Goal: Task Accomplishment & Management: Manage account settings

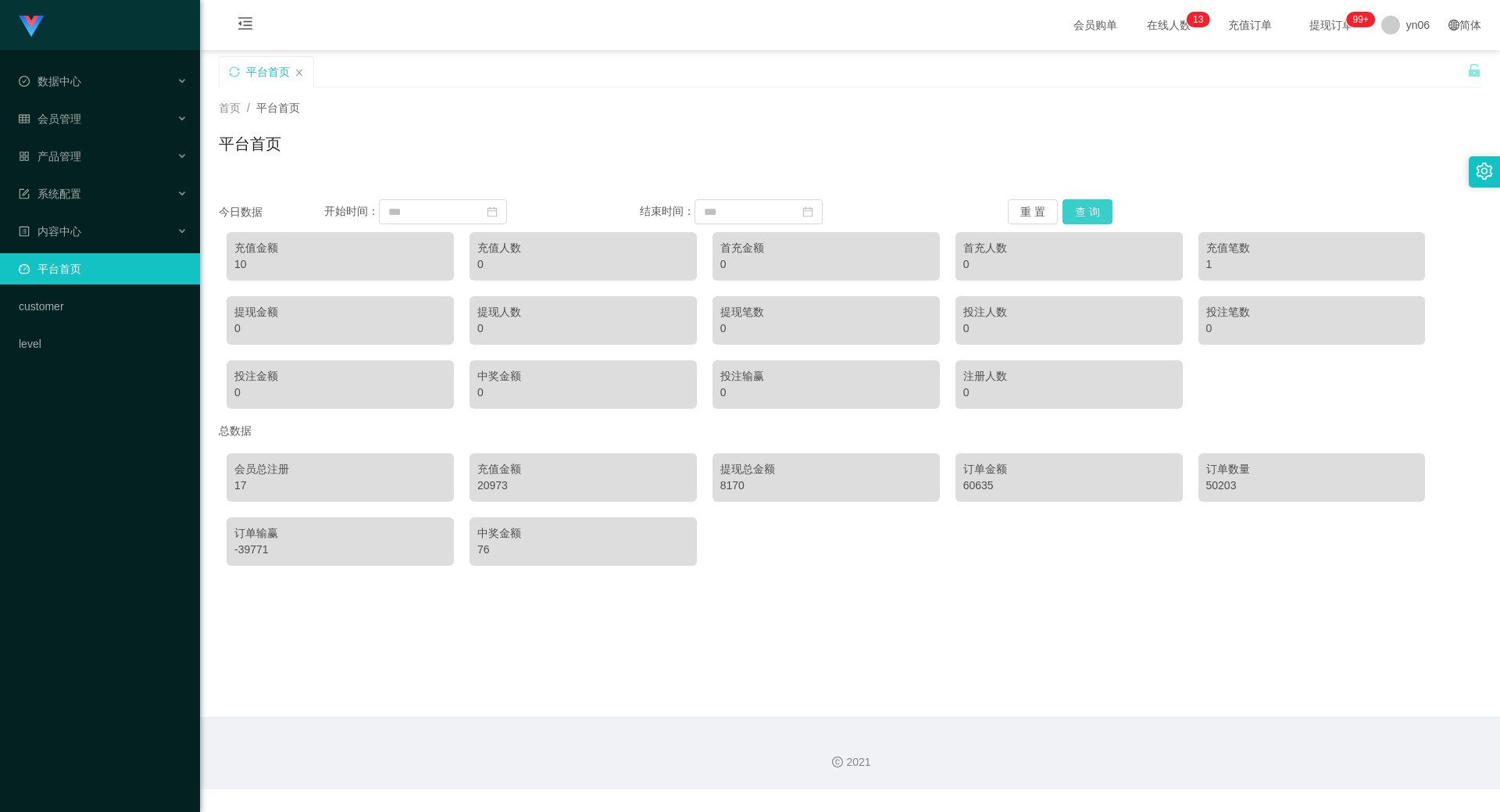
click at [1095, 202] on button "查 询" at bounding box center [1088, 212] width 50 height 25
drag, startPoint x: 1095, startPoint y: 202, endPoint x: 929, endPoint y: 198, distance: 166.0
click at [1095, 202] on button "查 询" at bounding box center [1088, 212] width 50 height 25
click at [73, 127] on div "会员管理" at bounding box center [100, 119] width 200 height 32
click at [93, 110] on div "会员管理" at bounding box center [100, 119] width 200 height 32
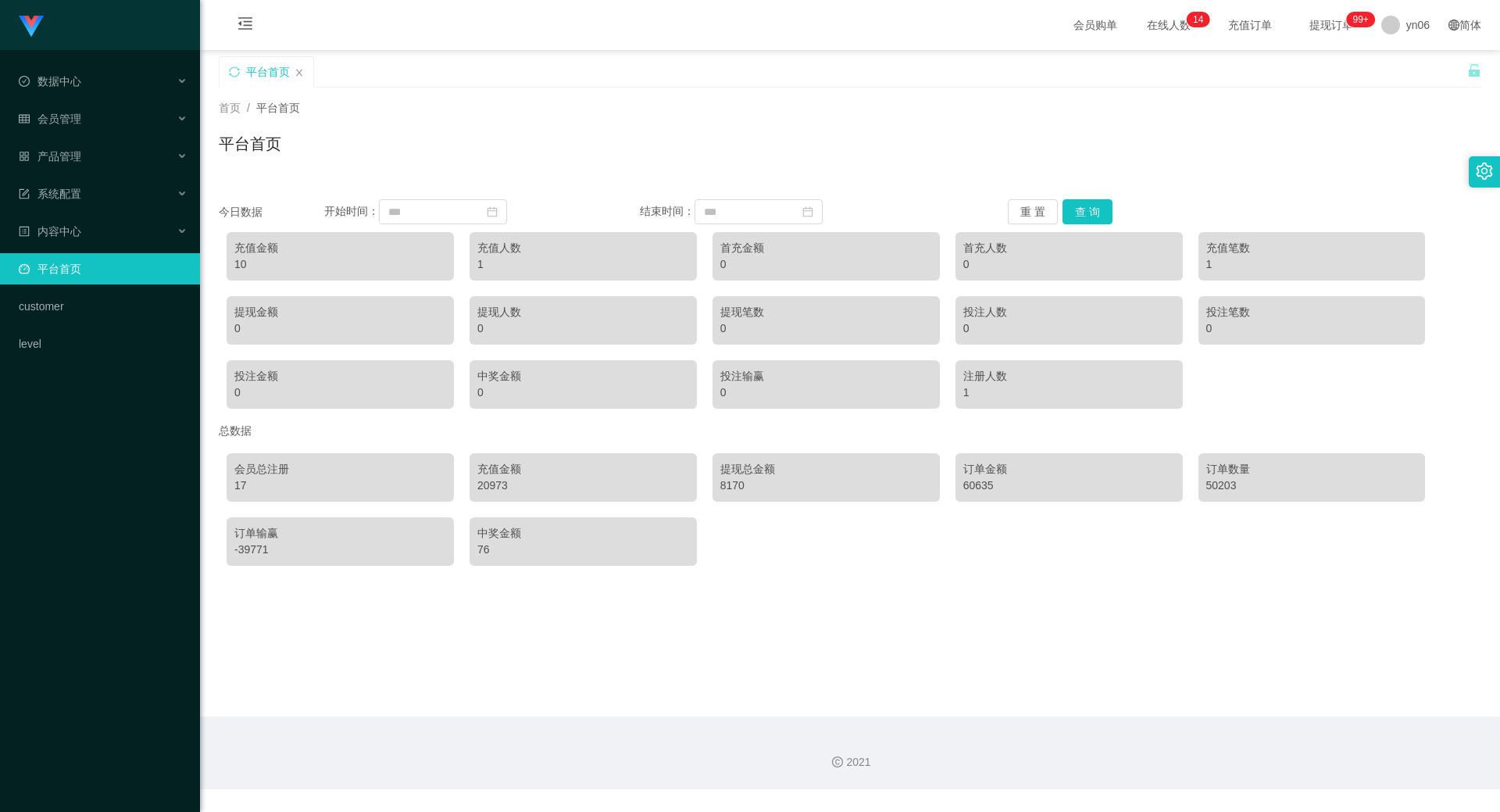
click at [95, 117] on div "会员管理" at bounding box center [100, 119] width 200 height 32
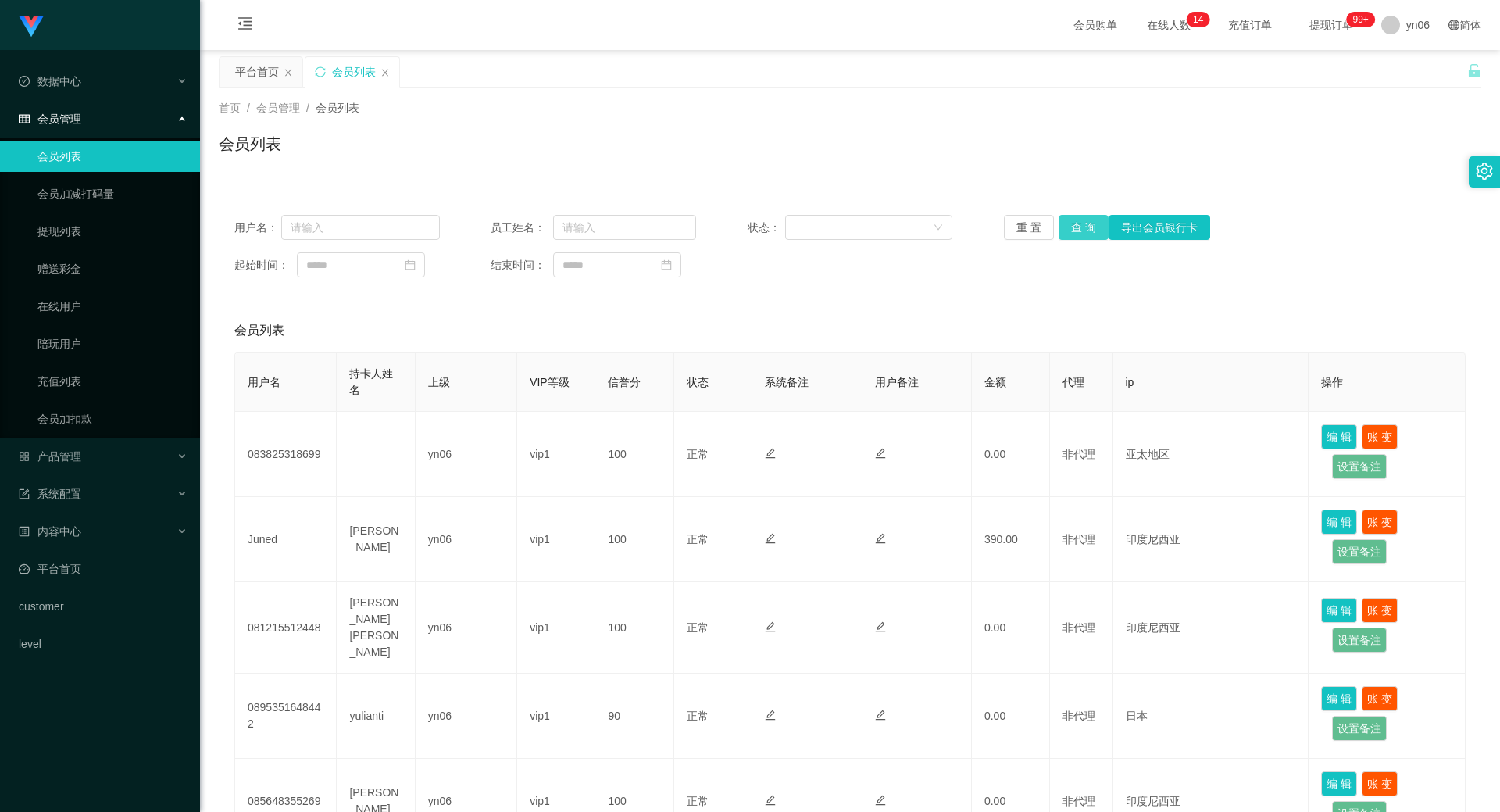
click at [1070, 222] on button "查 询" at bounding box center [1084, 227] width 50 height 25
click at [1070, 222] on div "重 置 查 询 导出会员银行卡" at bounding box center [1107, 227] width 205 height 25
click at [1070, 222] on button "查 询" at bounding box center [1084, 227] width 50 height 25
click at [1070, 222] on div "重 置 查 询 导出会员银行卡" at bounding box center [1107, 227] width 205 height 25
click at [1070, 222] on button "查 询" at bounding box center [1084, 227] width 50 height 25
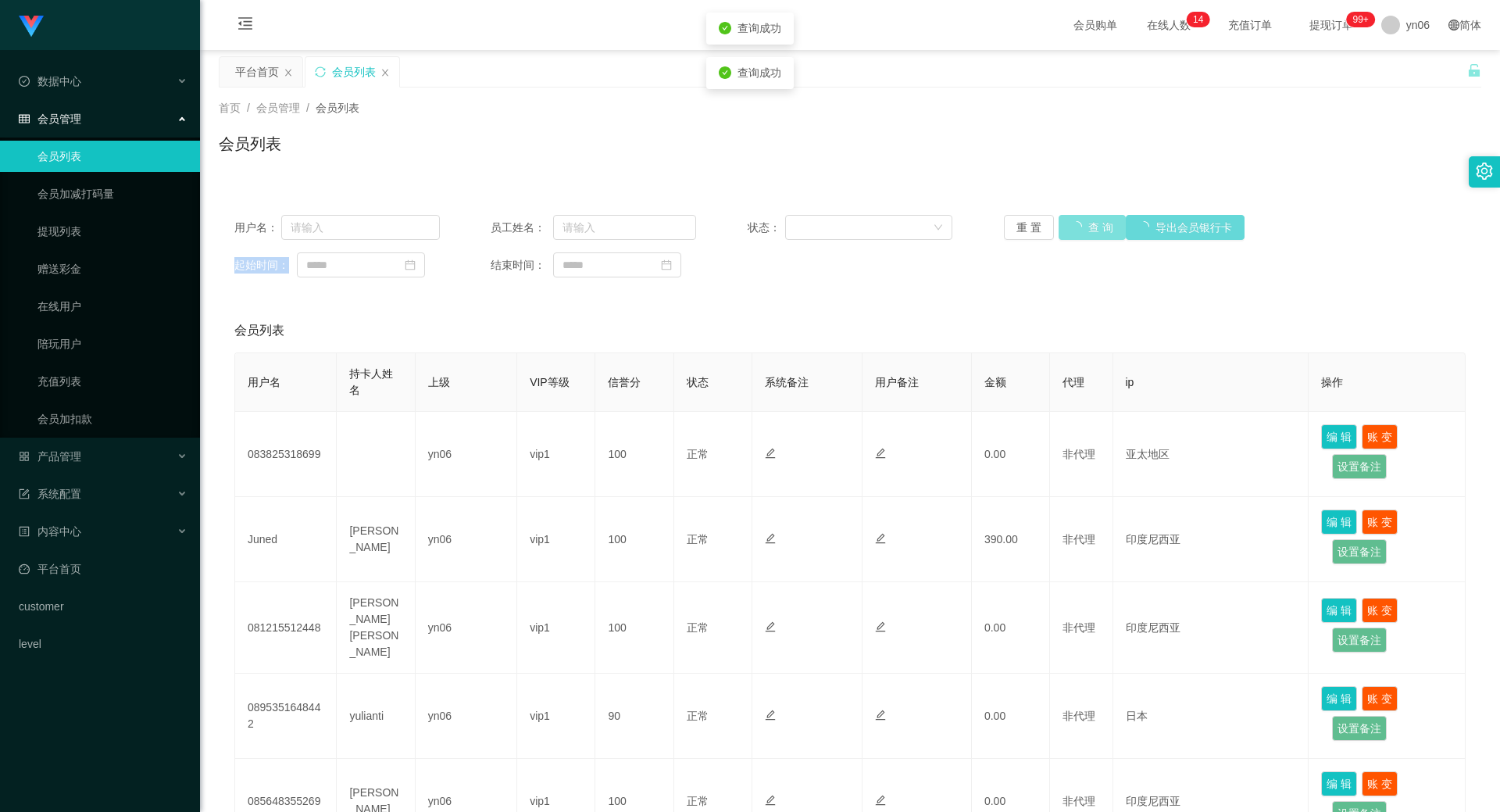
click at [1070, 222] on div "重 置 查 询 导出会员银行卡" at bounding box center [1107, 227] width 205 height 25
click at [1070, 223] on button "查 询" at bounding box center [1093, 227] width 67 height 25
click at [1070, 223] on div "重 置 查 询 导出会员银行卡" at bounding box center [1107, 227] width 205 height 25
click at [1070, 223] on button "查 询" at bounding box center [1093, 227] width 67 height 25
click at [1070, 223] on div "重 置 查 询 导出会员银行卡" at bounding box center [1107, 227] width 205 height 25
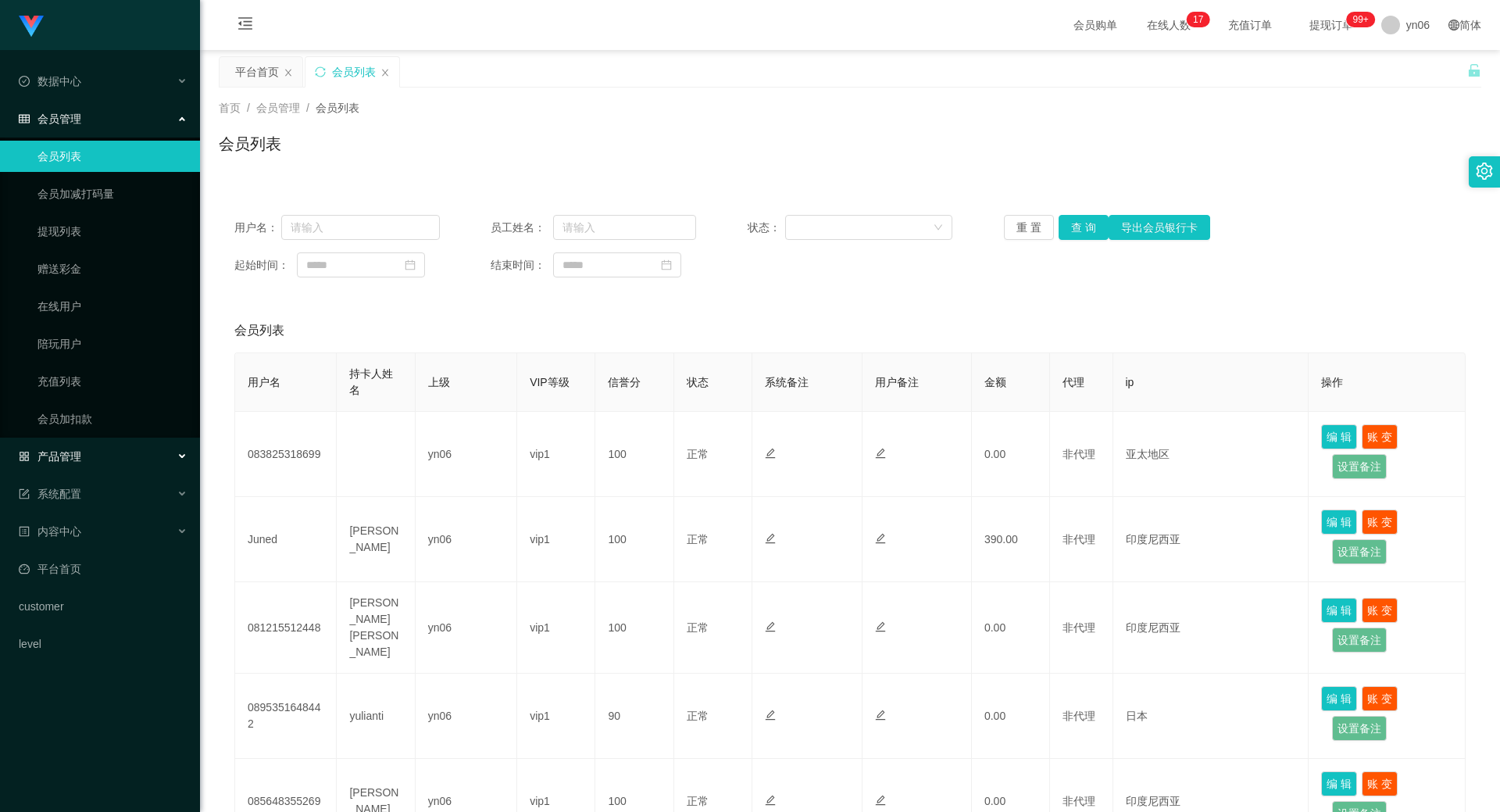
click at [132, 442] on div "产品管理" at bounding box center [100, 457] width 200 height 32
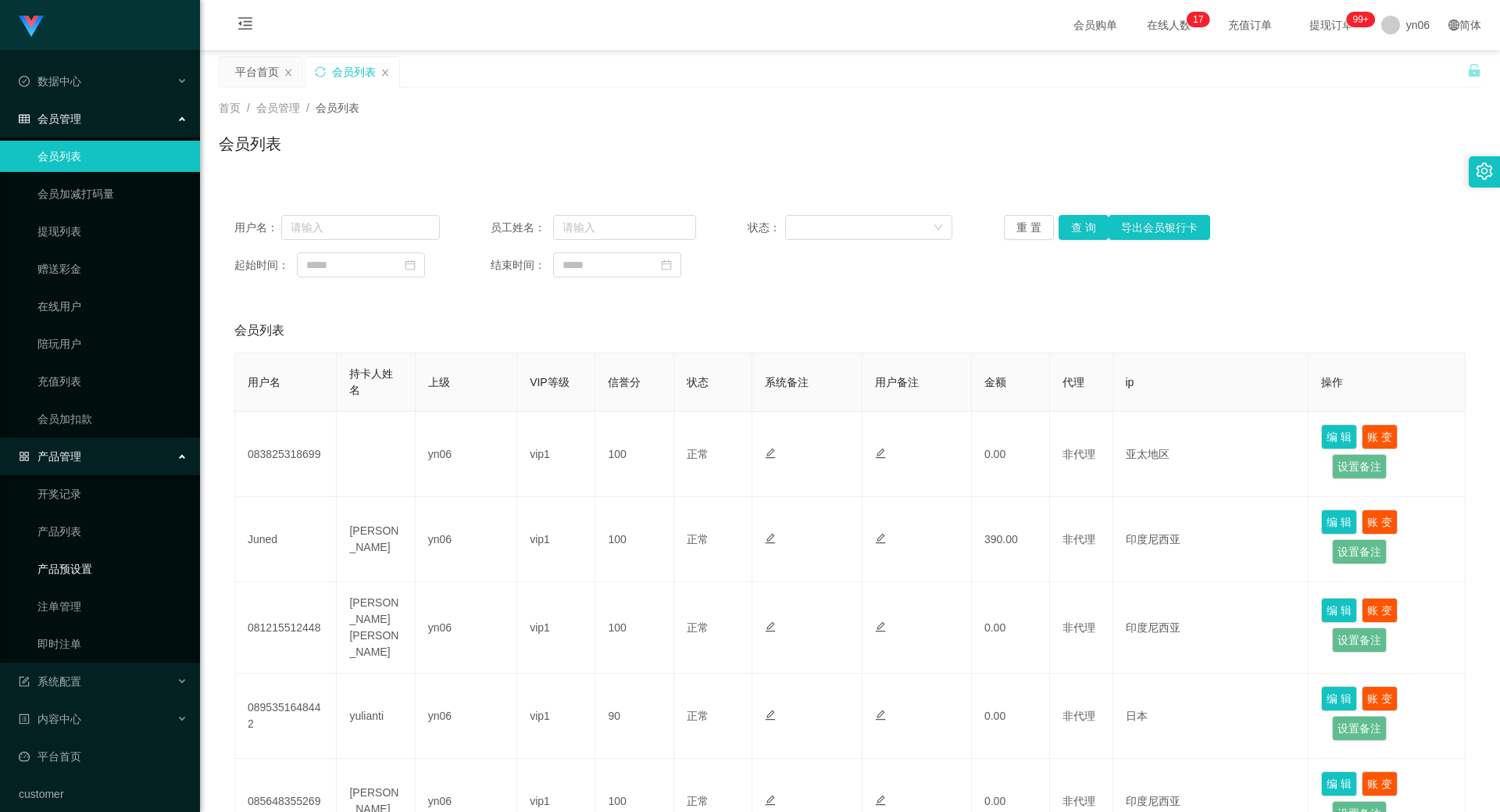
click at [116, 574] on link "产品预设置" at bounding box center [112, 569] width 150 height 32
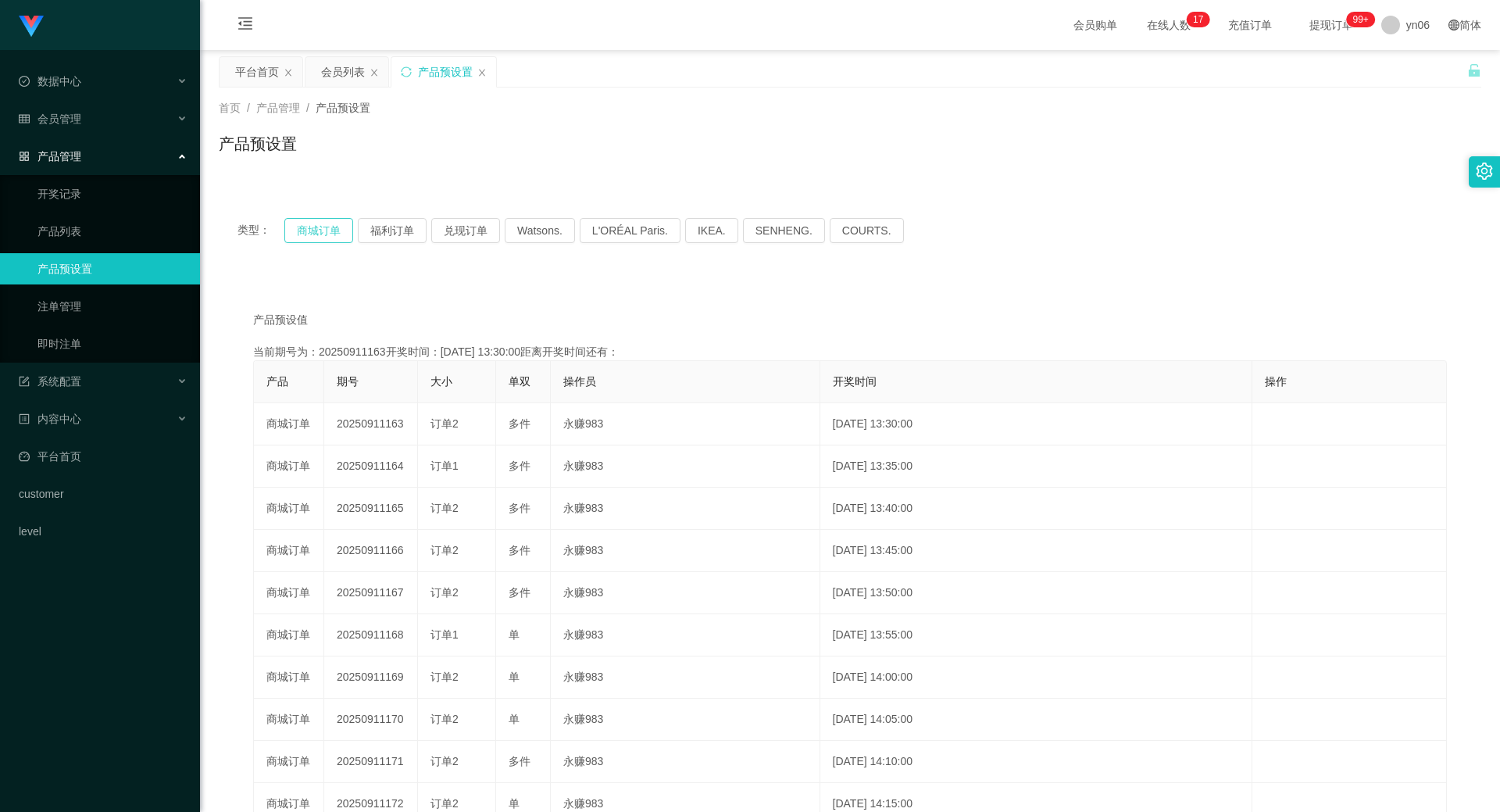
click at [331, 233] on button "商城订单" at bounding box center [319, 230] width 69 height 25
click at [330, 233] on button "商城订单" at bounding box center [319, 230] width 69 height 25
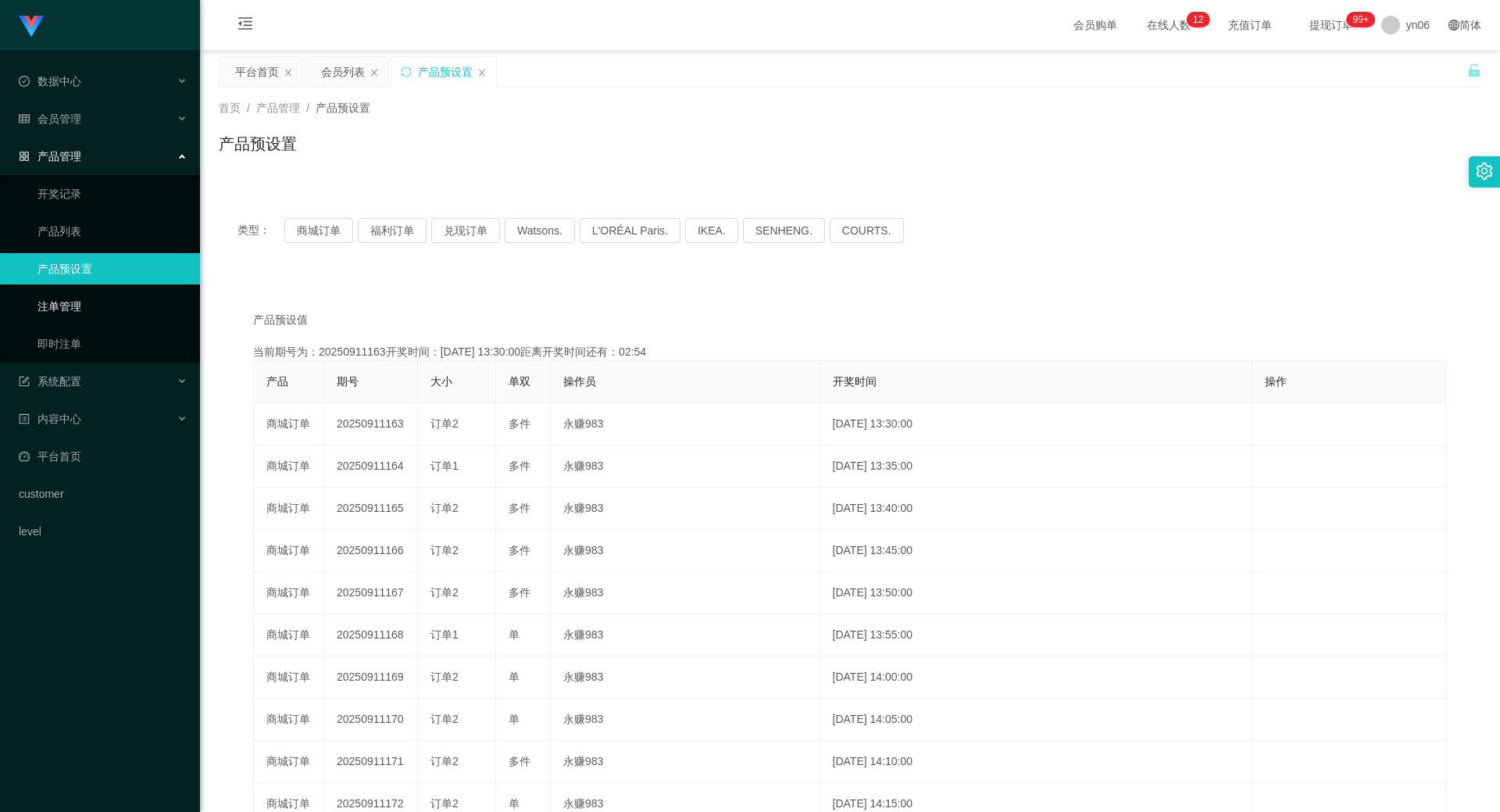
click at [86, 307] on link "注单管理" at bounding box center [112, 307] width 150 height 32
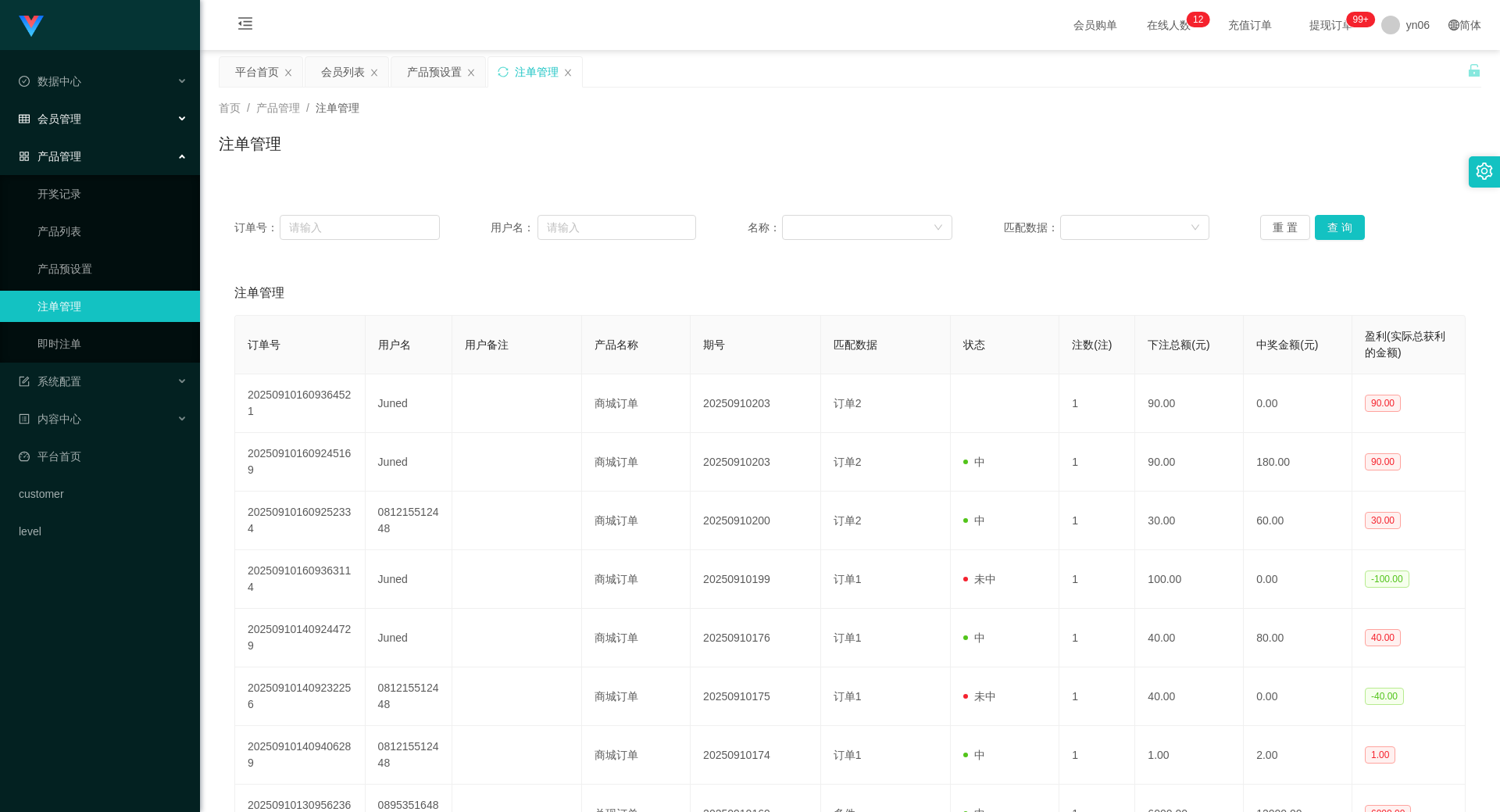
click at [89, 122] on div "会员管理" at bounding box center [100, 119] width 200 height 32
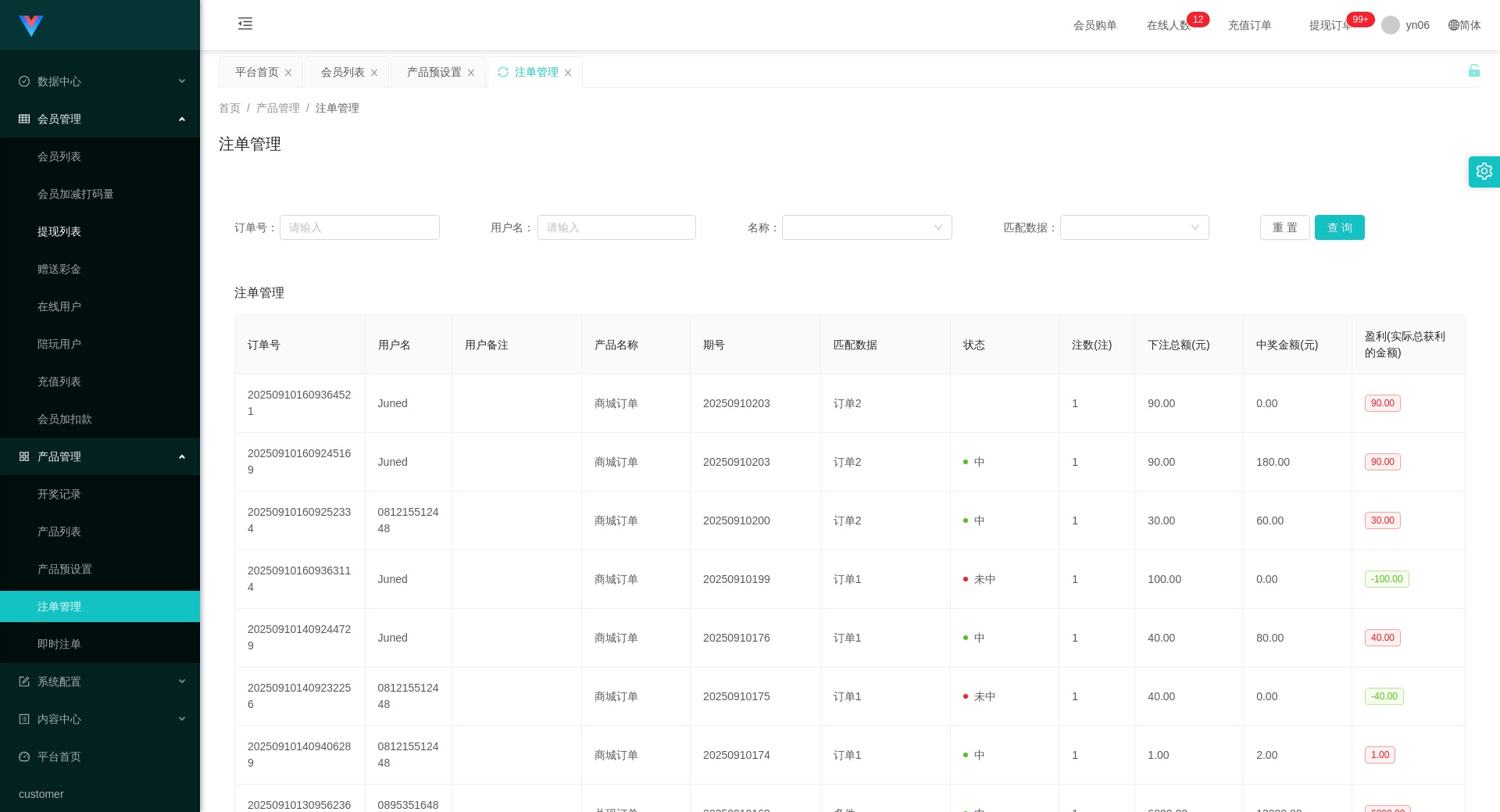
click at [113, 234] on link "提现列表" at bounding box center [112, 231] width 150 height 32
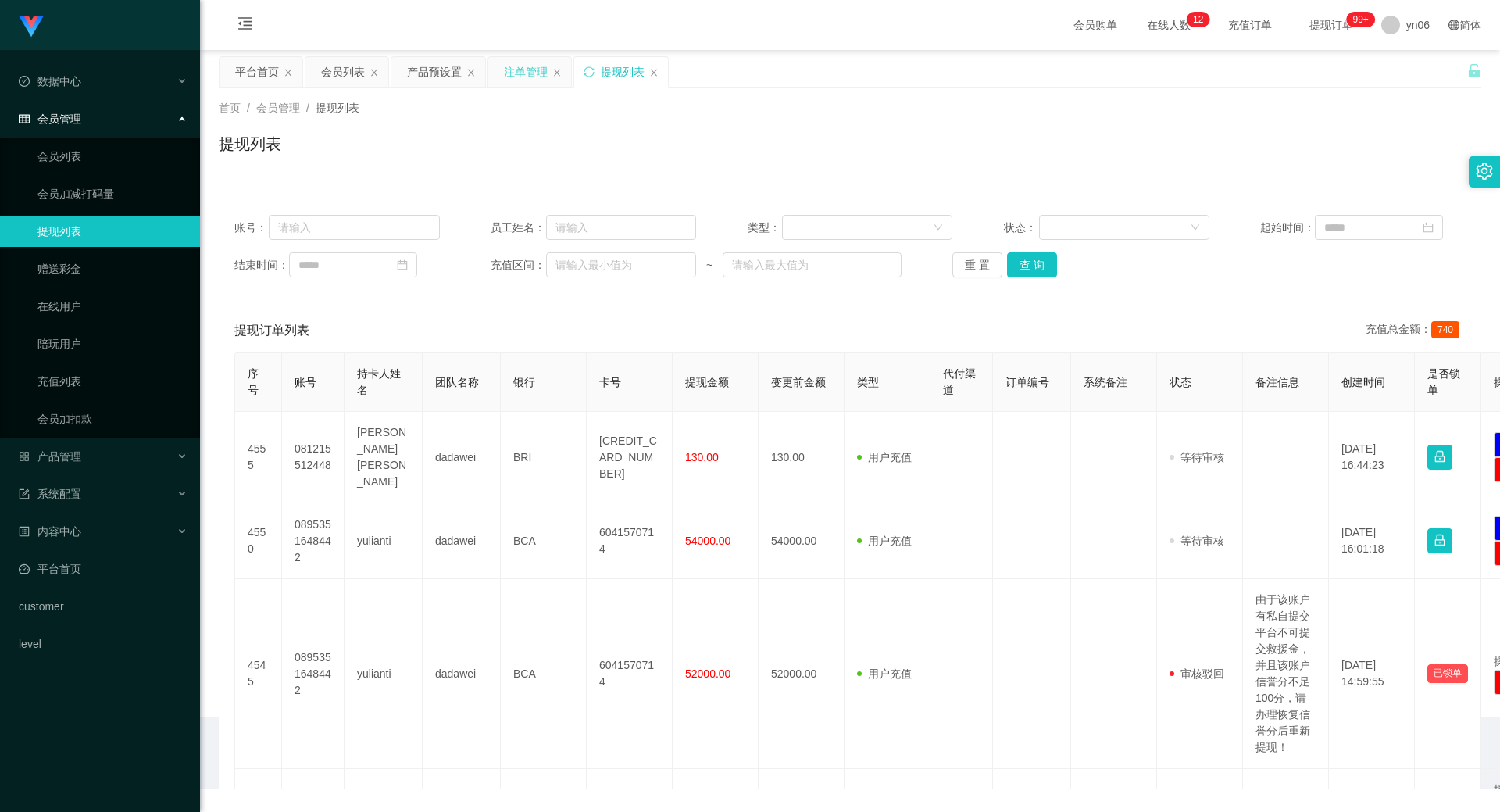
click at [530, 75] on div "注单管理" at bounding box center [526, 72] width 44 height 30
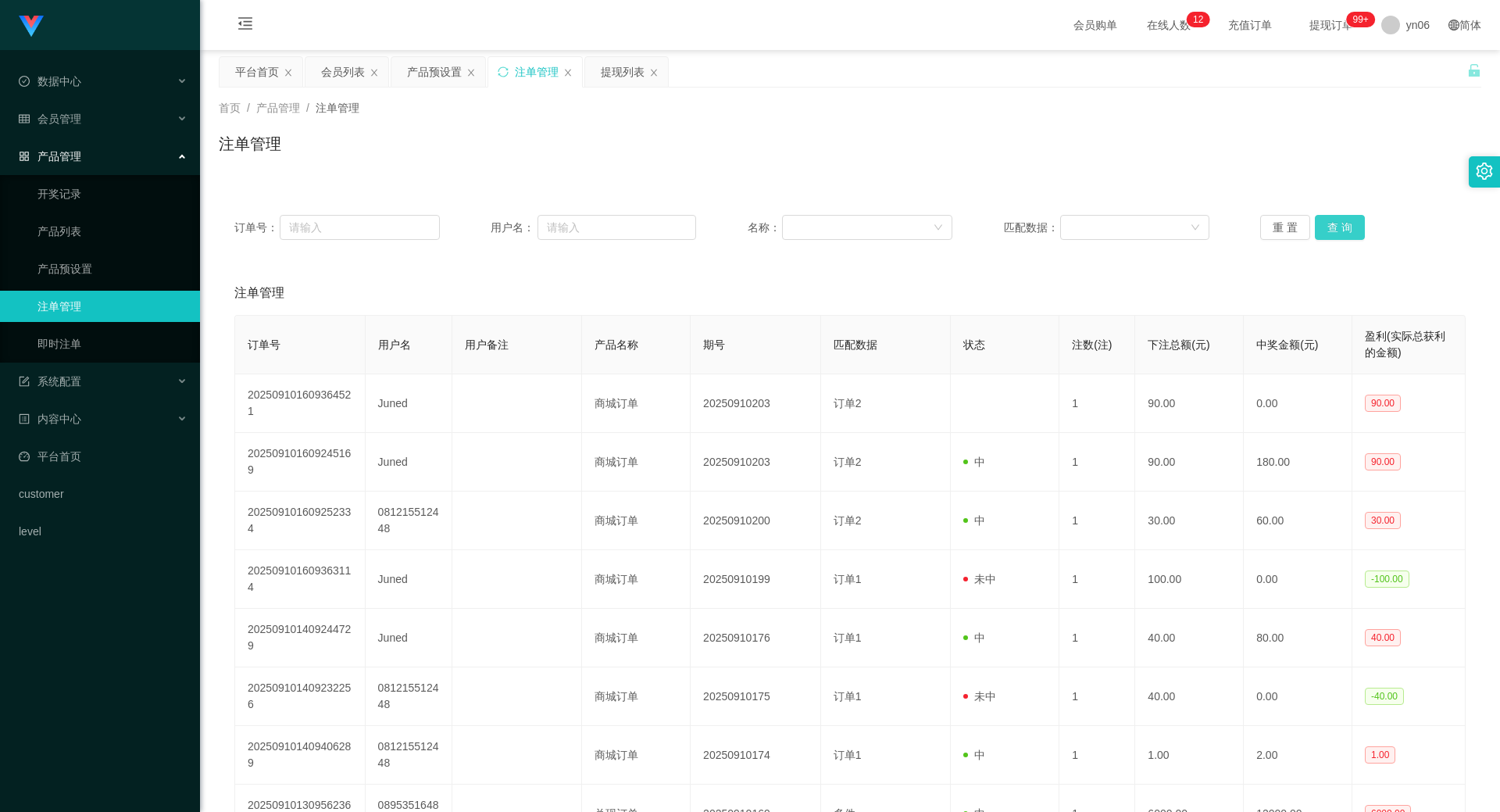
click at [1338, 229] on button "查 询" at bounding box center [1341, 227] width 50 height 25
click at [1337, 229] on div "重 置 查 询" at bounding box center [1363, 227] width 205 height 25
click at [1337, 229] on button "查 询" at bounding box center [1349, 227] width 67 height 25
click at [1337, 229] on div "重 置 查 询" at bounding box center [1363, 227] width 205 height 25
click at [1337, 229] on button "查 询" at bounding box center [1349, 227] width 67 height 25
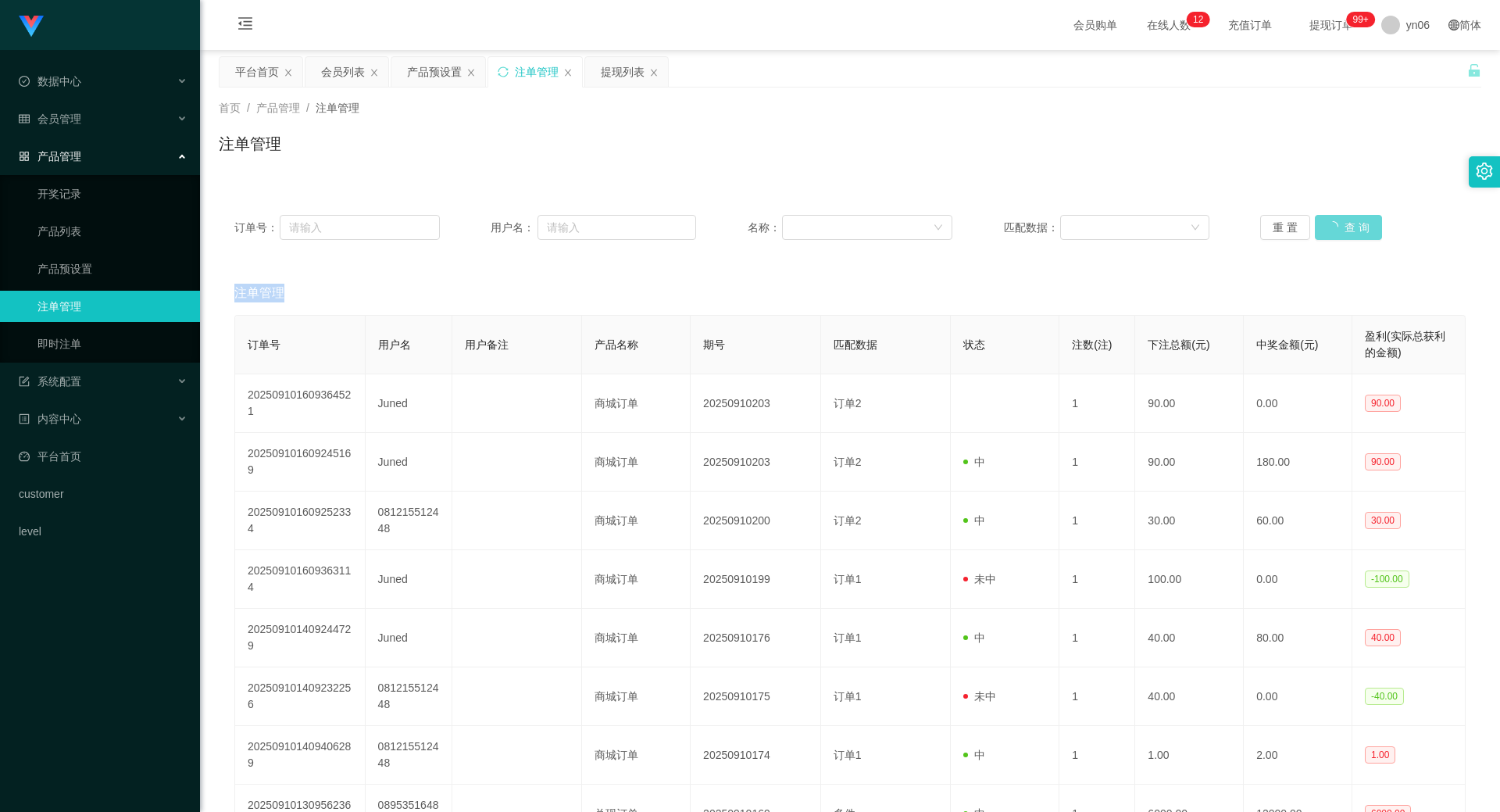
click at [1337, 229] on div "重 置 查 询" at bounding box center [1363, 227] width 205 height 25
click at [1337, 229] on button "查 询" at bounding box center [1349, 227] width 67 height 25
click at [1337, 229] on div "重 置 查 询" at bounding box center [1363, 227] width 205 height 25
click at [1337, 229] on button "查 询" at bounding box center [1349, 227] width 67 height 25
click at [1337, 229] on div "重 置 查 询" at bounding box center [1363, 227] width 205 height 25
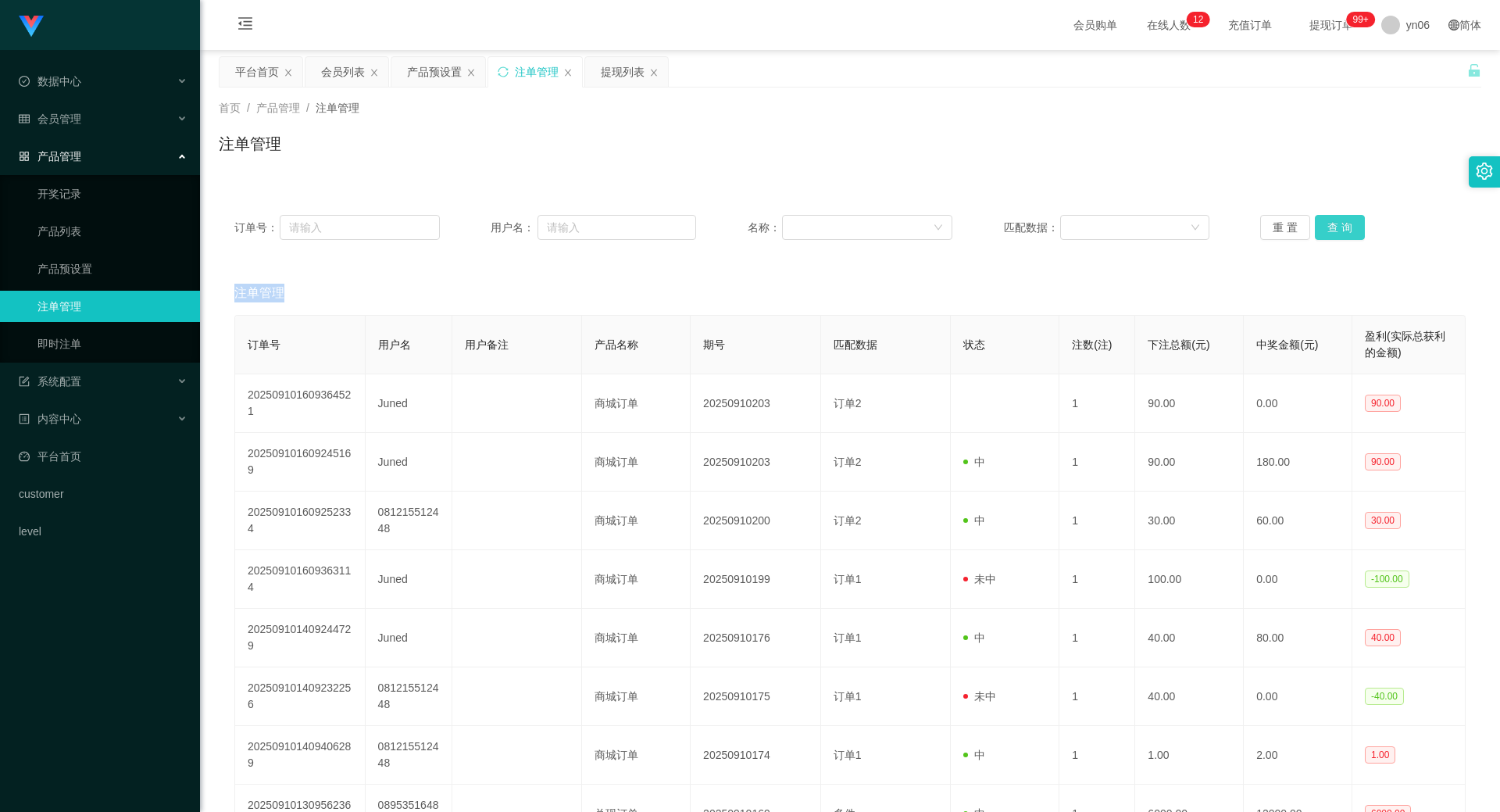
click at [1337, 229] on button "查 询" at bounding box center [1341, 227] width 50 height 25
click at [1337, 229] on div "重 置 查 询" at bounding box center [1363, 227] width 205 height 25
click at [1337, 229] on button "查 询" at bounding box center [1341, 227] width 50 height 25
click at [1337, 228] on div "重 置 查 询" at bounding box center [1363, 227] width 205 height 25
click at [1337, 228] on button "查 询" at bounding box center [1341, 227] width 50 height 25
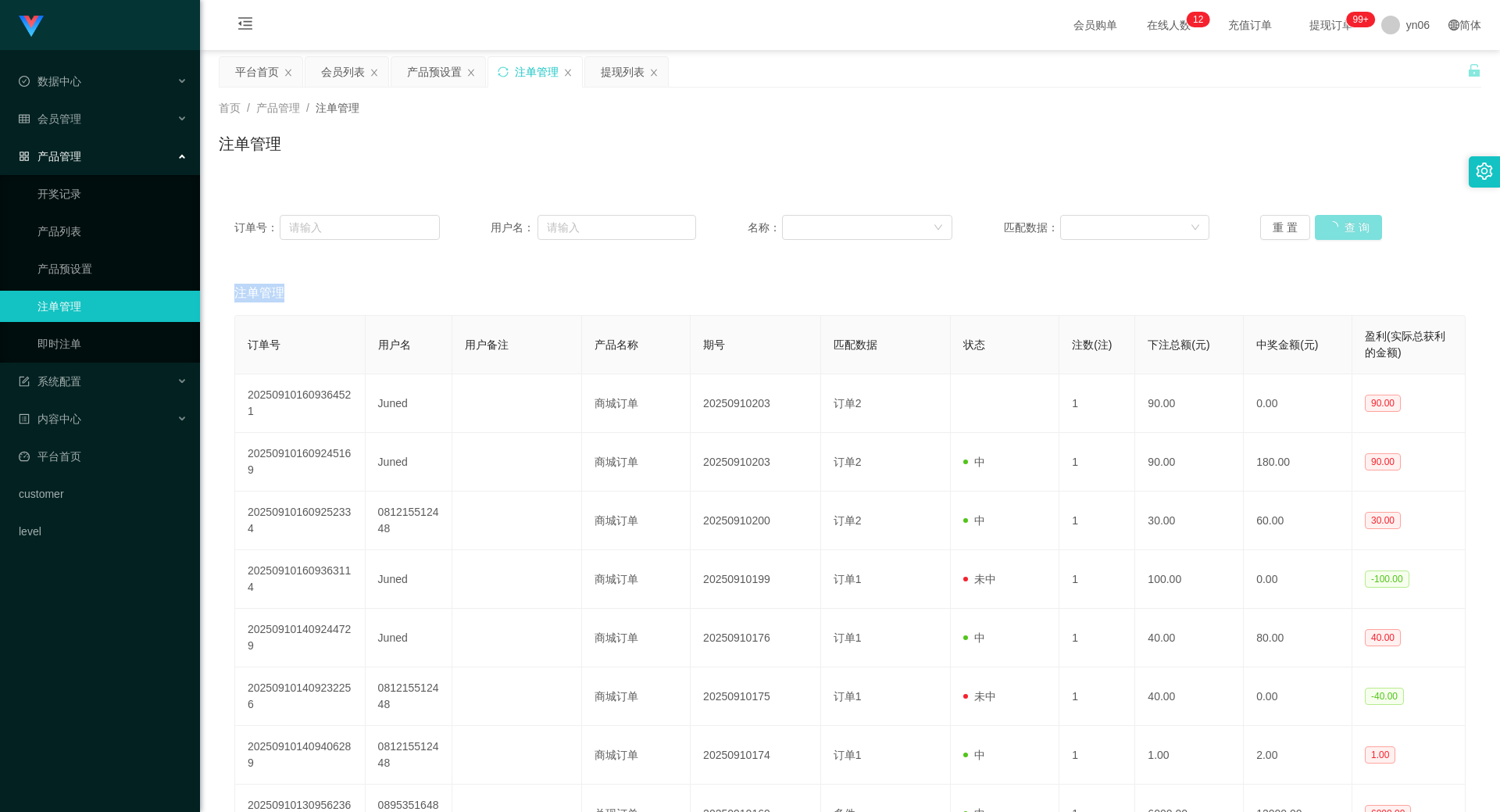
click at [1337, 228] on div "重 置 查 询" at bounding box center [1363, 227] width 205 height 25
click at [1327, 229] on button "查 询" at bounding box center [1341, 227] width 50 height 25
click at [1327, 231] on div "重 置 查 询" at bounding box center [1363, 227] width 205 height 25
click at [1328, 230] on button "查 询" at bounding box center [1341, 227] width 50 height 25
click at [1328, 215] on button "查 询" at bounding box center [1341, 227] width 50 height 25
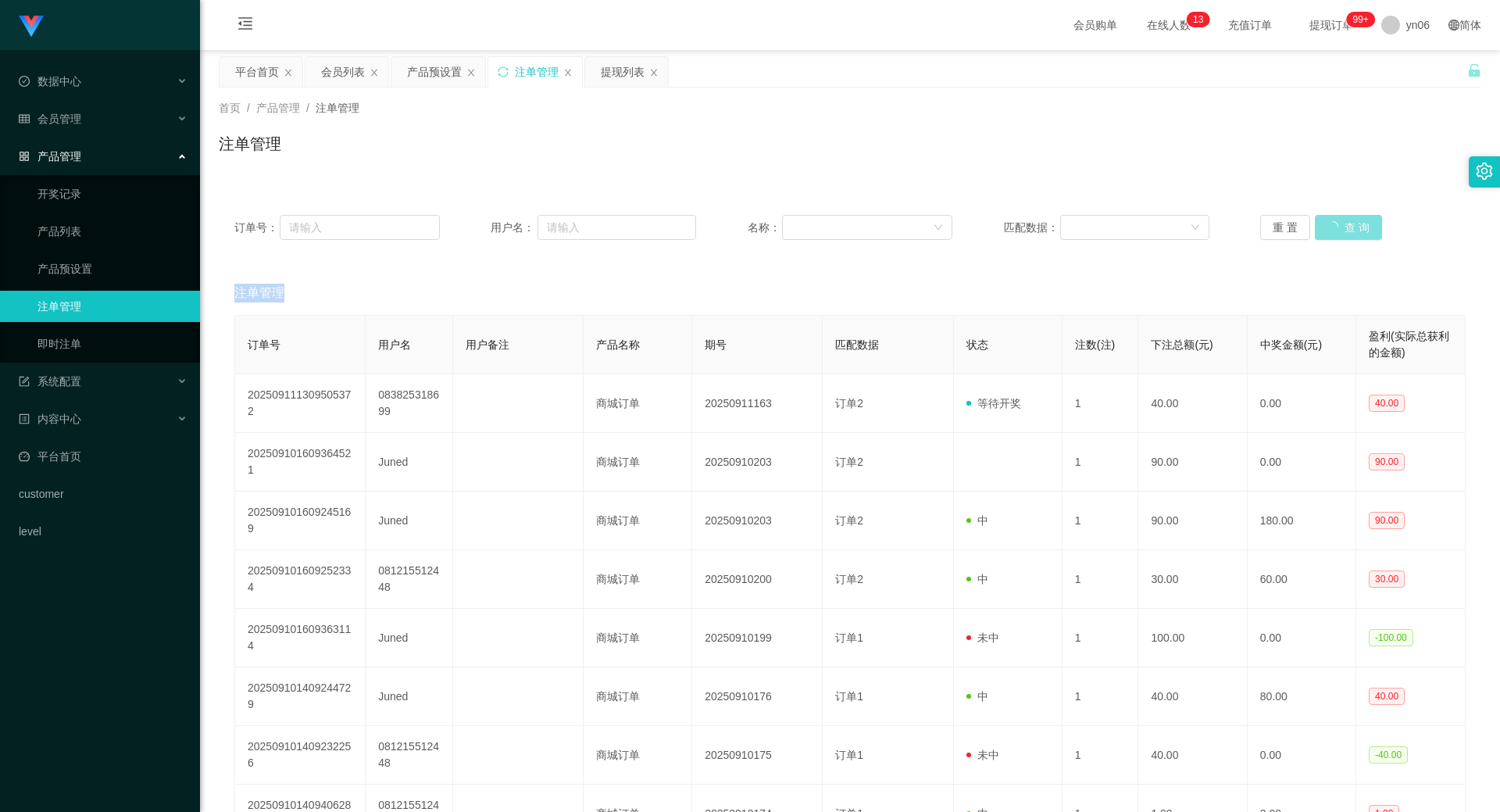
click at [1328, 215] on div "重 置 查 询" at bounding box center [1363, 227] width 205 height 25
click at [1339, 216] on button "查 询" at bounding box center [1341, 227] width 50 height 25
click at [1339, 216] on div "重 置 查 询" at bounding box center [1363, 227] width 205 height 25
click at [1339, 216] on button "查 询" at bounding box center [1341, 227] width 50 height 25
click at [1339, 216] on div "重 置 查 询" at bounding box center [1363, 227] width 205 height 25
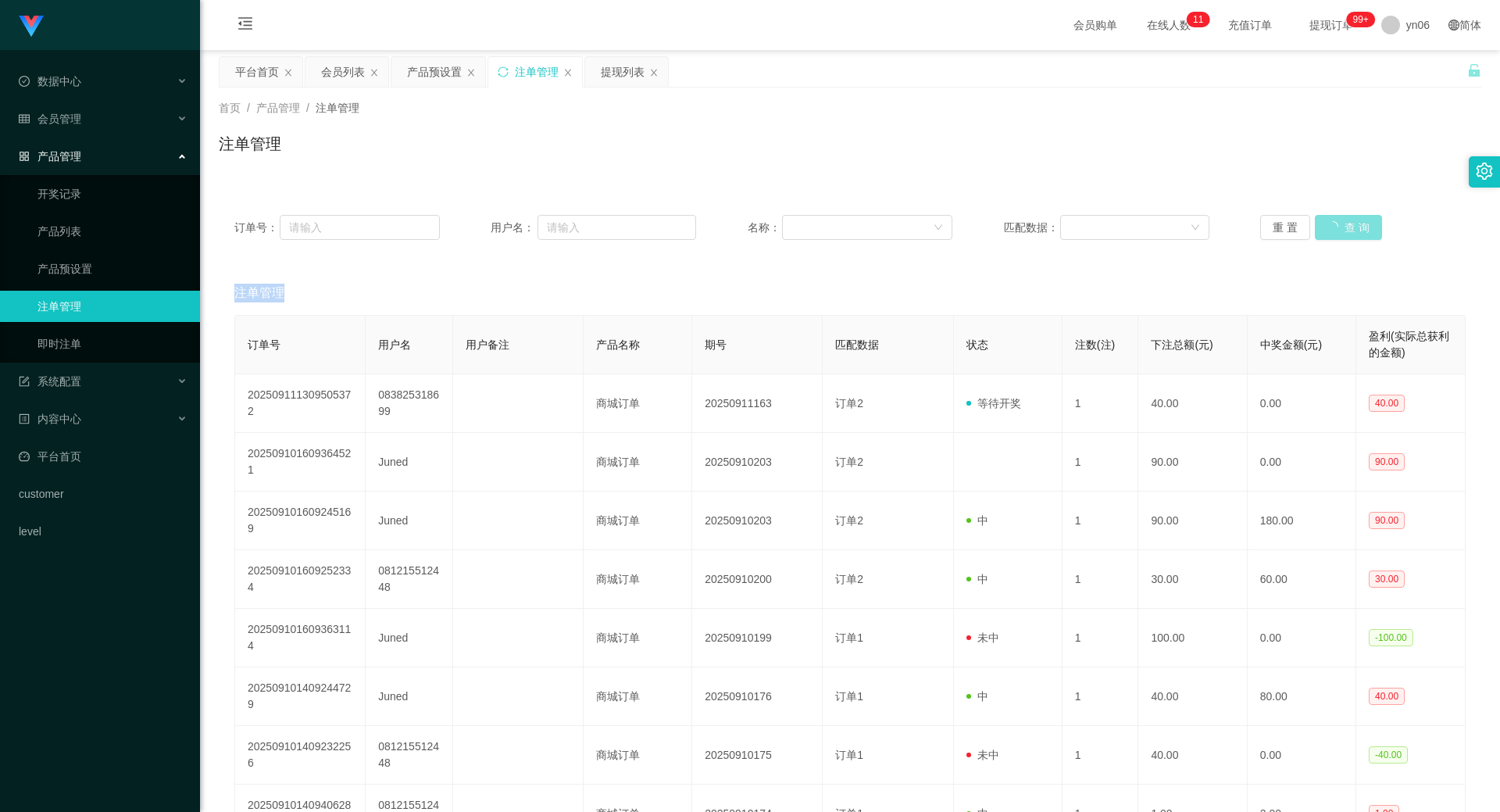
click at [1339, 216] on button "查 询" at bounding box center [1349, 227] width 67 height 25
click at [1339, 216] on button "查 询" at bounding box center [1341, 227] width 50 height 25
click at [1339, 216] on div "重 置 查 询" at bounding box center [1363, 227] width 205 height 25
click at [1339, 216] on button "查 询" at bounding box center [1341, 227] width 50 height 25
click at [1338, 218] on button "查 询" at bounding box center [1341, 227] width 50 height 25
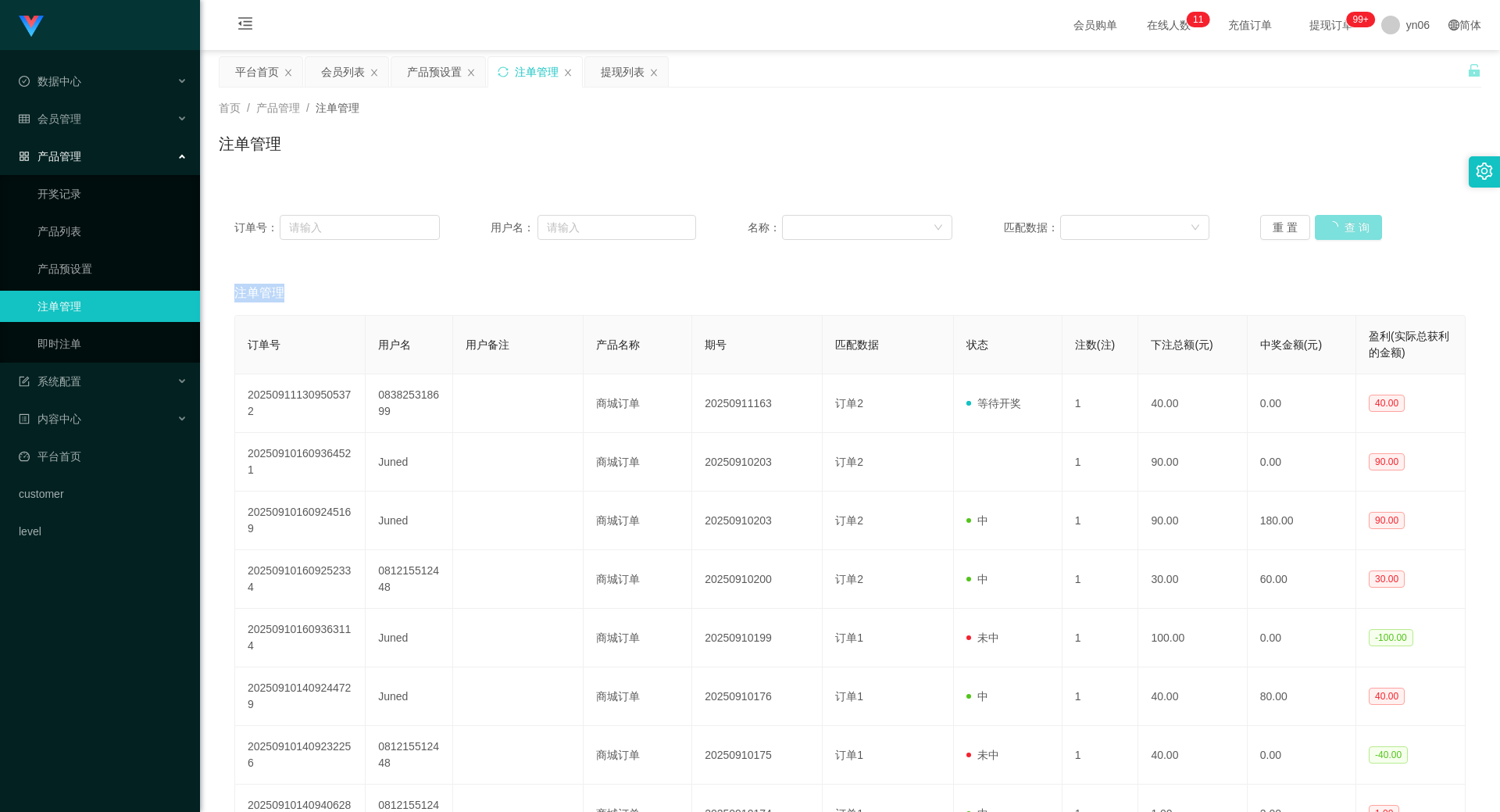
drag, startPoint x: 1338, startPoint y: 218, endPoint x: 1335, endPoint y: 231, distance: 13.3
click at [1336, 224] on div "重 置 查 询" at bounding box center [1363, 227] width 205 height 25
click at [1335, 231] on button "查 询" at bounding box center [1341, 227] width 50 height 25
click at [1328, 227] on button "查 询" at bounding box center [1341, 227] width 50 height 25
click at [1328, 227] on div "重 置 查 询" at bounding box center [1363, 227] width 205 height 25
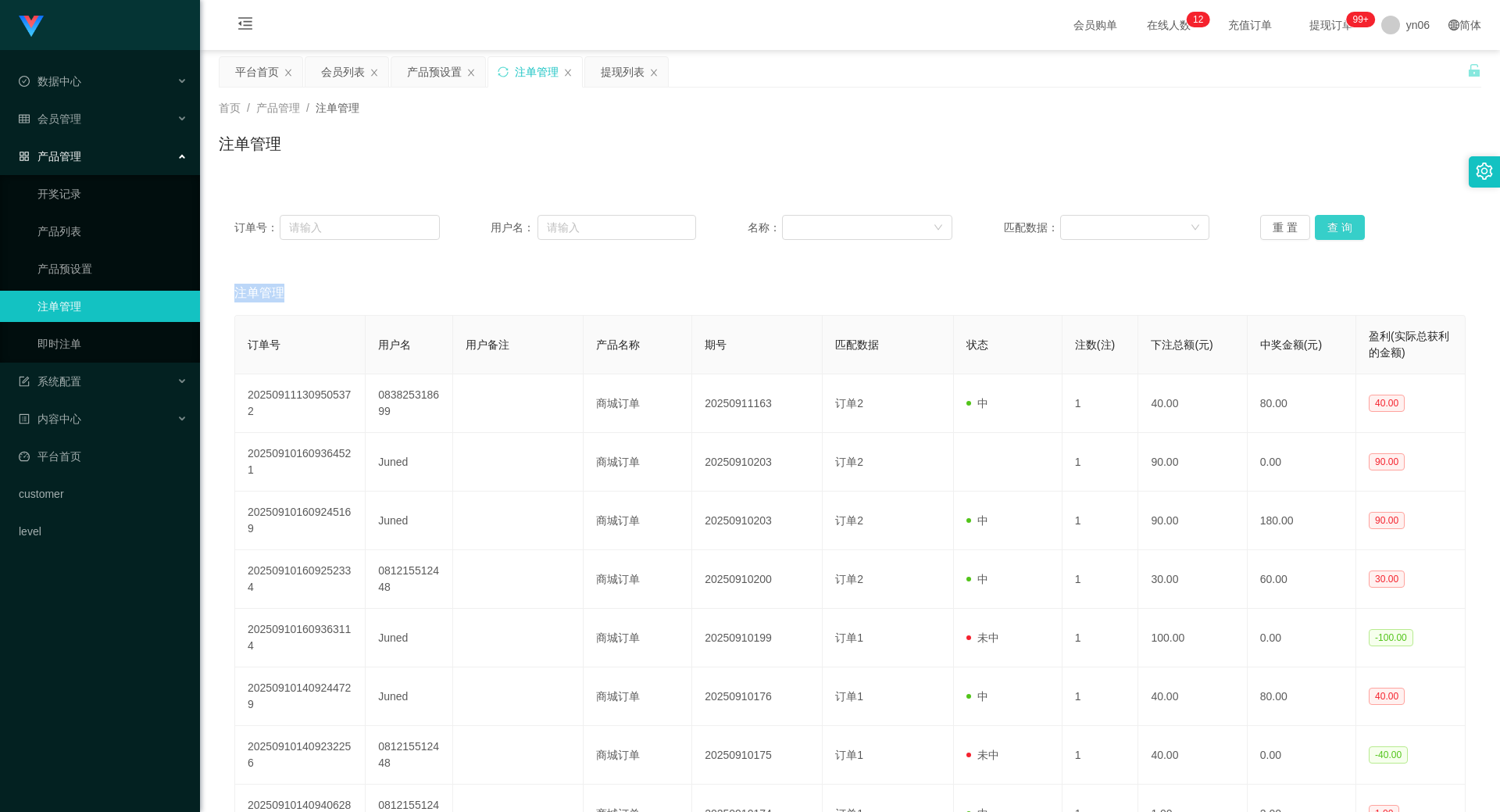
click at [1328, 227] on button "查 询" at bounding box center [1341, 227] width 50 height 25
click at [1328, 227] on div "重 置 查 询" at bounding box center [1363, 227] width 205 height 25
click at [1345, 220] on button "查 询" at bounding box center [1341, 227] width 50 height 25
click at [1342, 220] on div "重 置 查 询" at bounding box center [1363, 227] width 205 height 25
click at [1350, 231] on button "查 询" at bounding box center [1341, 227] width 50 height 25
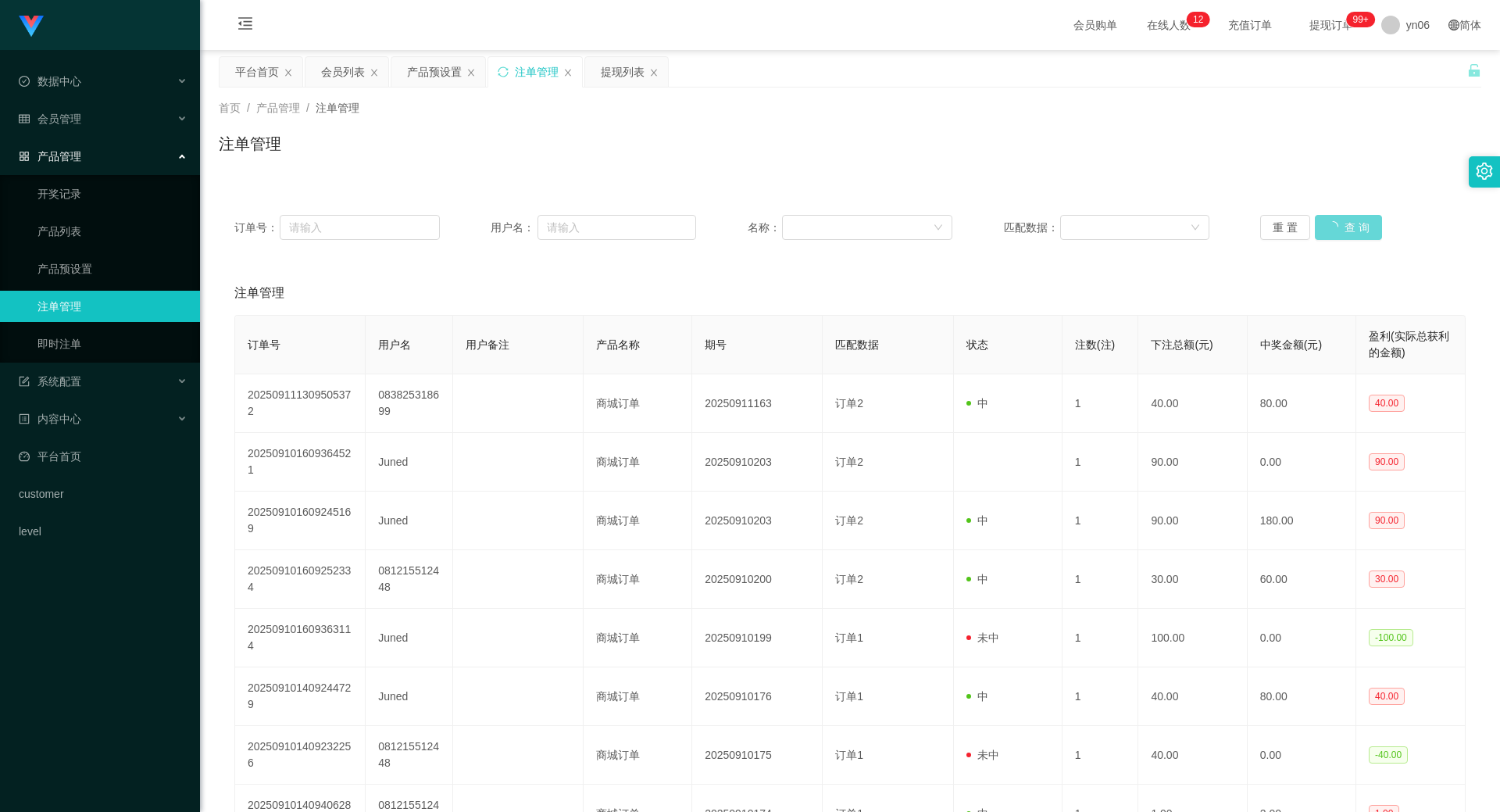
click at [1348, 233] on div "重 置 查 询" at bounding box center [1363, 227] width 205 height 25
click at [1351, 224] on button "查 询" at bounding box center [1341, 227] width 50 height 25
click at [1351, 224] on div "重 置 查 询" at bounding box center [1363, 227] width 205 height 25
click at [1351, 224] on button "查 询" at bounding box center [1341, 227] width 50 height 25
drag, startPoint x: 620, startPoint y: 71, endPoint x: 879, endPoint y: 177, distance: 279.9
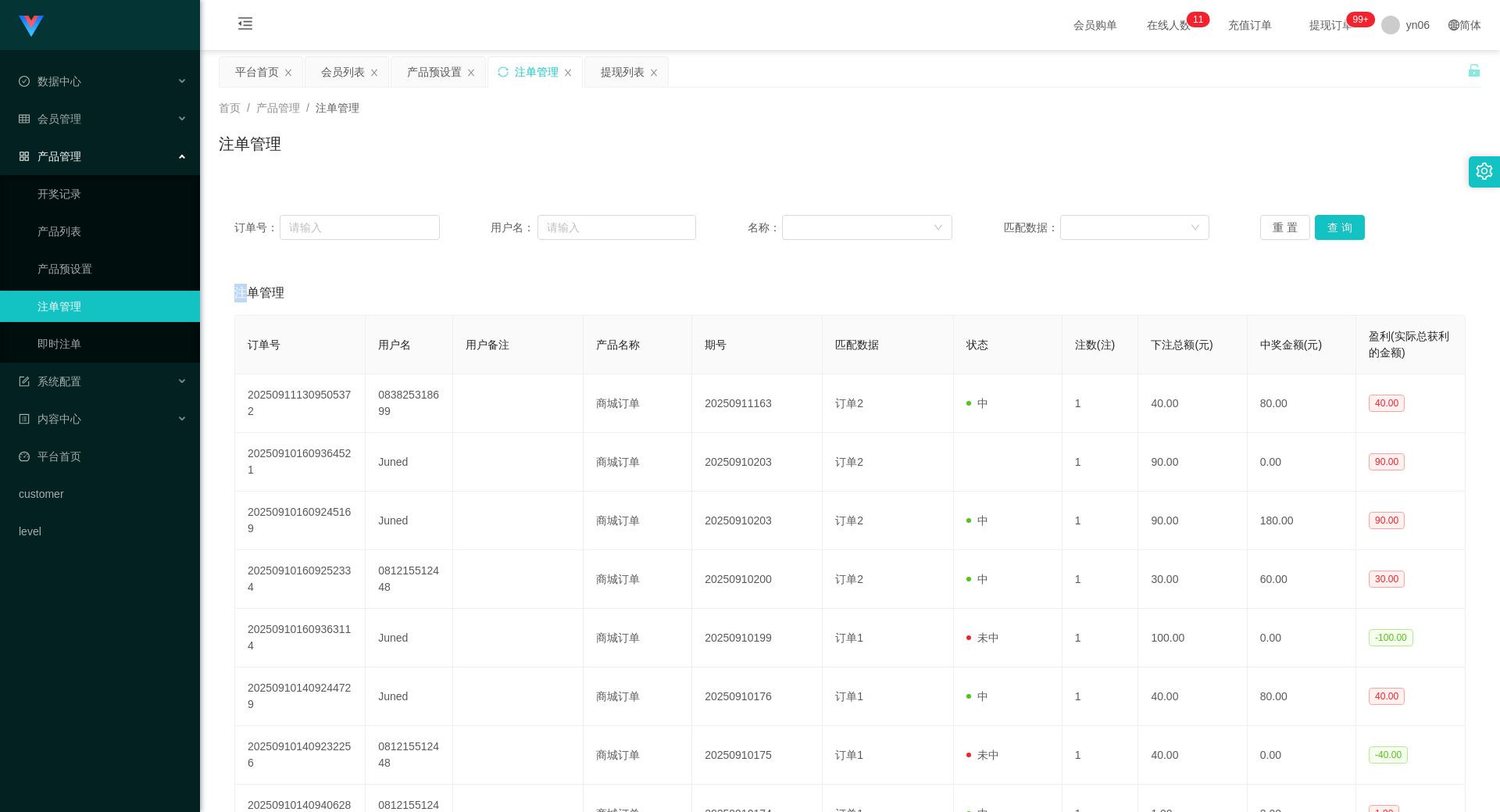
click at [620, 74] on div "提现列表" at bounding box center [623, 72] width 44 height 30
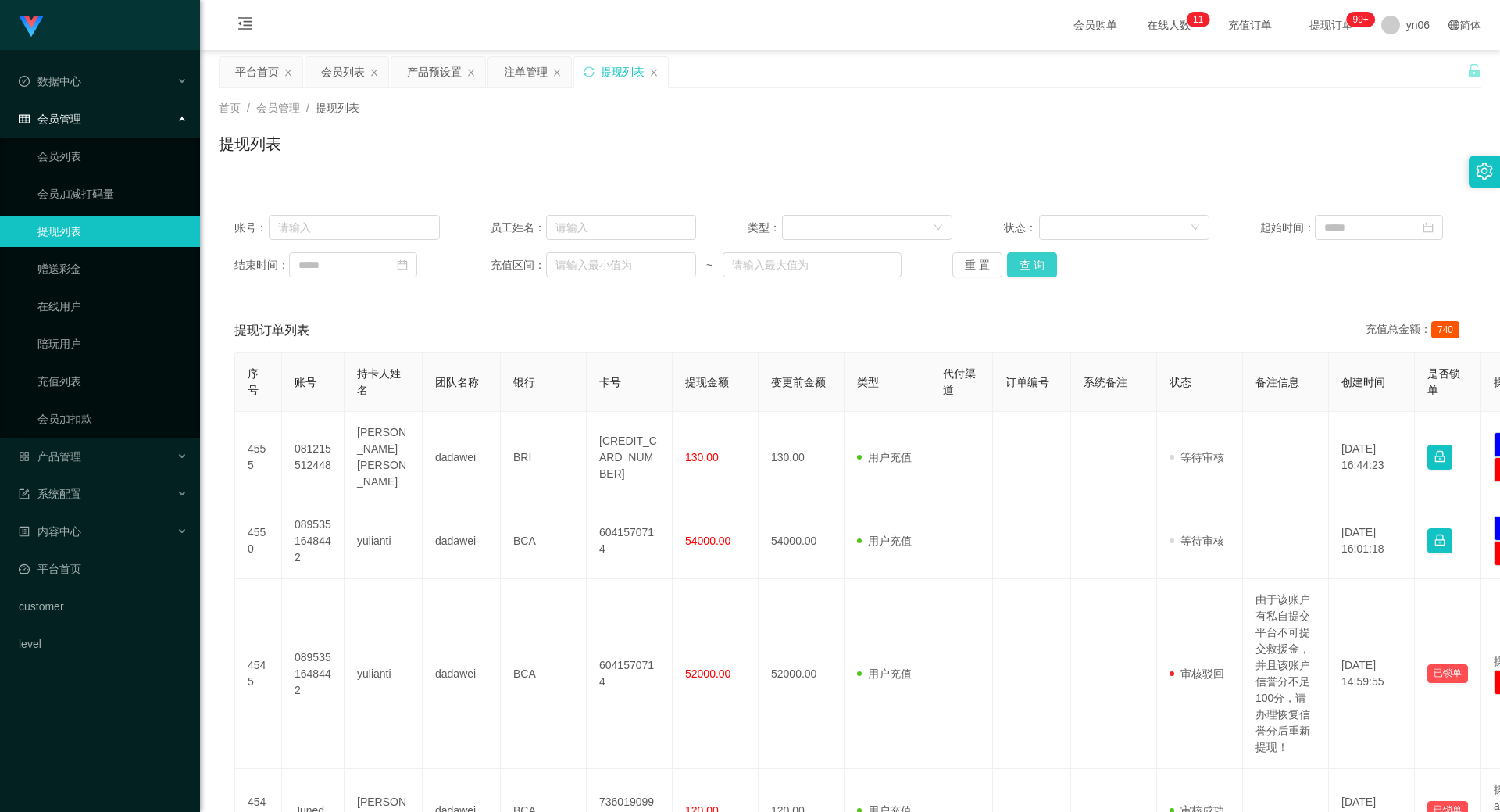
click at [1036, 255] on button "查 询" at bounding box center [1033, 265] width 50 height 25
click at [1036, 255] on div "重 置 查 询" at bounding box center [1055, 265] width 205 height 25
click at [1036, 255] on button "查 询" at bounding box center [1033, 265] width 50 height 25
click at [1037, 256] on div "重 置 查 询" at bounding box center [1055, 265] width 205 height 25
drag, startPoint x: 1039, startPoint y: 257, endPoint x: 988, endPoint y: 308, distance: 72.1
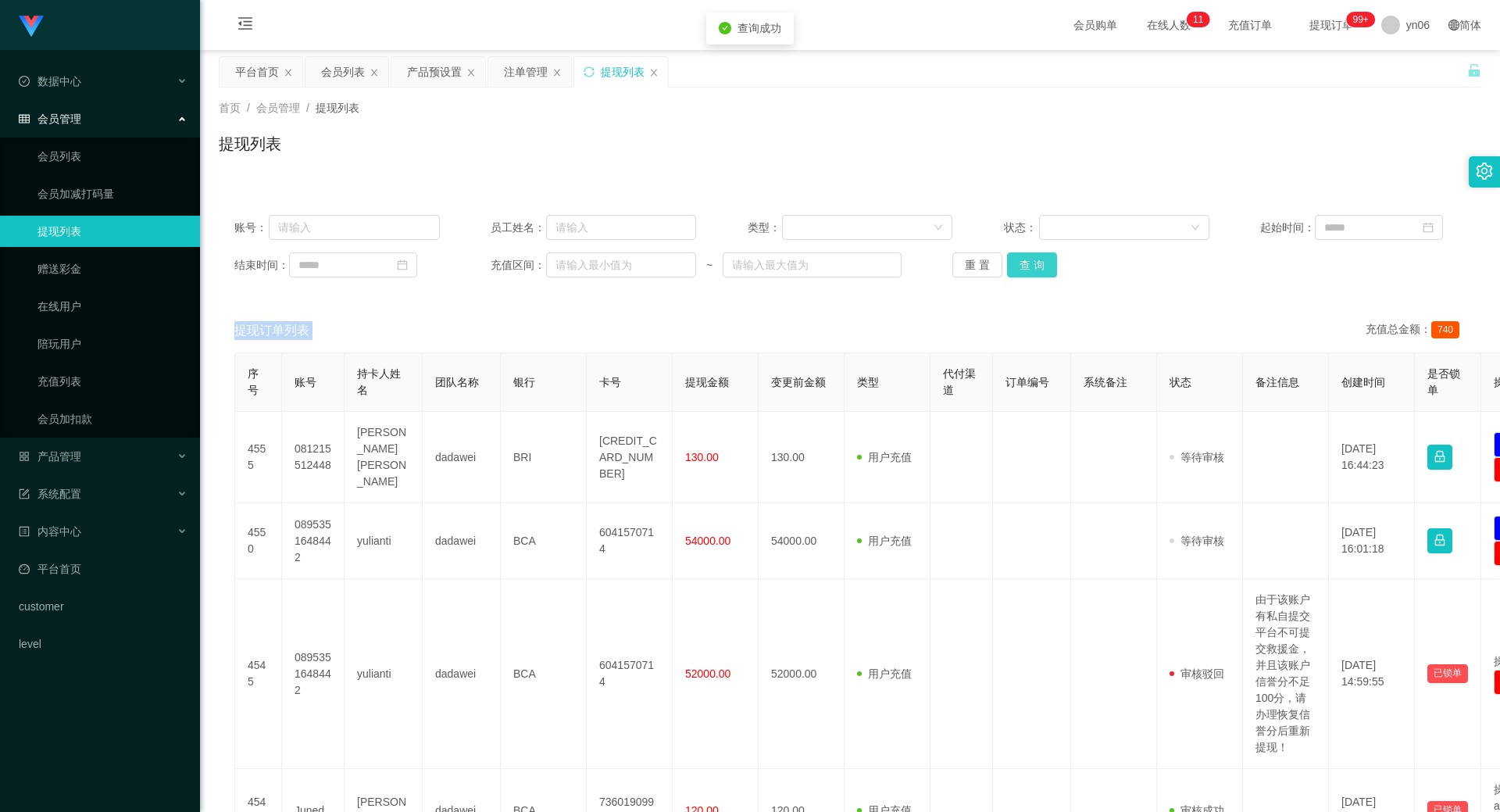
click at [1039, 257] on button "查 询" at bounding box center [1033, 265] width 50 height 25
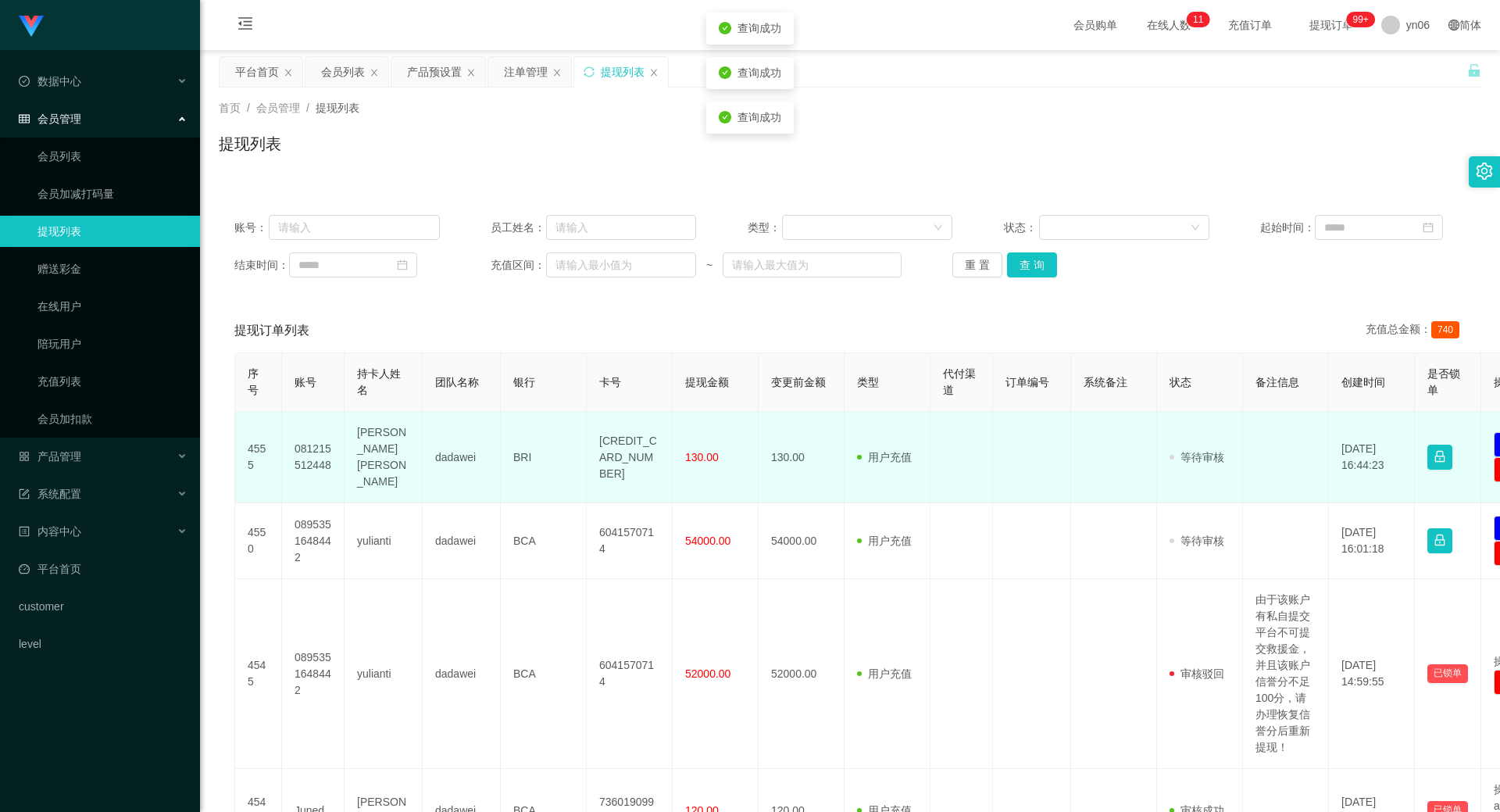
click at [307, 433] on td "081215512448" at bounding box center [313, 458] width 62 height 91
click at [289, 441] on td "081215512448" at bounding box center [313, 458] width 62 height 91
click at [320, 462] on td "081215512448" at bounding box center [313, 458] width 62 height 91
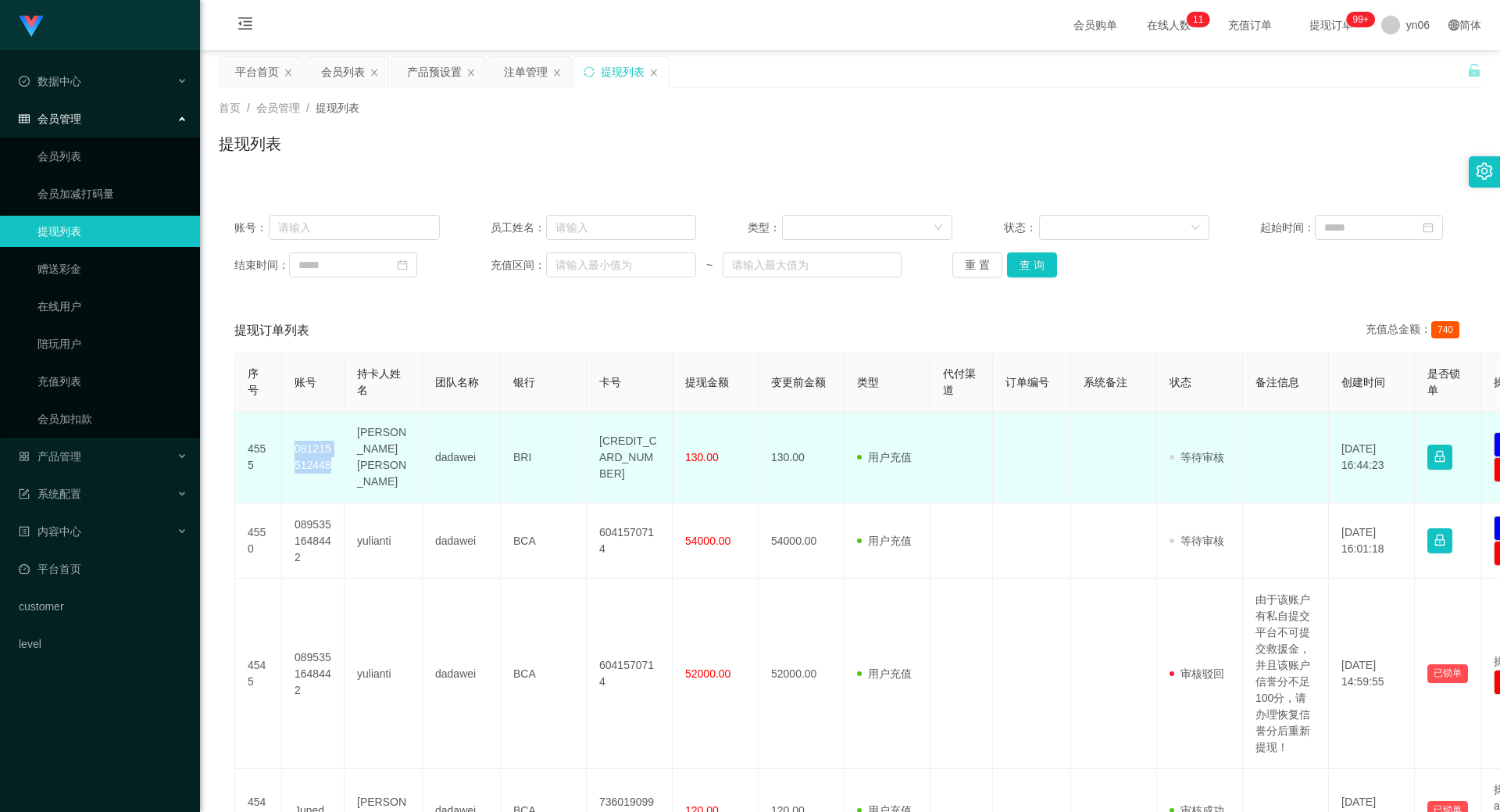
click at [320, 462] on td "081215512448" at bounding box center [313, 458] width 62 height 91
drag, startPoint x: 571, startPoint y: 433, endPoint x: 579, endPoint y: 433, distance: 8.0
click at [571, 433] on td "BRI" at bounding box center [544, 458] width 86 height 91
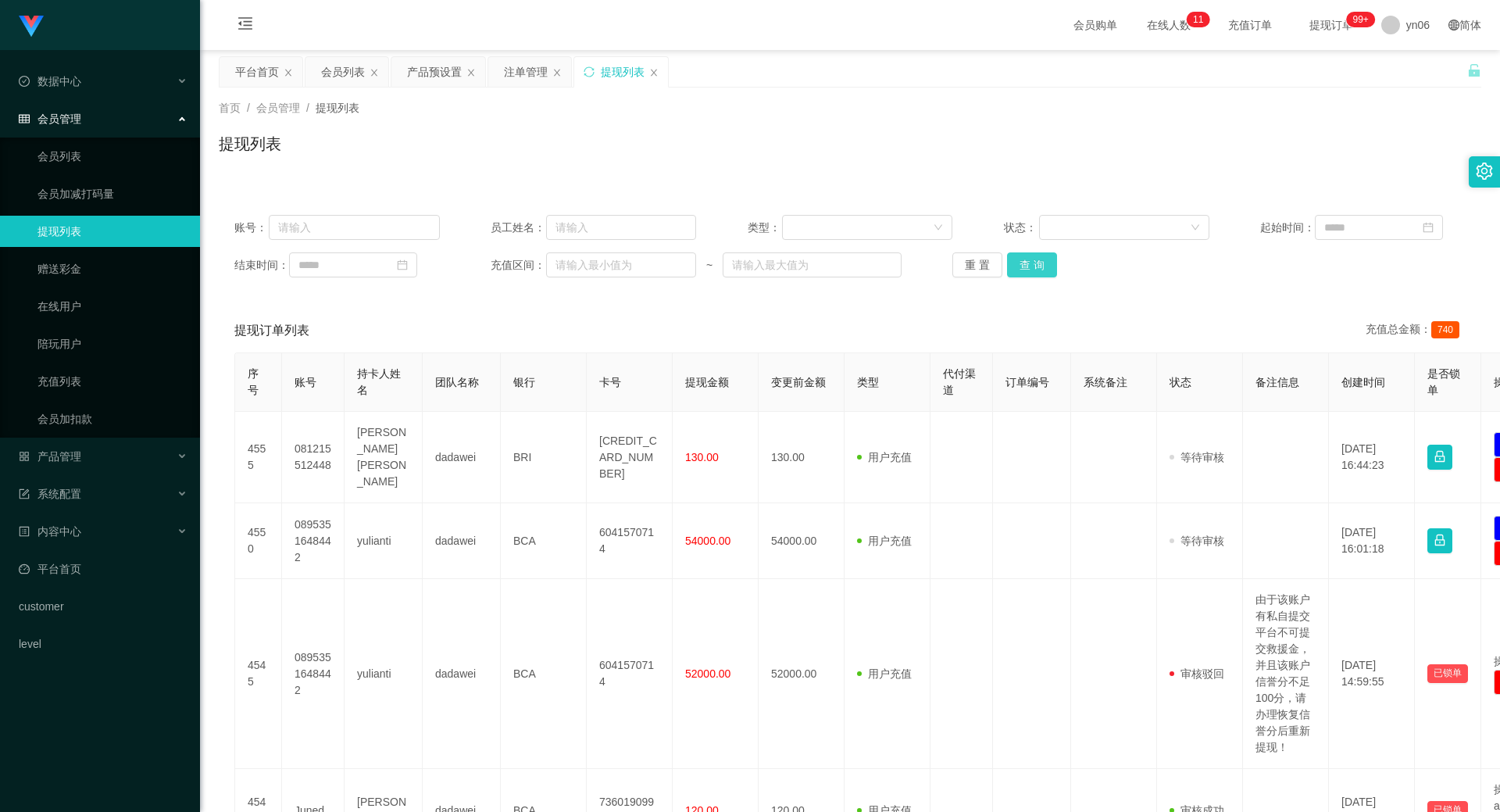
click at [1051, 272] on button "查 询" at bounding box center [1033, 265] width 50 height 25
click at [1051, 272] on div "重 置 查 询" at bounding box center [1055, 265] width 205 height 25
click at [1049, 275] on button "查 询" at bounding box center [1041, 265] width 67 height 25
click at [1049, 275] on div "重 置 查 询" at bounding box center [1055, 265] width 205 height 25
click at [1049, 275] on button "查 询" at bounding box center [1041, 265] width 67 height 25
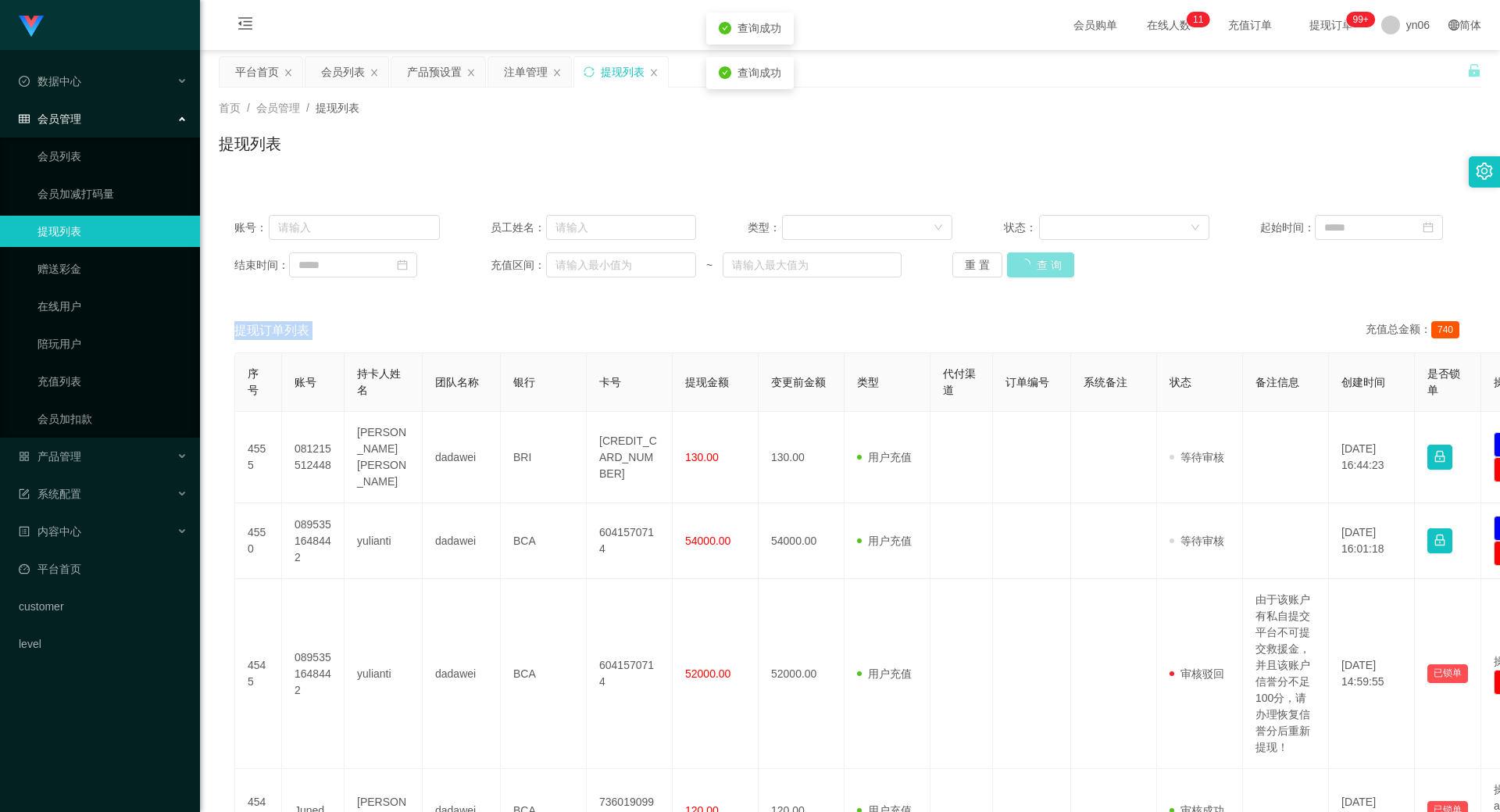
click at [1049, 275] on div "重 置 查 询" at bounding box center [1055, 265] width 205 height 25
click at [1049, 275] on button "查 询" at bounding box center [1033, 265] width 50 height 25
click at [1049, 275] on div "重 置 查 询" at bounding box center [1055, 265] width 205 height 25
click at [1049, 275] on button "查 询" at bounding box center [1033, 265] width 50 height 25
click at [1049, 275] on div "重 置 查 询" at bounding box center [1055, 265] width 205 height 25
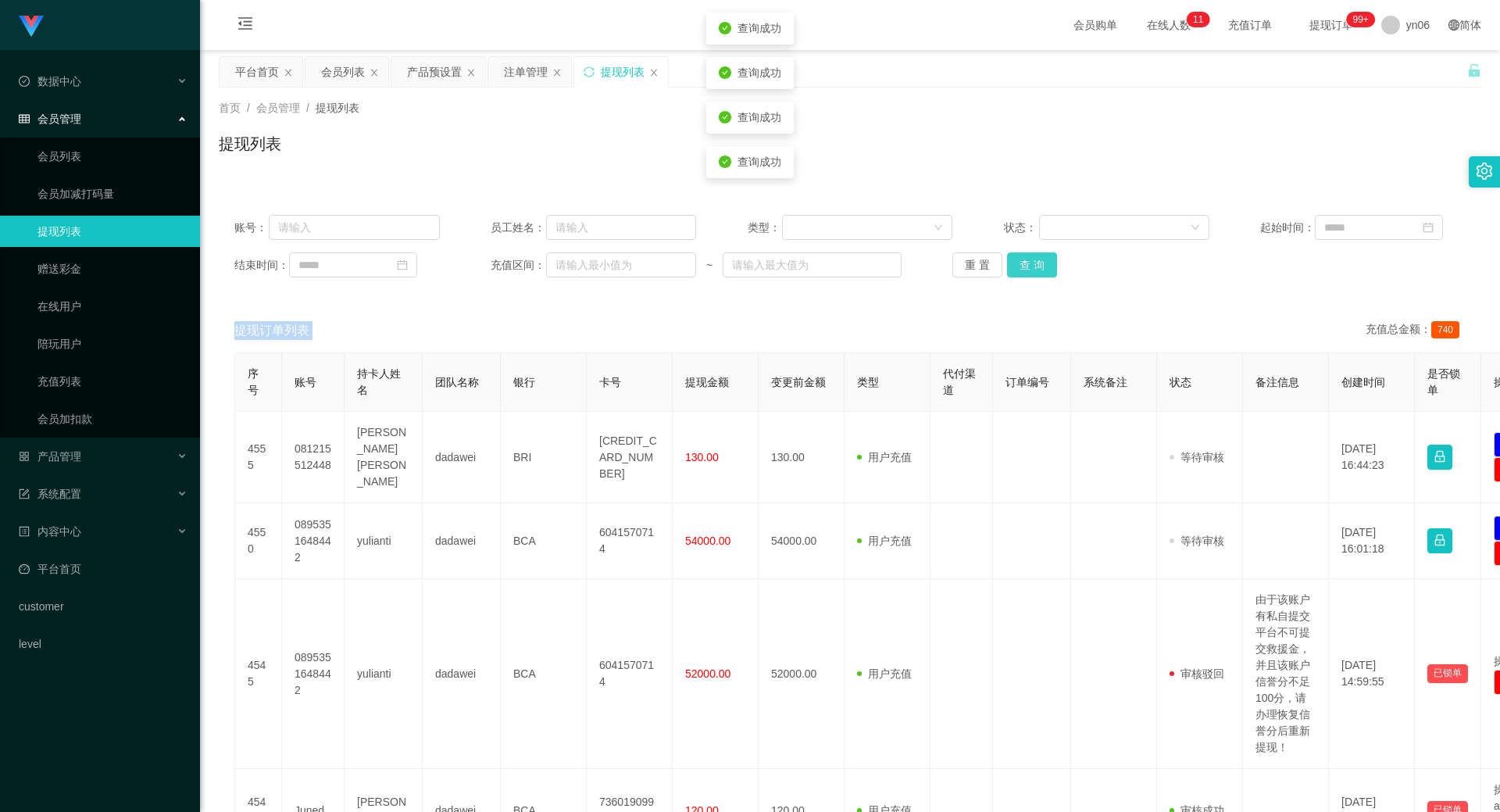
click at [1049, 275] on button "查 询" at bounding box center [1033, 265] width 50 height 25
click at [1049, 275] on div "重 置 查 询" at bounding box center [1055, 265] width 205 height 25
click at [1049, 275] on button "查 询" at bounding box center [1041, 265] width 67 height 25
click at [1049, 275] on div "重 置 查 询" at bounding box center [1055, 265] width 205 height 25
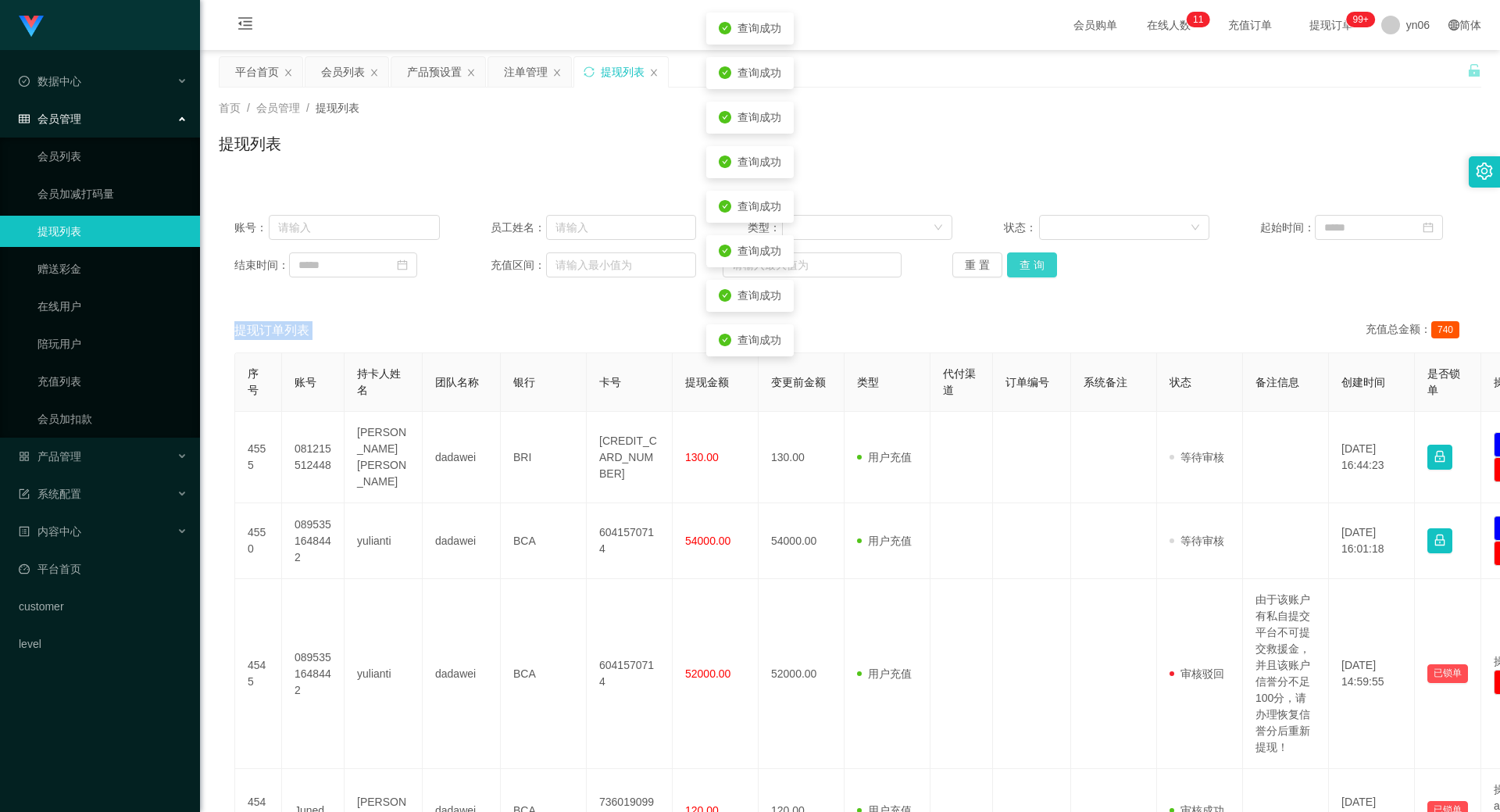
click at [1049, 275] on button "查 询" at bounding box center [1033, 265] width 50 height 25
click at [1049, 275] on div "重 置 查 询" at bounding box center [1055, 265] width 205 height 25
click at [1049, 275] on button "查 询" at bounding box center [1033, 265] width 50 height 25
click at [1049, 275] on div "重 置 查 询" at bounding box center [1055, 265] width 205 height 25
click at [327, 68] on div "会员列表" at bounding box center [343, 72] width 44 height 30
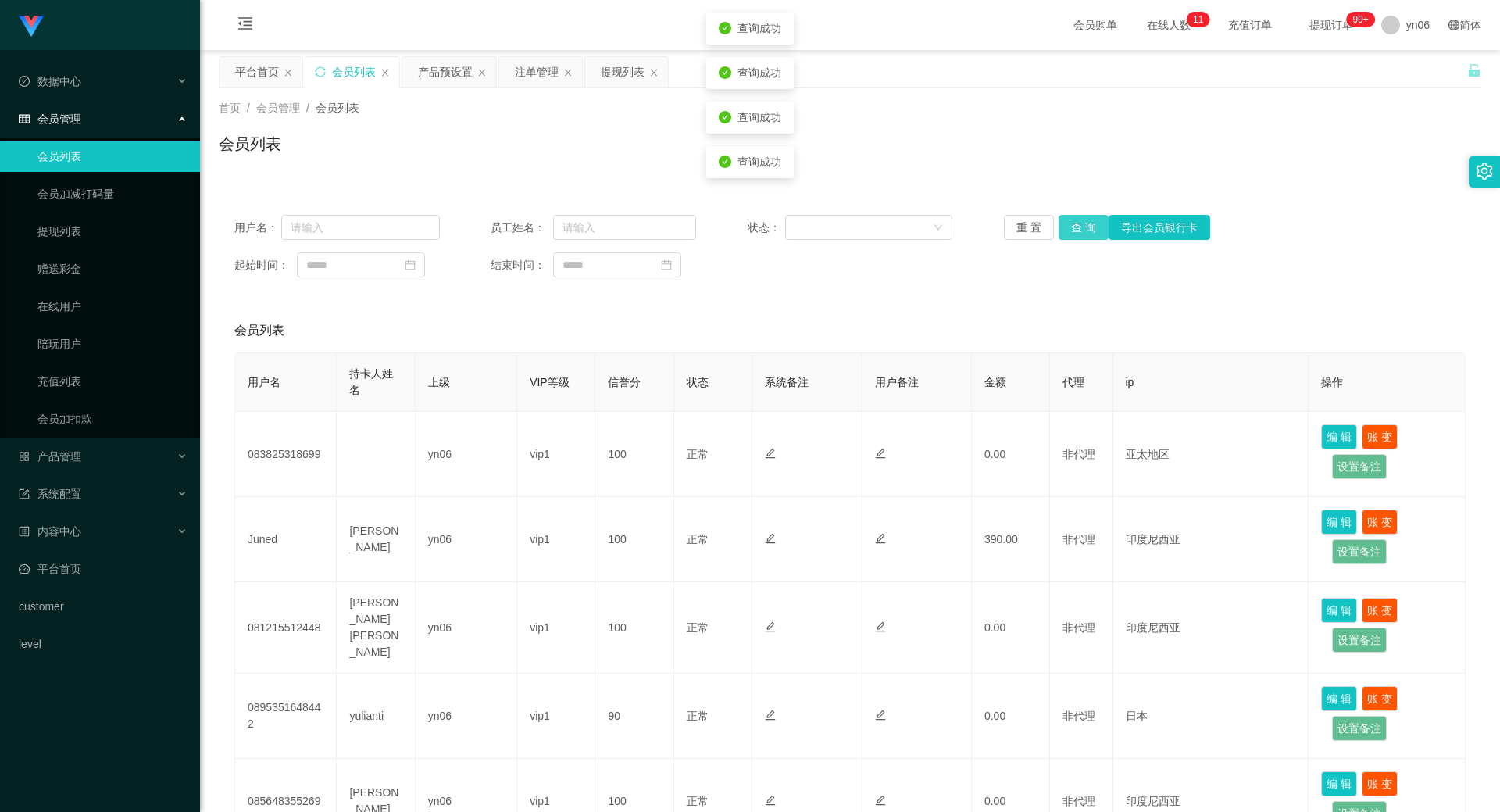
click at [1071, 225] on button "查 询" at bounding box center [1084, 227] width 50 height 25
click at [1071, 225] on div "重 置 查 询 导出会员银行卡" at bounding box center [1107, 227] width 205 height 25
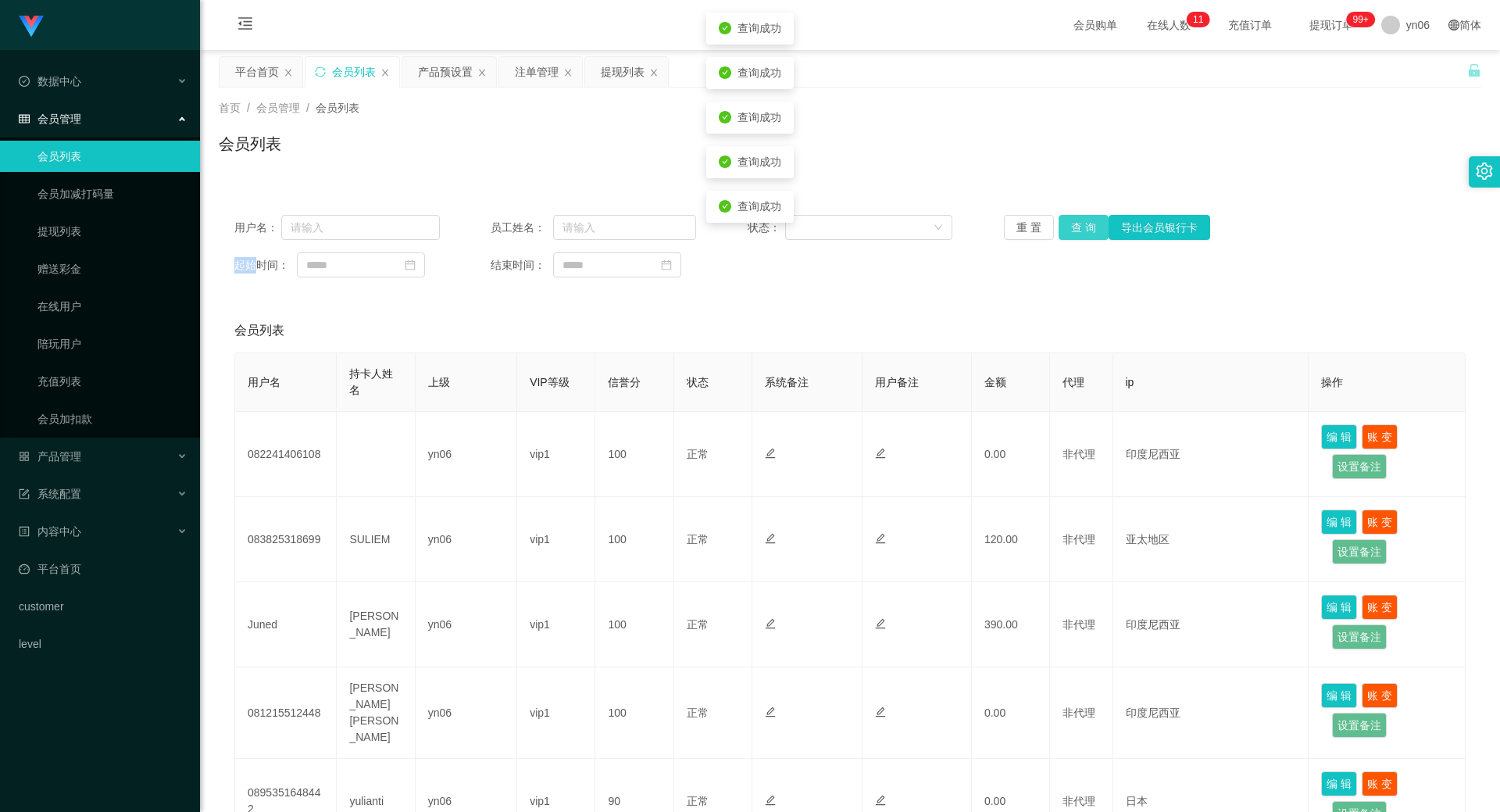
click at [1070, 226] on button "查 询" at bounding box center [1084, 227] width 50 height 25
click at [1070, 226] on div "重 置 查 询 导出会员银行卡" at bounding box center [1107, 227] width 205 height 25
click at [1070, 226] on button "查 询" at bounding box center [1084, 227] width 50 height 25
click at [1070, 226] on div "重 置 查 询 导出会员银行卡" at bounding box center [1107, 227] width 205 height 25
click at [1070, 226] on button "查 询" at bounding box center [1084, 227] width 50 height 25
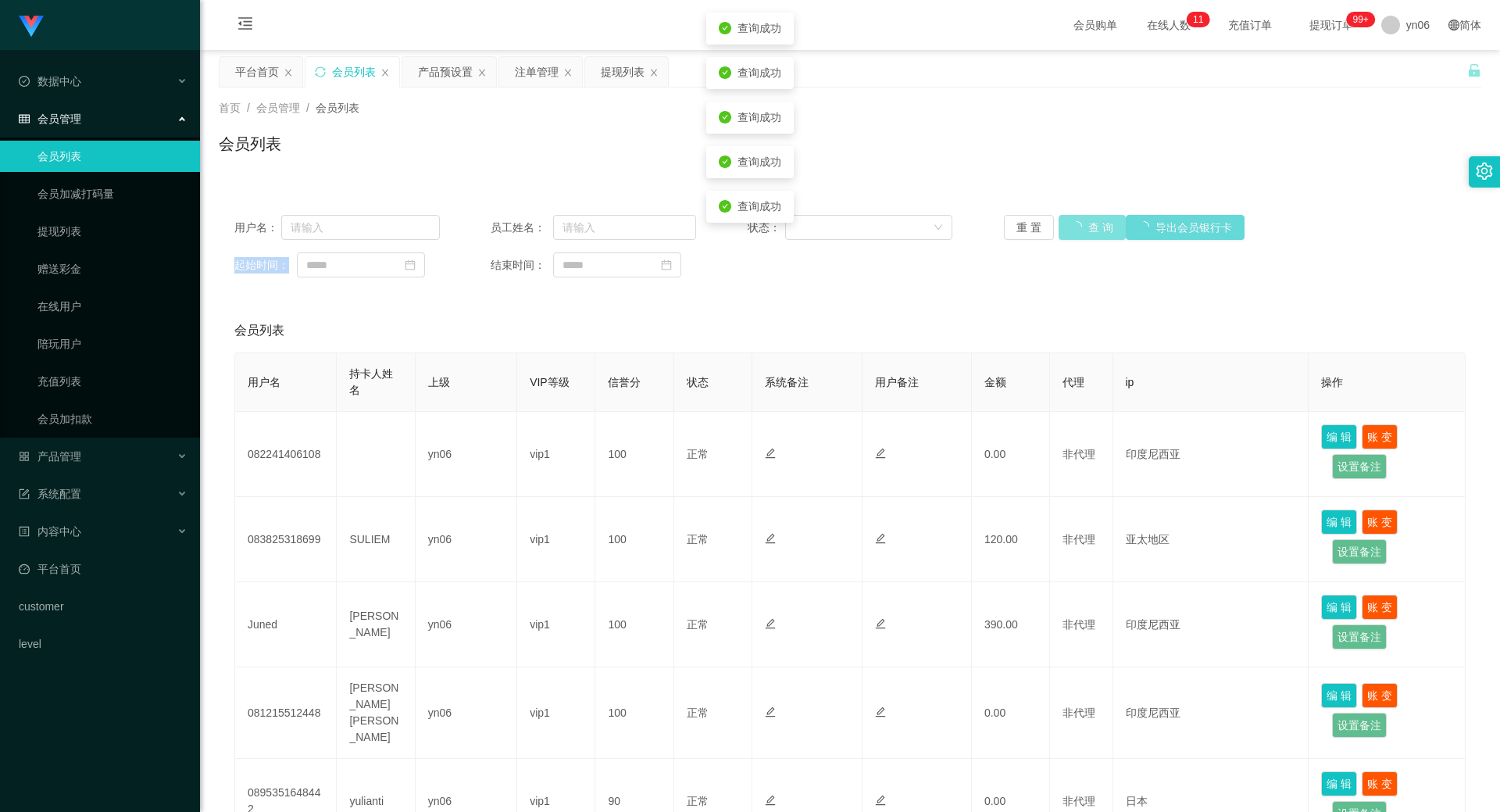
click at [1070, 226] on div "重 置 查 询 导出会员银行卡" at bounding box center [1107, 227] width 205 height 25
click at [1070, 226] on button "查 询" at bounding box center [1093, 227] width 67 height 25
click at [1070, 226] on div "重 置 查 询 导出会员银行卡" at bounding box center [1107, 227] width 205 height 25
click at [1070, 226] on button "查 询" at bounding box center [1093, 227] width 67 height 25
click at [1073, 224] on button "查 询" at bounding box center [1084, 227] width 50 height 25
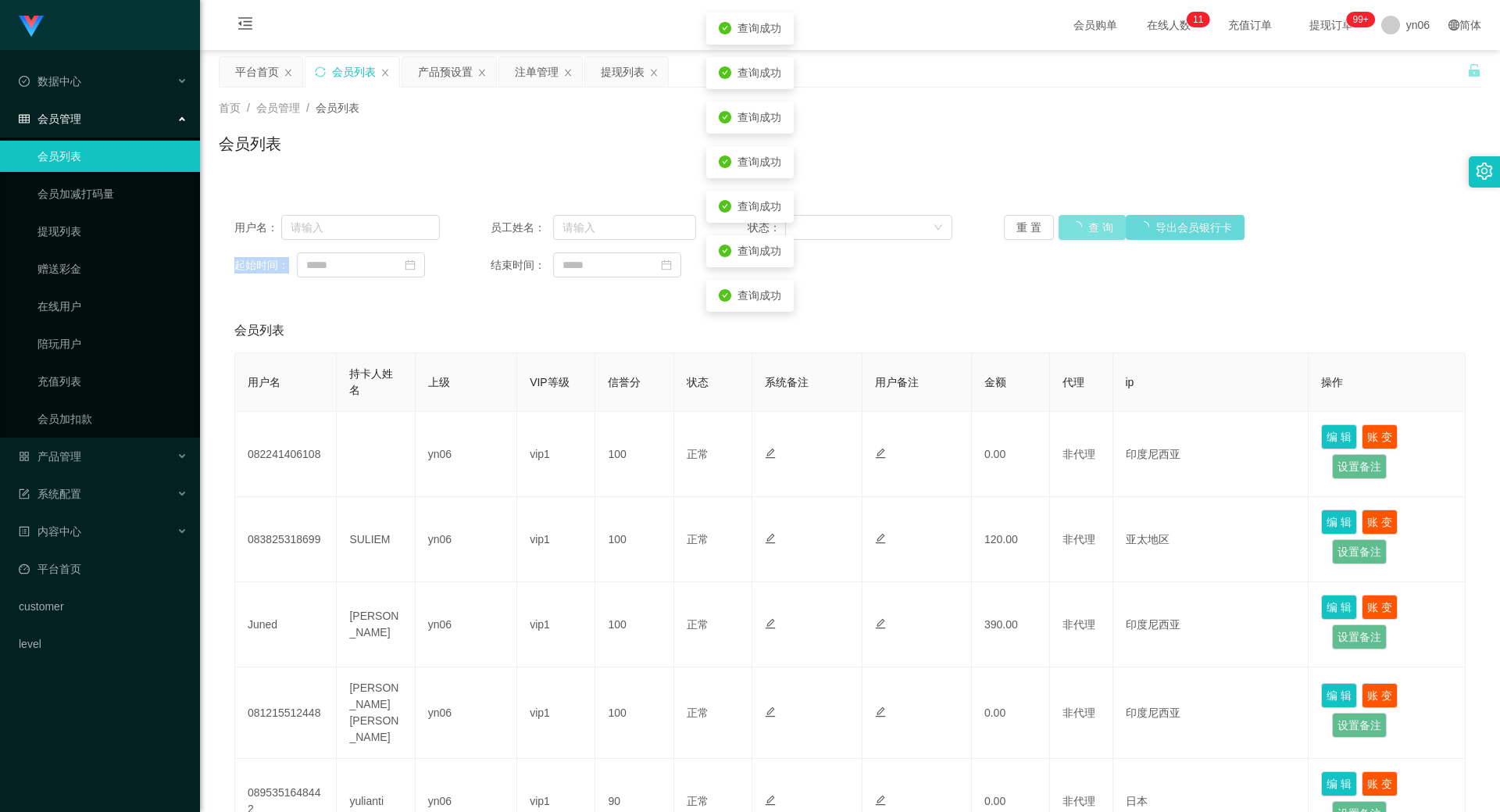
click at [1073, 224] on div "重 置 查 询 导出会员银行卡" at bounding box center [1107, 227] width 205 height 25
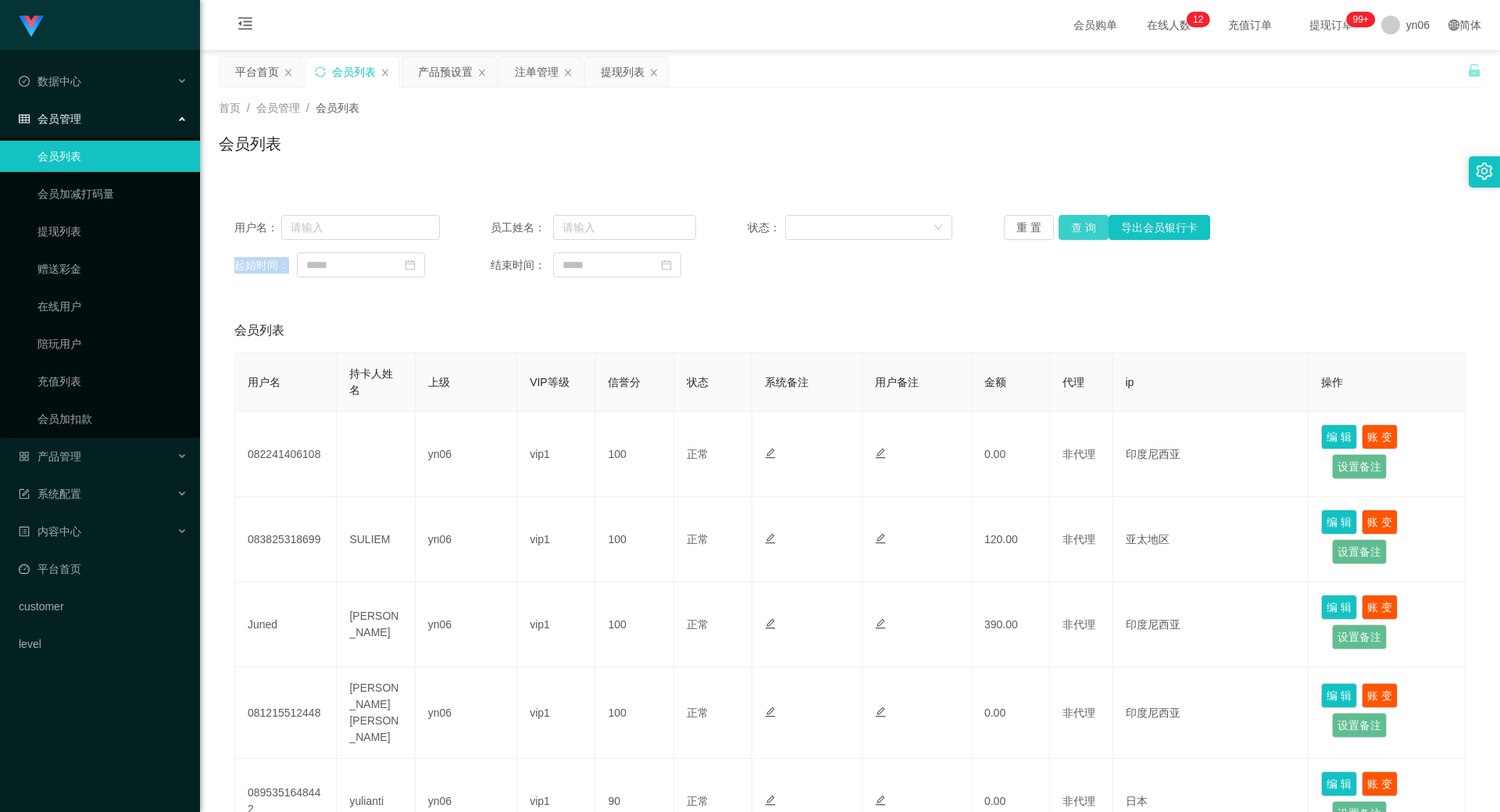
click at [1063, 231] on button "查 询" at bounding box center [1084, 227] width 50 height 25
click at [1070, 232] on div "重 置 查 询 导出会员银行卡" at bounding box center [1107, 227] width 205 height 25
click at [1072, 233] on button "查 询" at bounding box center [1093, 227] width 67 height 25
click at [1073, 233] on div "重 置 查 询 导出会员银行卡" at bounding box center [1107, 227] width 205 height 25
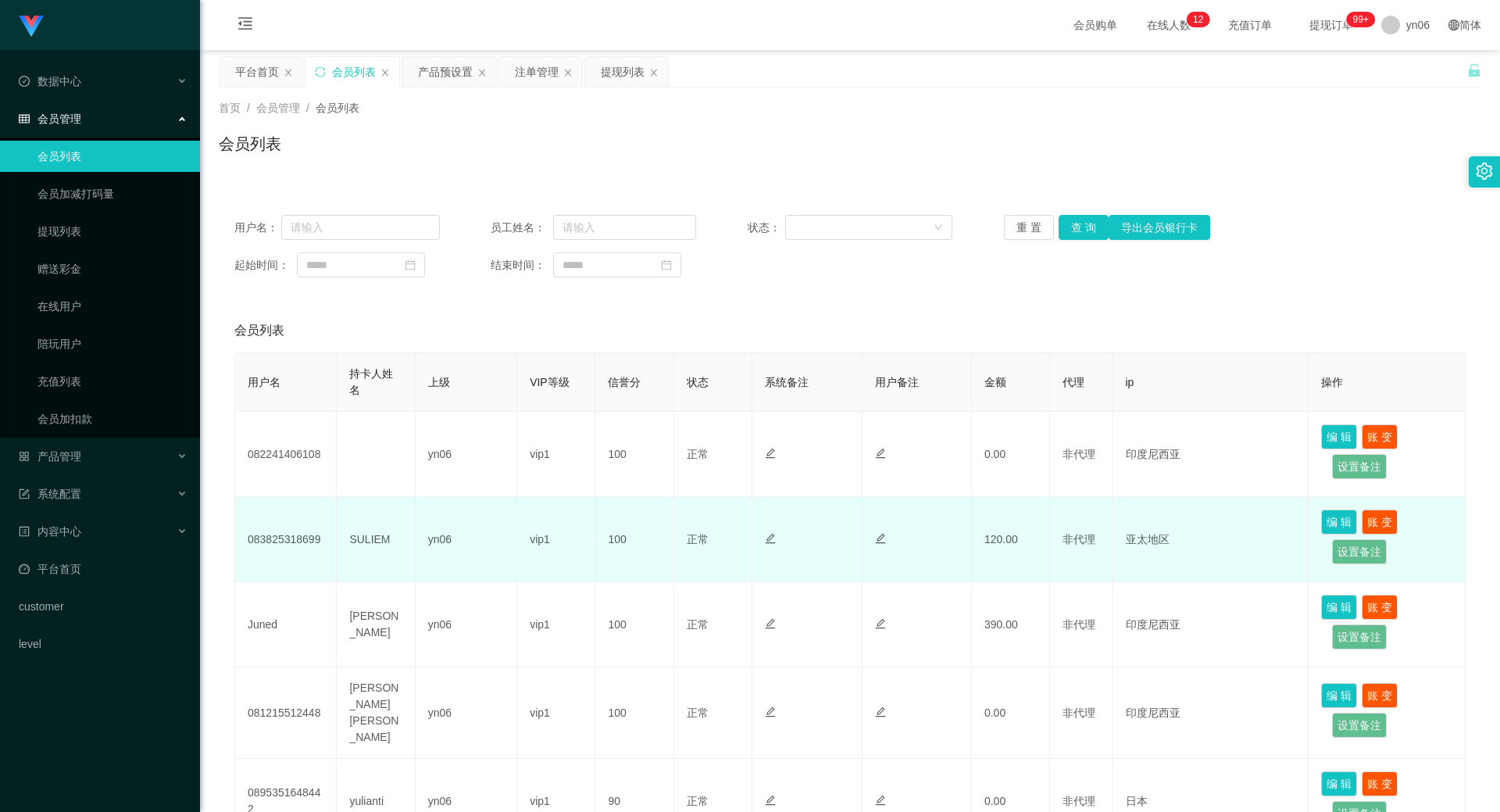
click at [289, 526] on td "083825318699" at bounding box center [285, 539] width 102 height 85
copy td "083825318699"
click at [363, 542] on td "SULIEM" at bounding box center [376, 539] width 78 height 85
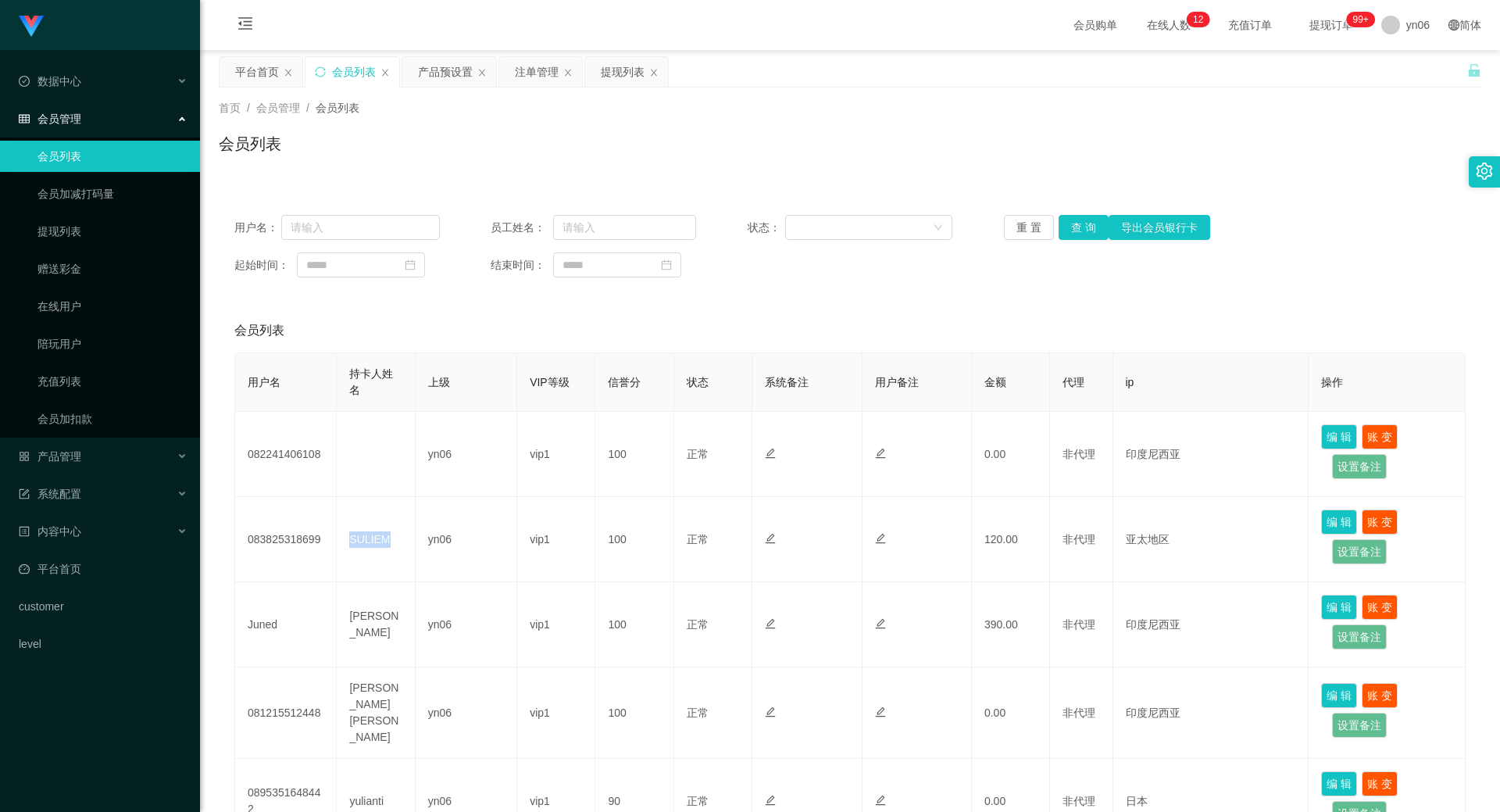
copy td "SULIEM"
click at [1084, 227] on button "查 询" at bounding box center [1084, 227] width 50 height 25
click at [1078, 229] on div "重 置 查 询 导出会员银行卡" at bounding box center [1107, 227] width 205 height 25
click at [1078, 229] on button "查 询" at bounding box center [1084, 227] width 50 height 25
click at [1080, 225] on button "查 询" at bounding box center [1084, 227] width 50 height 25
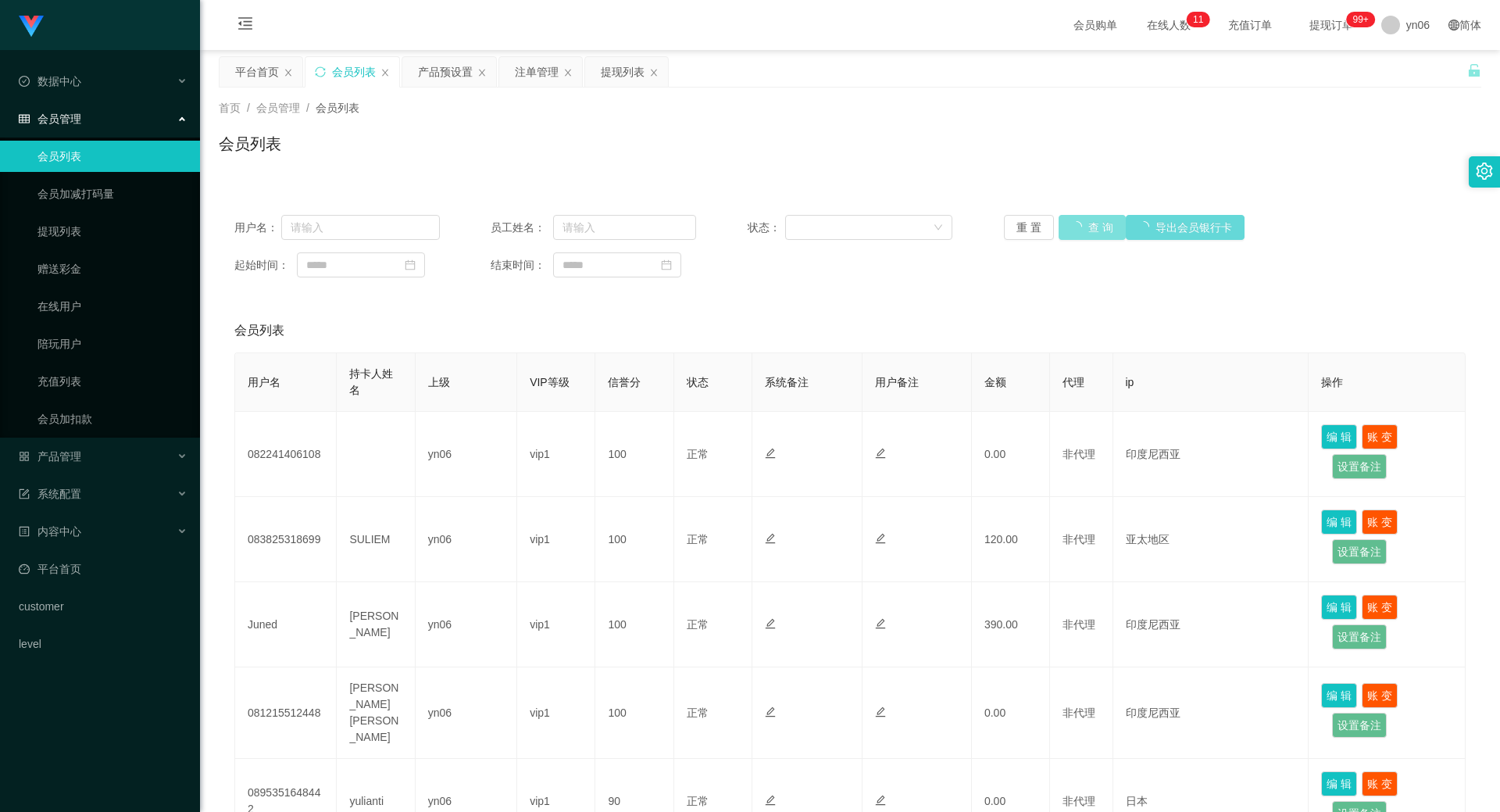
click at [1080, 225] on div "重 置 查 询 导出会员银行卡" at bounding box center [1107, 227] width 205 height 25
click at [1080, 225] on button "查 询" at bounding box center [1093, 227] width 67 height 25
click at [1080, 225] on div "重 置 查 询 导出会员银行卡" at bounding box center [1107, 227] width 205 height 25
click at [1080, 225] on button "查 询" at bounding box center [1093, 227] width 67 height 25
click at [1080, 225] on div "重 置 查 询 导出会员银行卡" at bounding box center [1107, 227] width 205 height 25
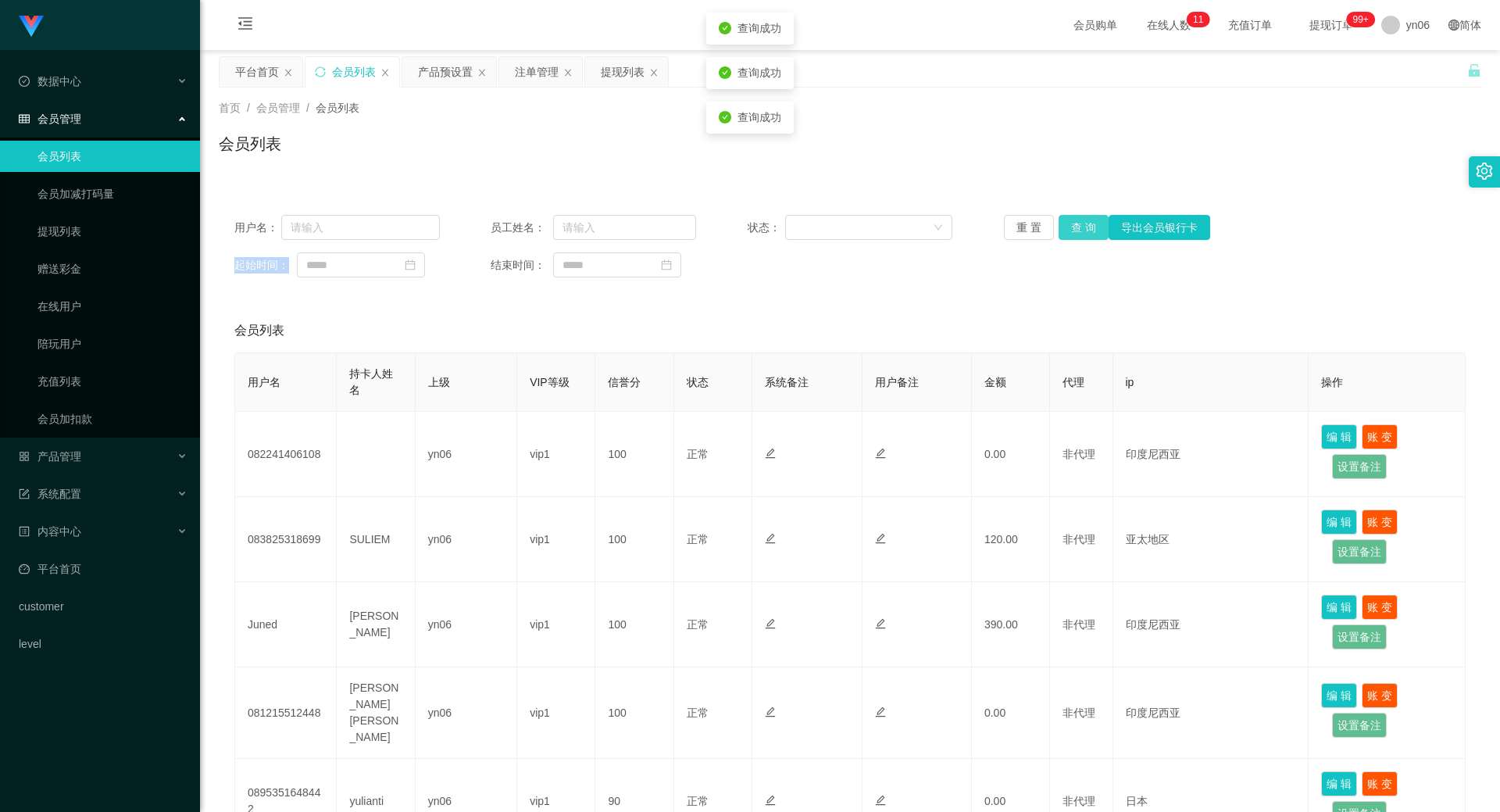
click at [1080, 225] on button "查 询" at bounding box center [1084, 227] width 50 height 25
click at [1080, 225] on div "重 置 查 询 导出会员银行卡" at bounding box center [1107, 227] width 205 height 25
click at [1080, 225] on button "查 询" at bounding box center [1084, 227] width 50 height 25
click at [1080, 225] on div "重 置 查 询 导出会员银行卡" at bounding box center [1107, 227] width 205 height 25
click at [1080, 225] on button "查 询" at bounding box center [1084, 227] width 50 height 25
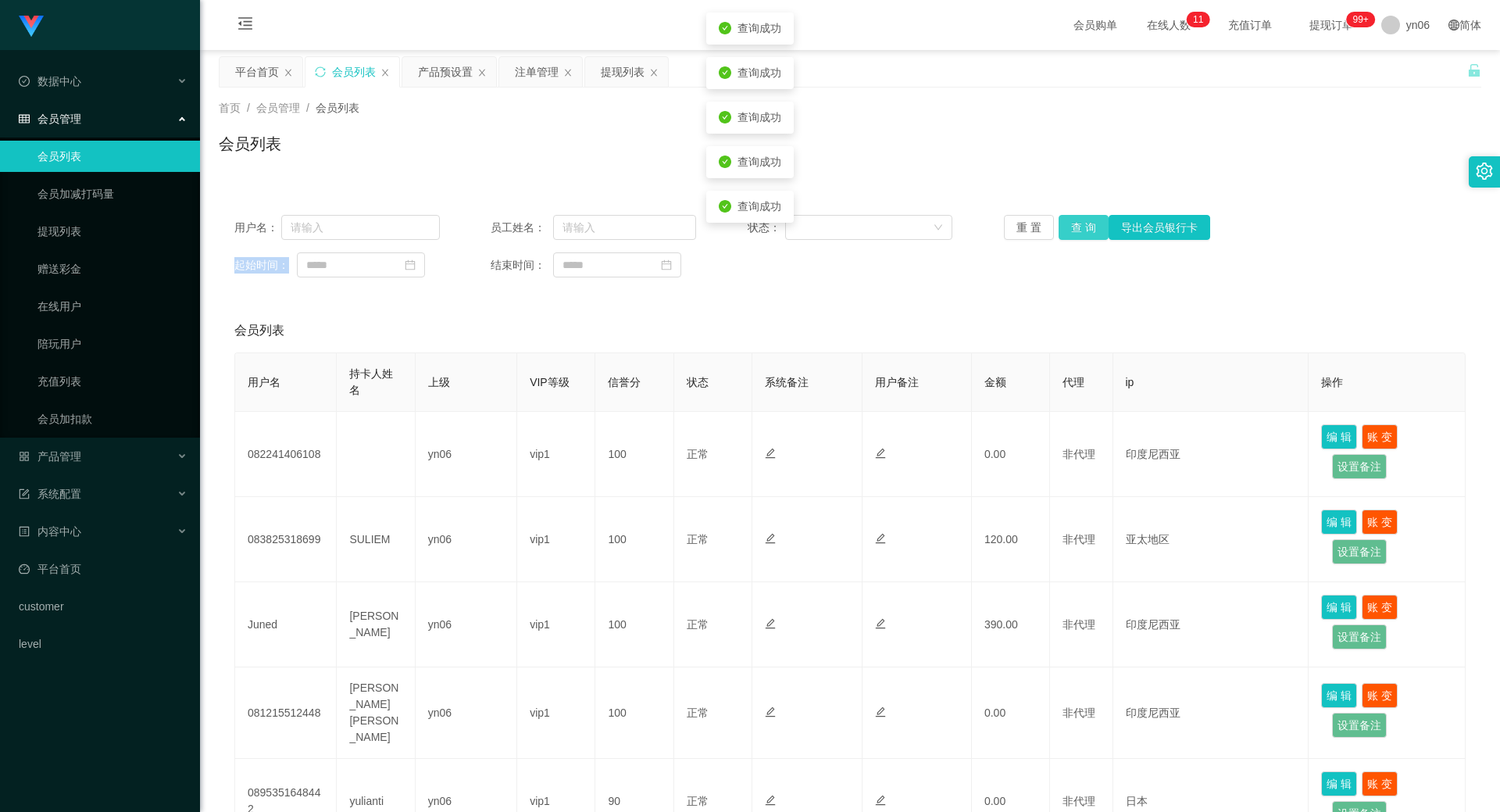
click at [1080, 225] on div "重 置 查 询 导出会员银行卡" at bounding box center [1107, 227] width 205 height 25
click at [1077, 230] on button "查 询" at bounding box center [1084, 227] width 50 height 25
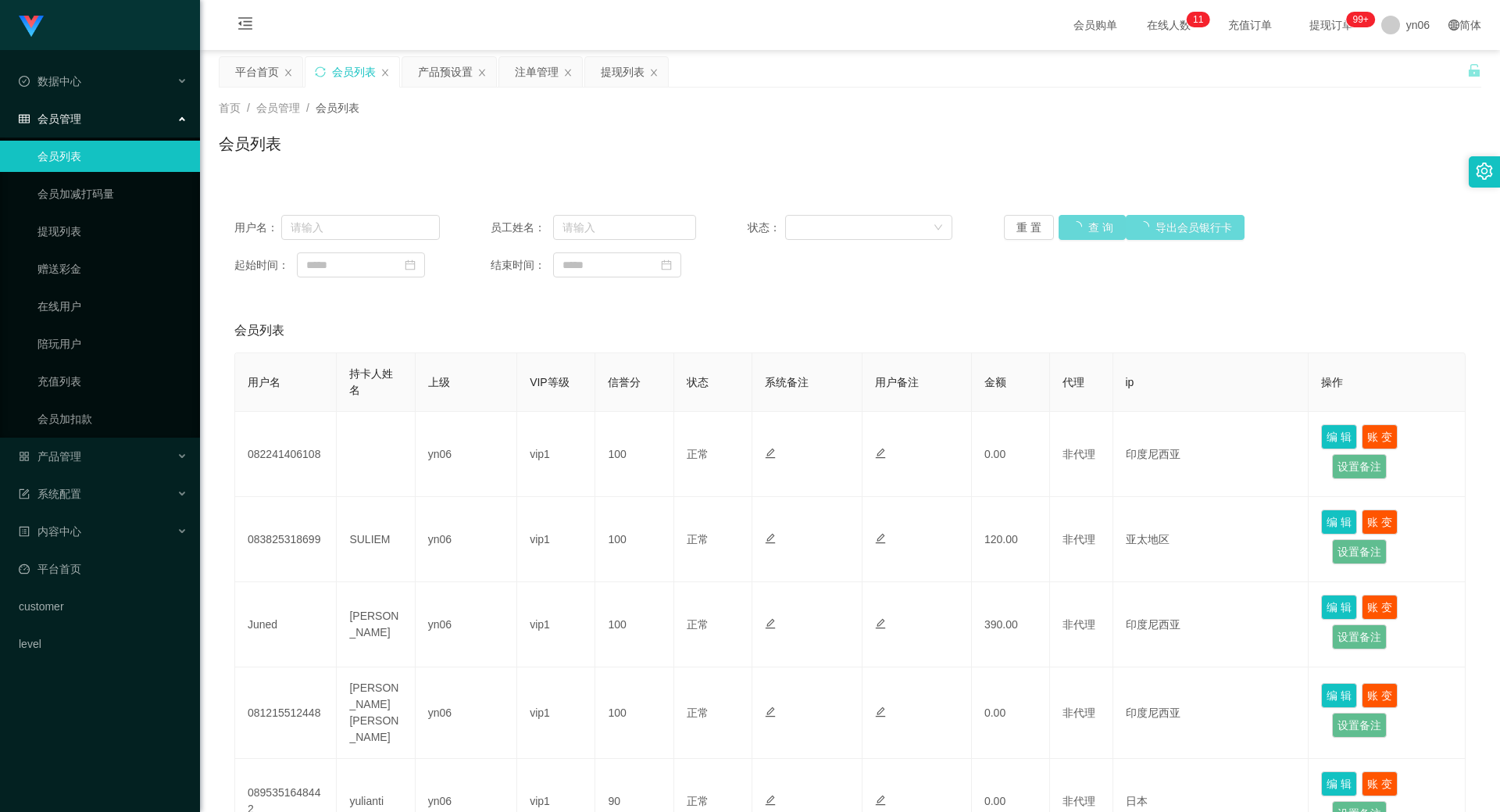
click at [1077, 226] on div "重 置 查 询 导出会员银行卡" at bounding box center [1107, 227] width 205 height 25
click at [1077, 226] on button "查 询" at bounding box center [1084, 227] width 50 height 25
click at [1077, 226] on div "重 置 查 询 导出会员银行卡" at bounding box center [1107, 227] width 205 height 25
click at [1077, 226] on button "查 询" at bounding box center [1084, 227] width 50 height 25
click at [1077, 226] on div "重 置 查 询 导出会员银行卡" at bounding box center [1107, 227] width 205 height 25
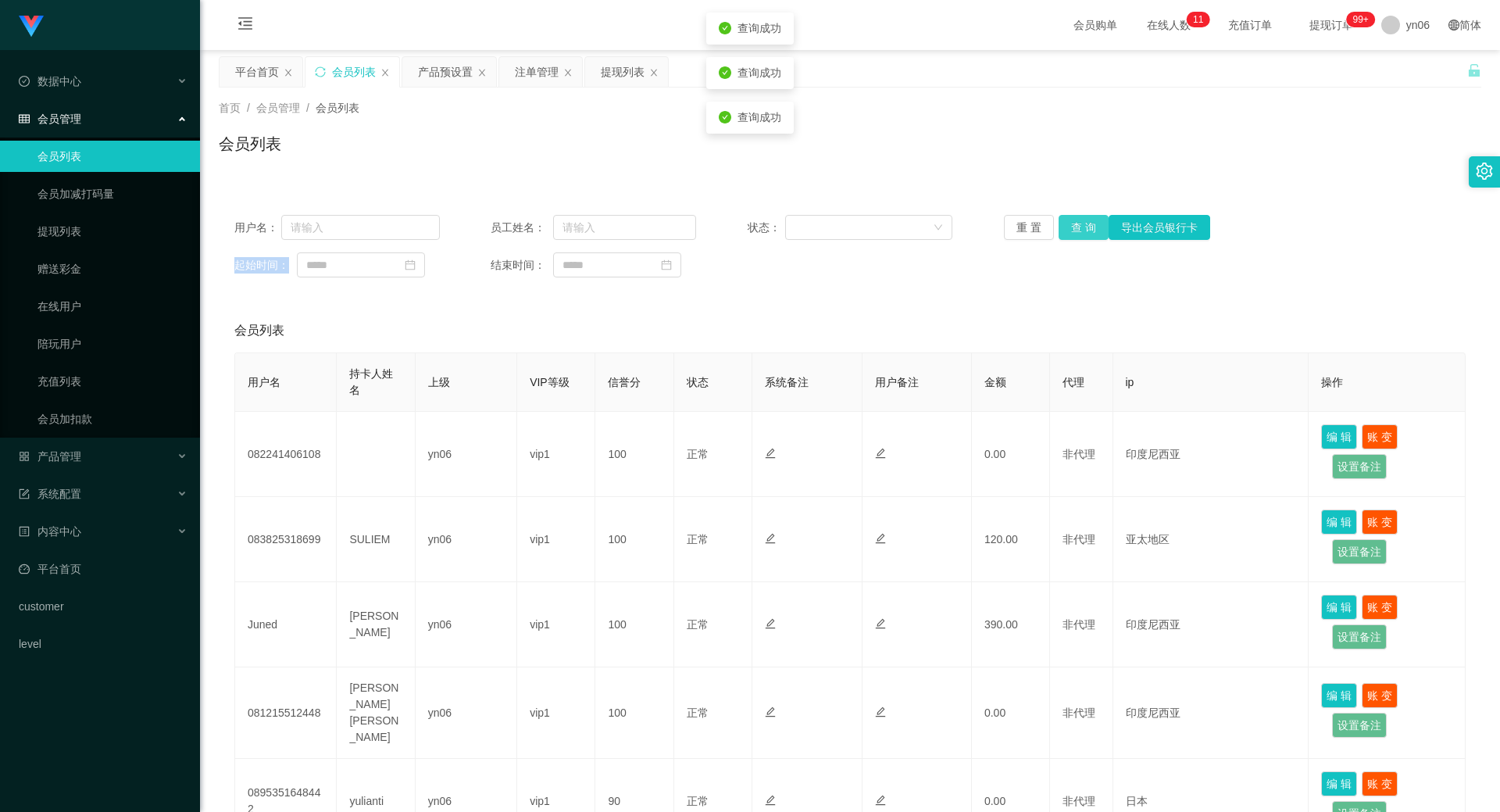
click at [1077, 226] on button "查 询" at bounding box center [1084, 227] width 50 height 25
click at [1077, 226] on div "重 置 查 询 导出会员银行卡" at bounding box center [1107, 227] width 205 height 25
click at [1077, 226] on button "查 询" at bounding box center [1084, 227] width 50 height 25
click at [1077, 226] on div "重 置 查 询 导出会员银行卡" at bounding box center [1107, 227] width 205 height 25
click at [1077, 226] on button "查 询" at bounding box center [1084, 227] width 50 height 25
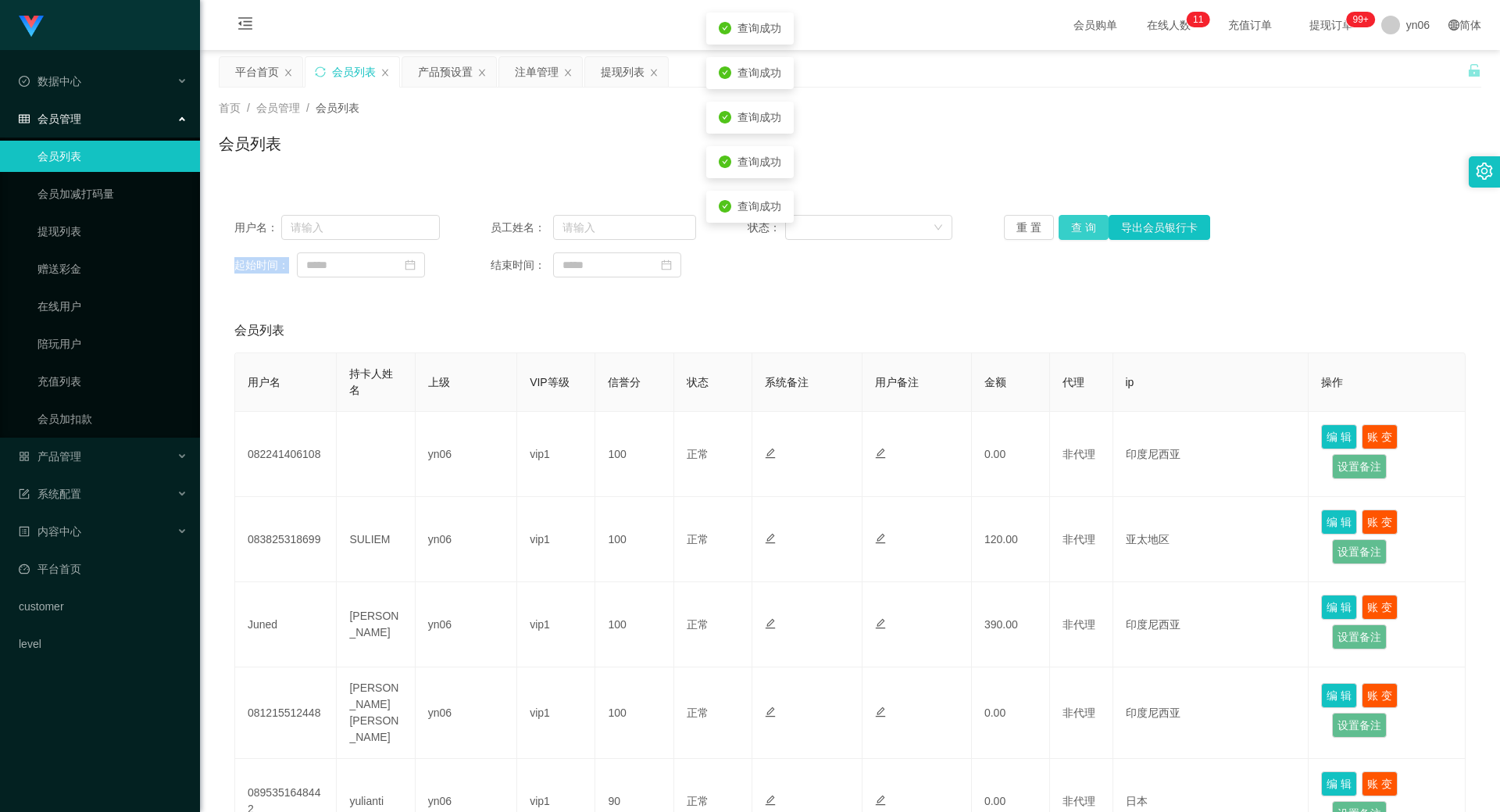
click at [1077, 226] on div "重 置 查 询 导出会员银行卡" at bounding box center [1107, 227] width 205 height 25
click at [1077, 226] on button "查 询" at bounding box center [1084, 227] width 50 height 25
click at [1077, 226] on div "重 置 查 询 导出会员银行卡" at bounding box center [1107, 227] width 205 height 25
click at [1077, 226] on button "查 询" at bounding box center [1084, 227] width 50 height 25
click at [1077, 226] on div "重 置 查 询 导出会员银行卡" at bounding box center [1107, 227] width 205 height 25
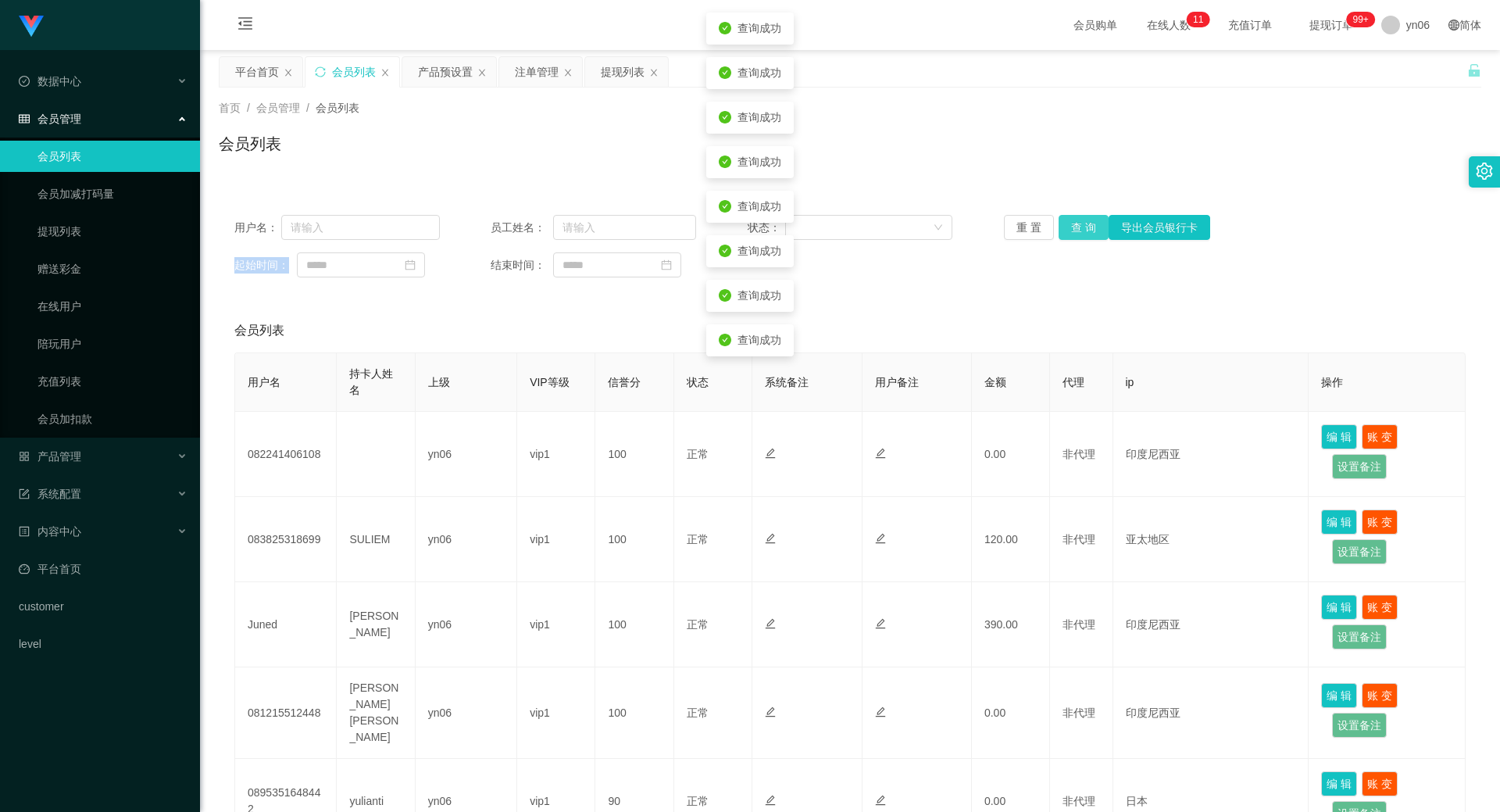
click at [1077, 226] on button "查 询" at bounding box center [1084, 227] width 50 height 25
click at [1077, 226] on div "重 置 查 询 导出会员银行卡" at bounding box center [1107, 227] width 205 height 25
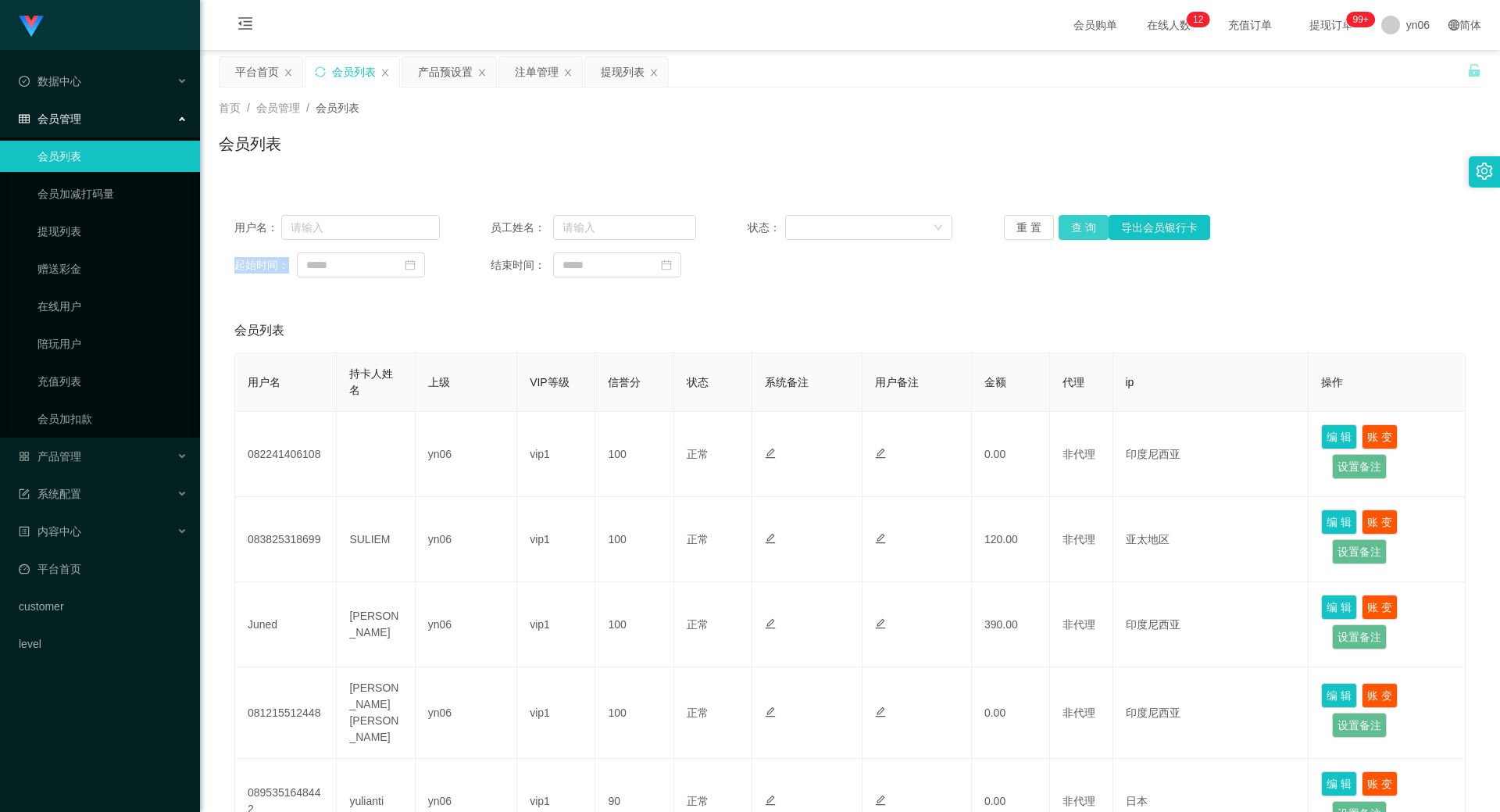
click at [1081, 224] on button "查 询" at bounding box center [1084, 227] width 50 height 25
click at [1081, 224] on div "重 置 查 询 导出会员银行卡" at bounding box center [1107, 227] width 205 height 25
click at [1081, 224] on button "查 询" at bounding box center [1084, 227] width 50 height 25
click at [1085, 225] on div "重 置 查 询 导出会员银行卡" at bounding box center [1107, 227] width 205 height 25
click at [1089, 226] on button "查 询" at bounding box center [1084, 227] width 50 height 25
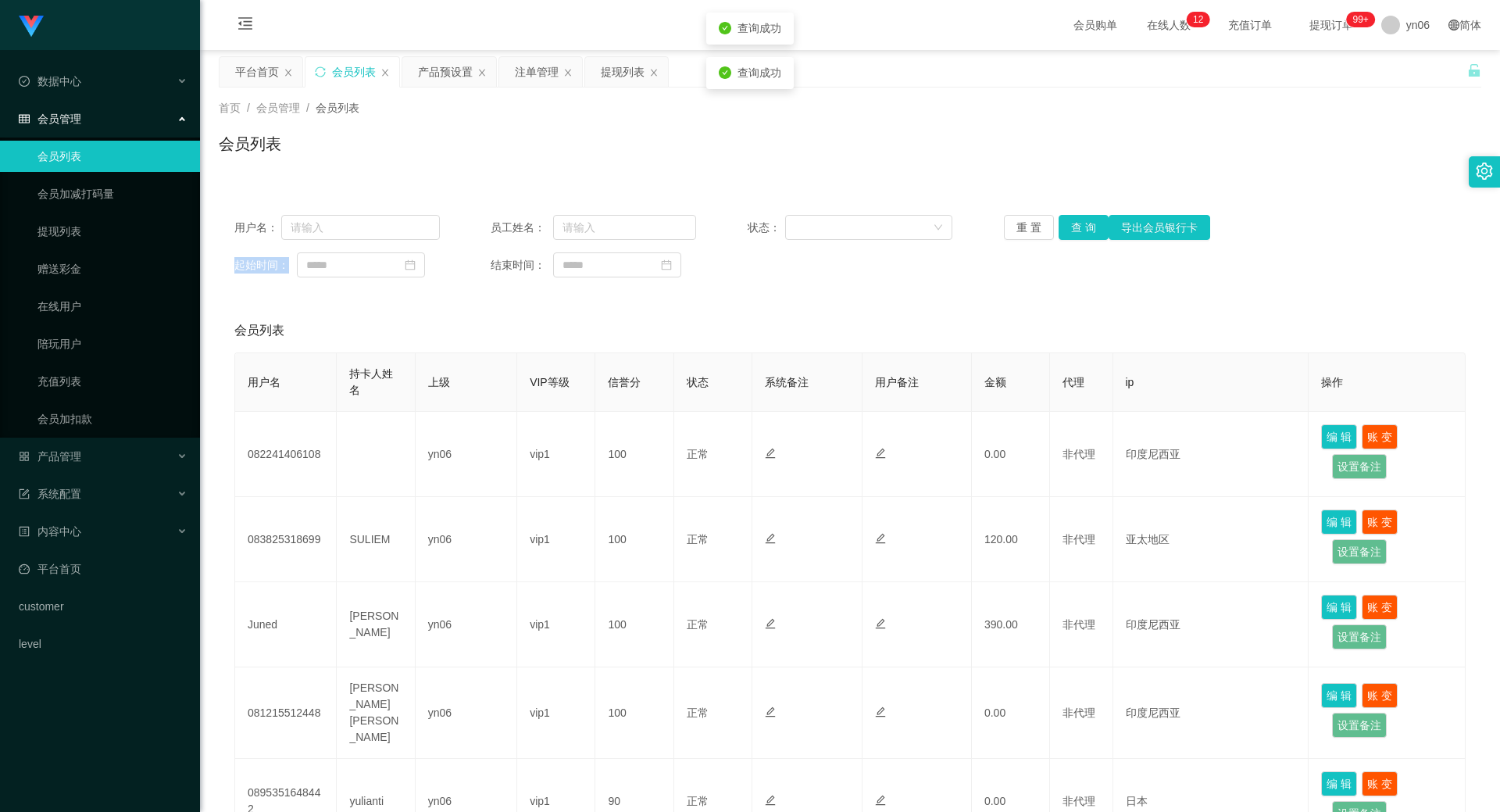
click at [1089, 226] on div "重 置 查 询 导出会员银行卡" at bounding box center [1107, 227] width 205 height 25
click at [1089, 227] on button "查 询" at bounding box center [1084, 227] width 50 height 25
click at [1089, 227] on div "重 置 查 询 导出会员银行卡" at bounding box center [1107, 227] width 205 height 25
click at [1090, 227] on button "查 询" at bounding box center [1093, 227] width 67 height 25
click at [1090, 227] on div "重 置 查 询 导出会员银行卡" at bounding box center [1107, 227] width 205 height 25
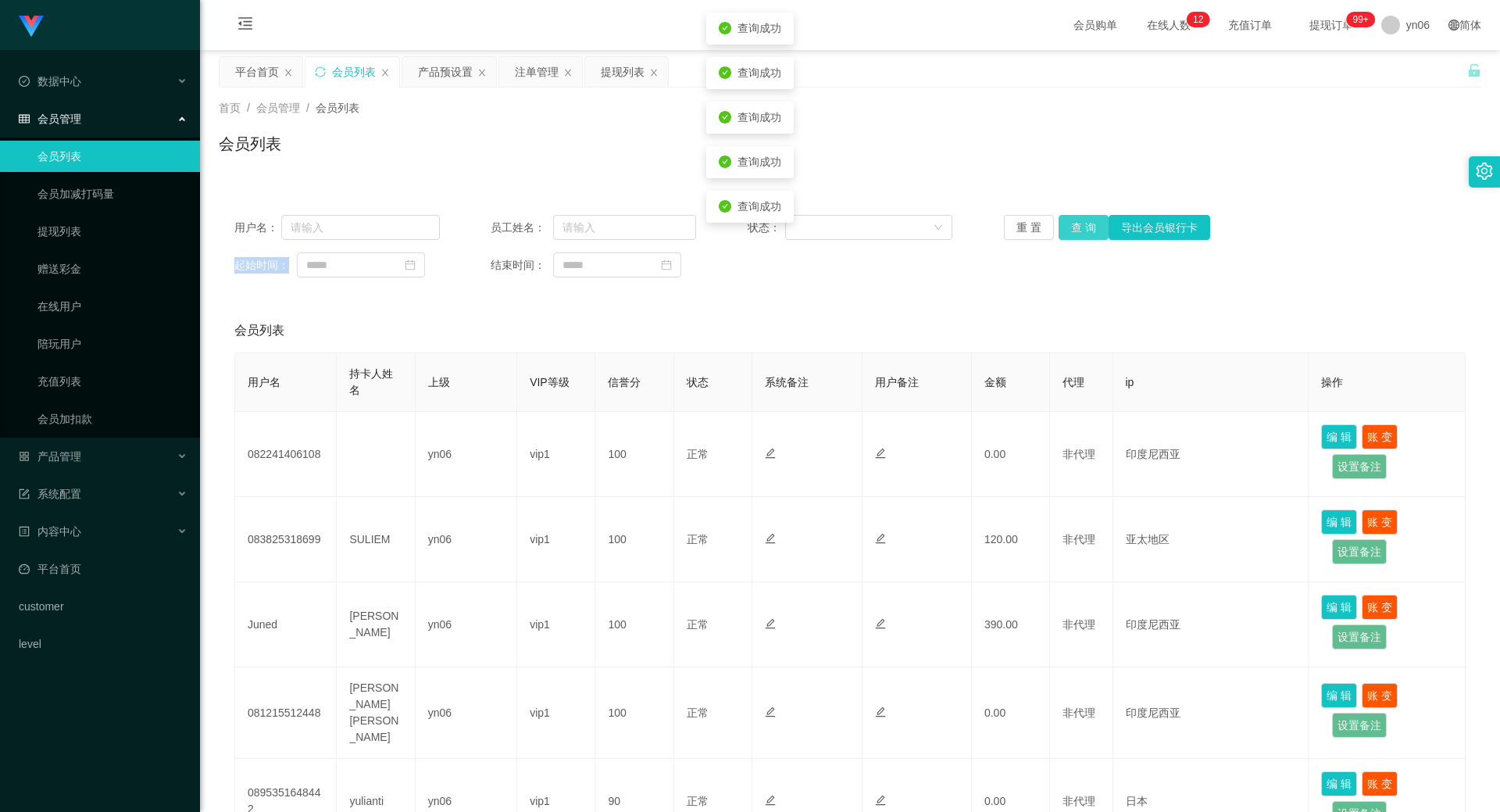
click at [1090, 227] on button "查 询" at bounding box center [1084, 227] width 50 height 25
click at [1090, 227] on div "重 置 查 询 导出会员银行卡" at bounding box center [1107, 227] width 205 height 25
click at [1090, 227] on button "查 询" at bounding box center [1084, 227] width 50 height 25
click at [1089, 227] on div "重 置 查 询 导出会员银行卡" at bounding box center [1107, 227] width 205 height 25
click at [1090, 227] on div "重 置 查 询 导出会员银行卡" at bounding box center [1107, 227] width 205 height 25
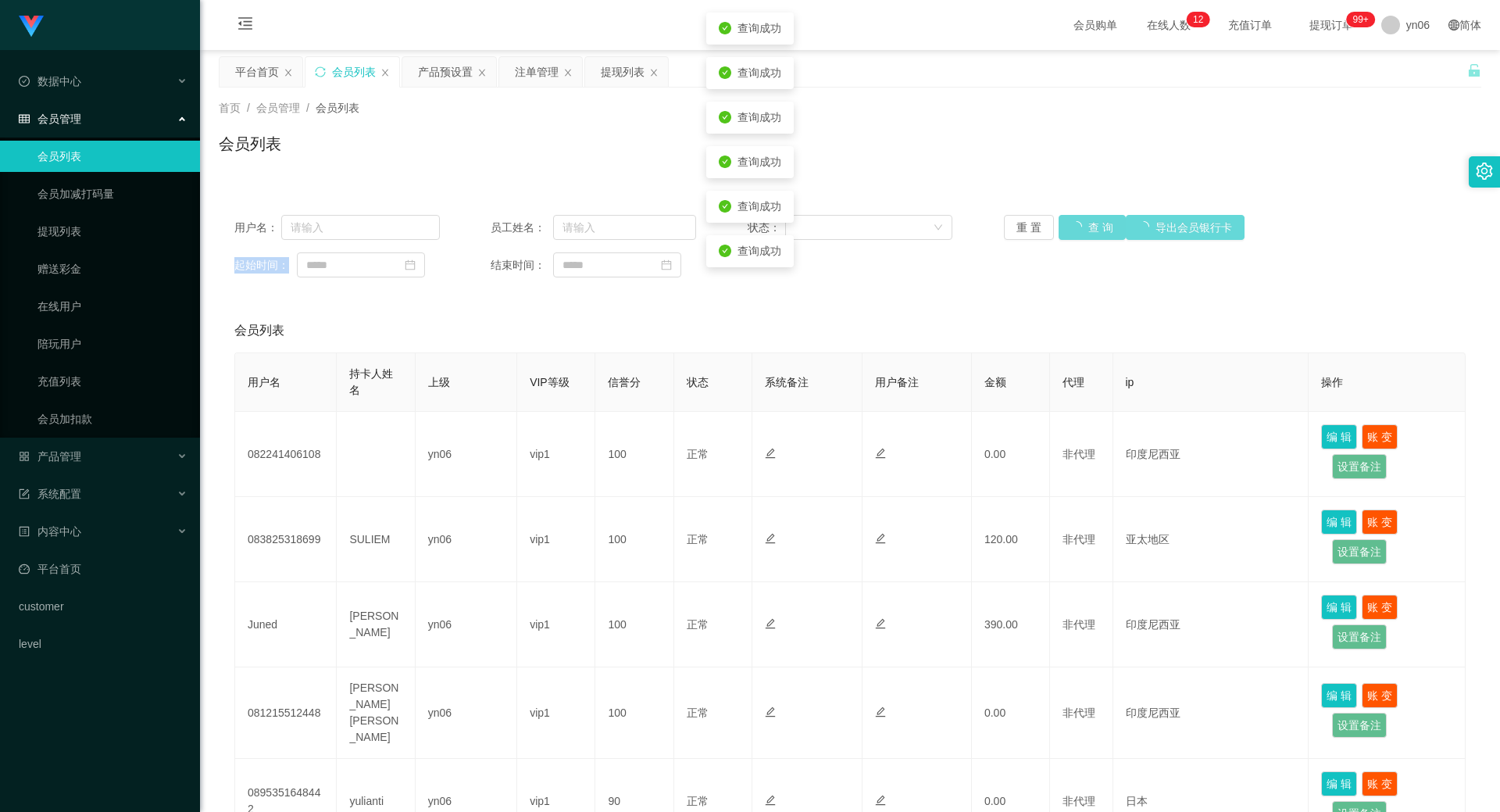
click at [1088, 227] on div "重 置 查 询 导出会员银行卡" at bounding box center [1107, 227] width 205 height 25
click at [1087, 228] on div "重 置 查 询 导出会员银行卡" at bounding box center [1107, 227] width 205 height 25
click at [1087, 228] on button "查 询" at bounding box center [1084, 227] width 50 height 25
click at [1087, 228] on button "查 询" at bounding box center [1093, 227] width 67 height 25
click at [1087, 228] on div "重 置 查 询 导出会员银行卡" at bounding box center [1107, 227] width 205 height 25
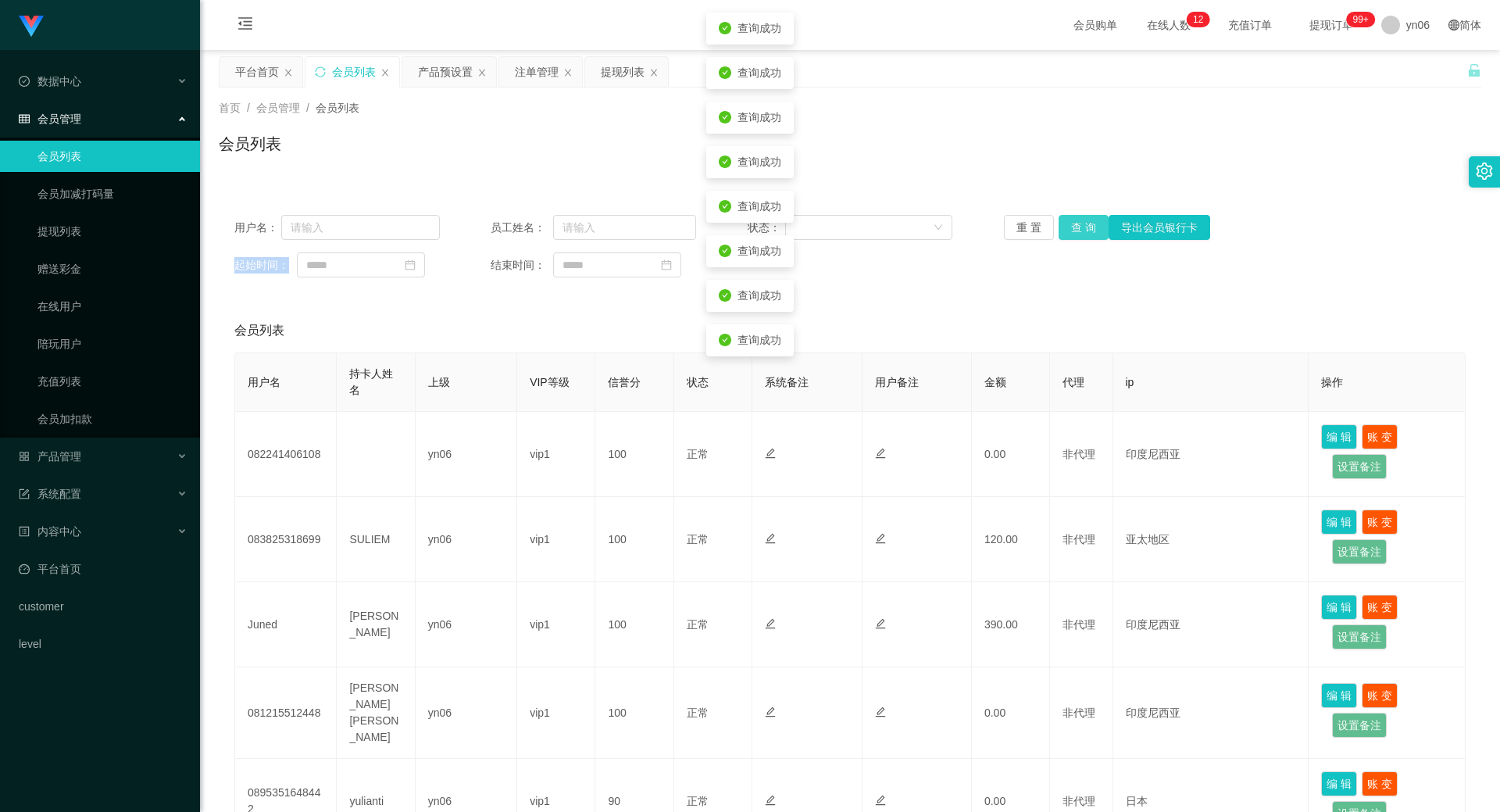
click at [1087, 228] on button "查 询" at bounding box center [1084, 227] width 50 height 25
click at [1090, 229] on div "重 置 查 询 导出会员银行卡" at bounding box center [1107, 227] width 205 height 25
click at [1089, 230] on button "查 询" at bounding box center [1093, 227] width 67 height 25
click at [1089, 230] on div "重 置 查 询 导出会员银行卡" at bounding box center [1107, 227] width 205 height 25
click at [1089, 230] on button "查 询" at bounding box center [1093, 227] width 67 height 25
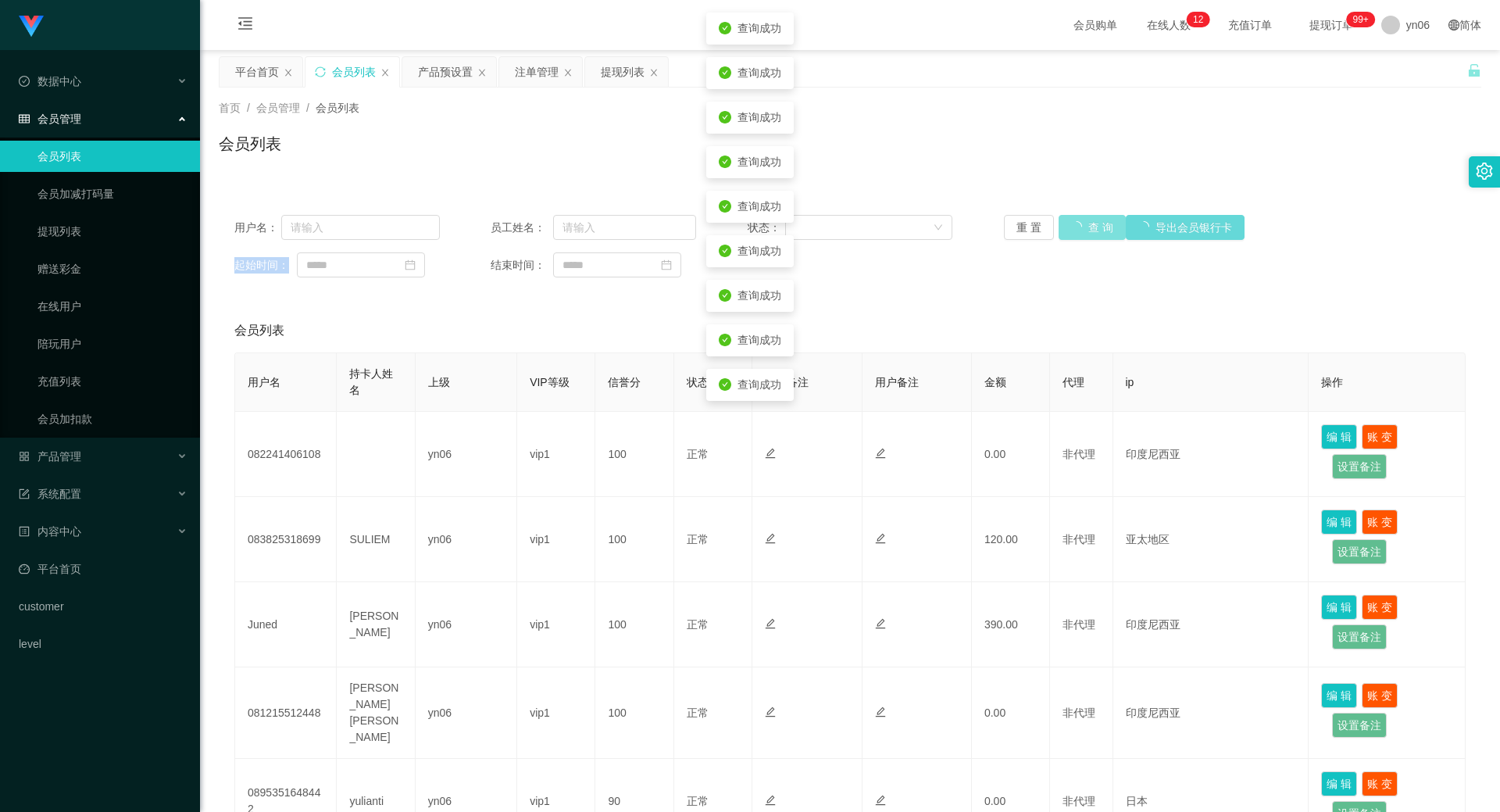
click at [1090, 230] on div "重 置 查 询 导出会员银行卡" at bounding box center [1107, 227] width 205 height 25
click at [1090, 230] on button "查 询" at bounding box center [1084, 227] width 50 height 25
click at [1090, 230] on div "重 置 查 询 导出会员银行卡" at bounding box center [1107, 227] width 205 height 25
click at [1091, 231] on button "查 询" at bounding box center [1084, 227] width 50 height 25
click at [1091, 231] on div "重 置 查 询 导出会员银行卡" at bounding box center [1107, 227] width 205 height 25
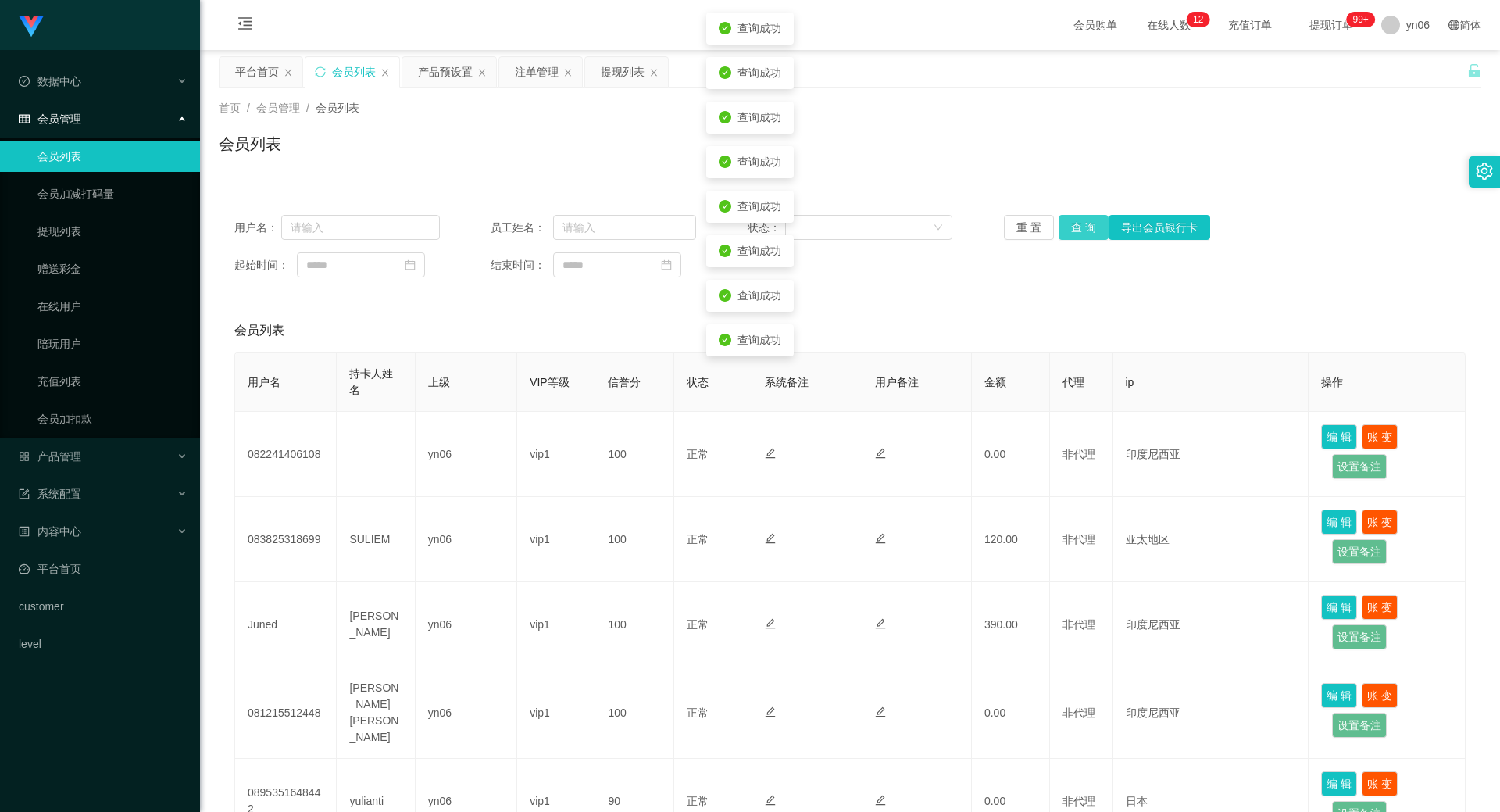
click at [1091, 231] on button "查 询" at bounding box center [1084, 227] width 50 height 25
click at [1090, 230] on div "重 置 查 询 导出会员银行卡" at bounding box center [1107, 227] width 205 height 25
click at [1090, 230] on button "查 询" at bounding box center [1093, 227] width 67 height 25
click at [1092, 230] on div "重 置 查 询 导出会员银行卡" at bounding box center [1107, 227] width 205 height 25
click at [1092, 230] on button "查 询" at bounding box center [1093, 227] width 67 height 25
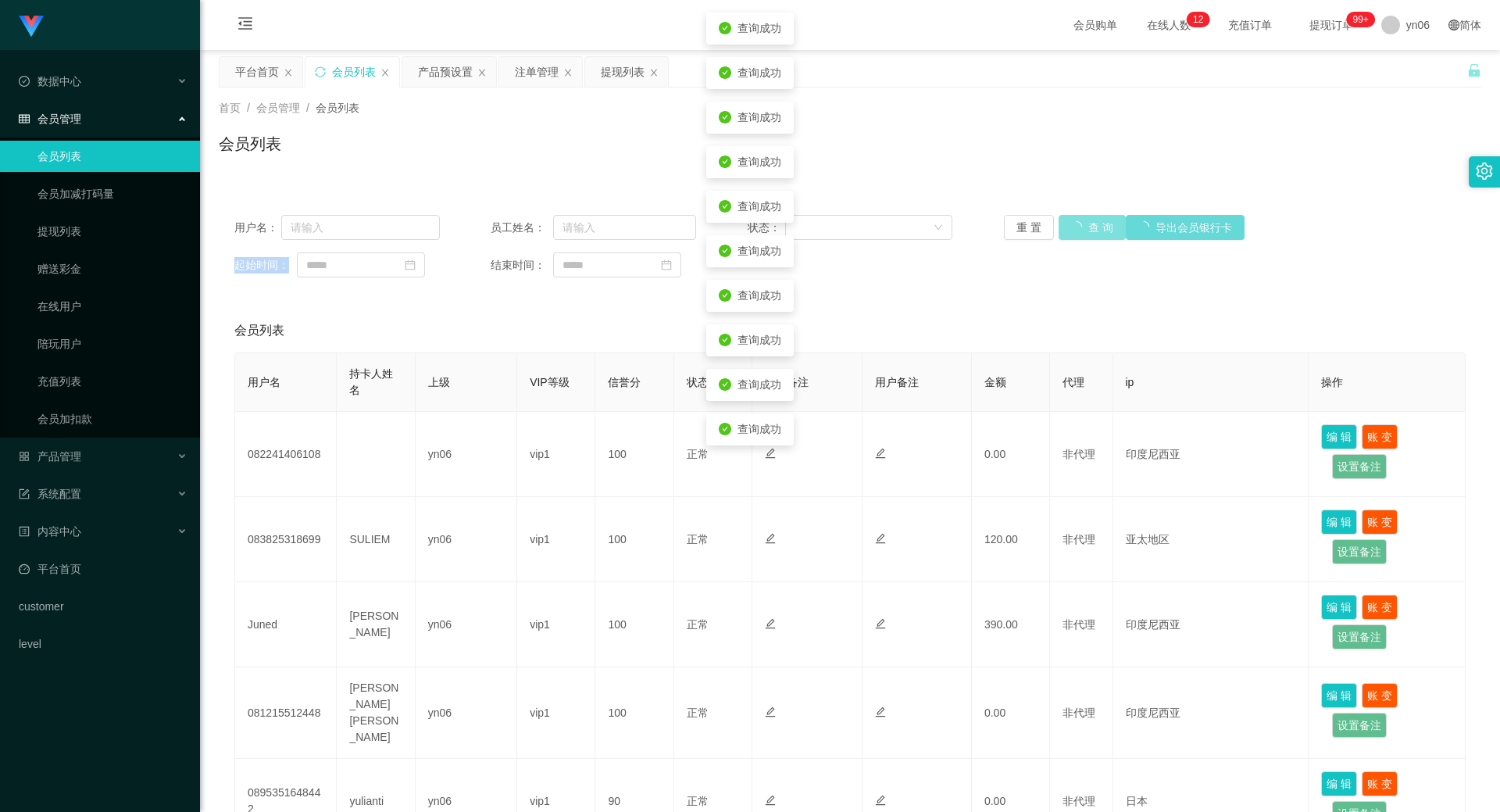
click at [1092, 230] on div "重 置 查 询 导出会员银行卡" at bounding box center [1107, 227] width 205 height 25
click at [1092, 230] on button "查 询" at bounding box center [1084, 227] width 50 height 25
click at [1092, 230] on div "重 置 查 询 导出会员银行卡" at bounding box center [1107, 227] width 205 height 25
click at [1092, 230] on button "查 询" at bounding box center [1084, 227] width 50 height 25
click at [1092, 230] on div "重 置 查 询 导出会员银行卡" at bounding box center [1107, 227] width 205 height 25
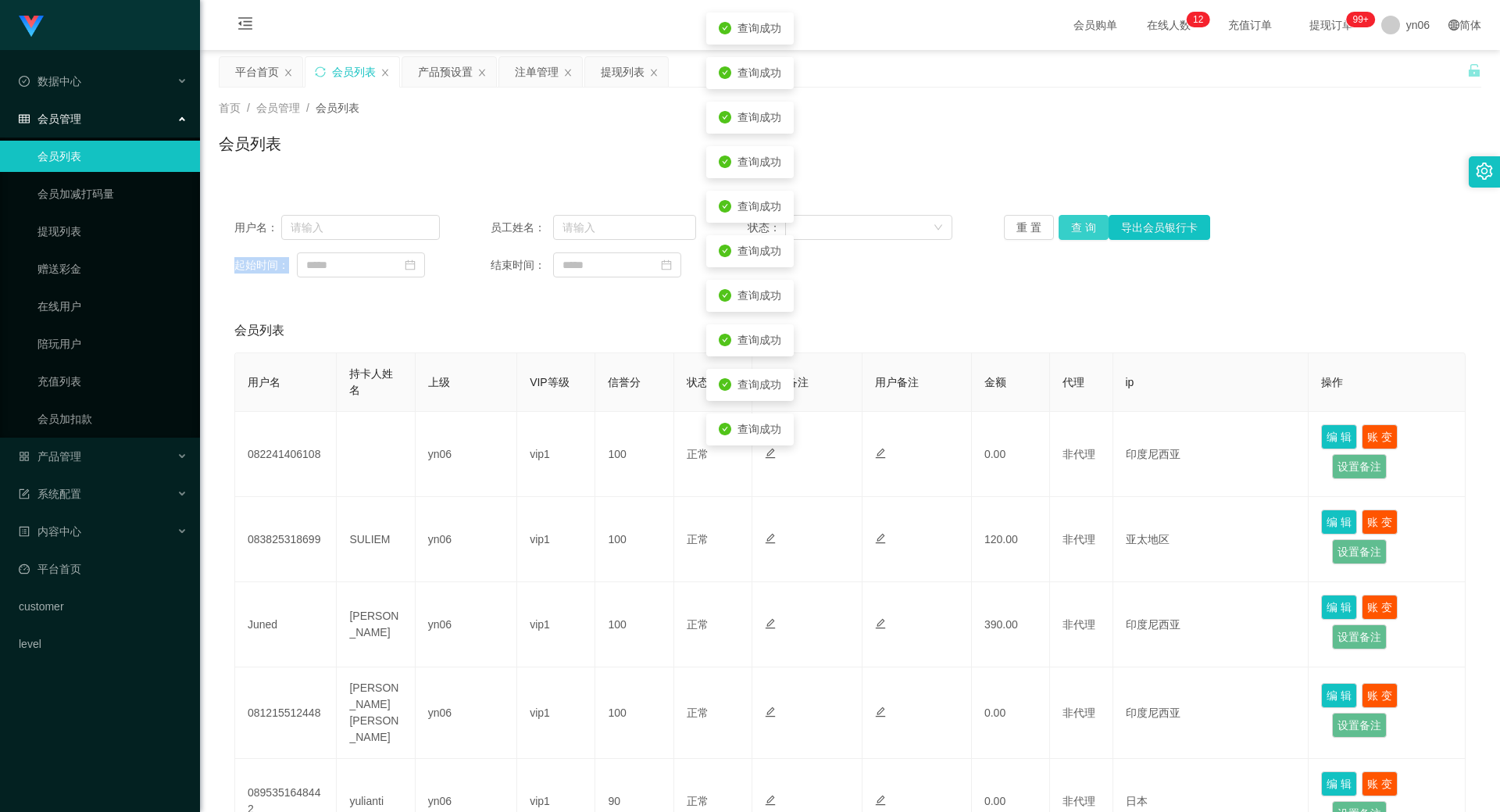
click at [1092, 230] on button "查 询" at bounding box center [1084, 227] width 50 height 25
click at [1092, 230] on div "重 置 查 询 导出会员银行卡" at bounding box center [1107, 227] width 205 height 25
click at [1092, 230] on button "查 询" at bounding box center [1093, 227] width 67 height 25
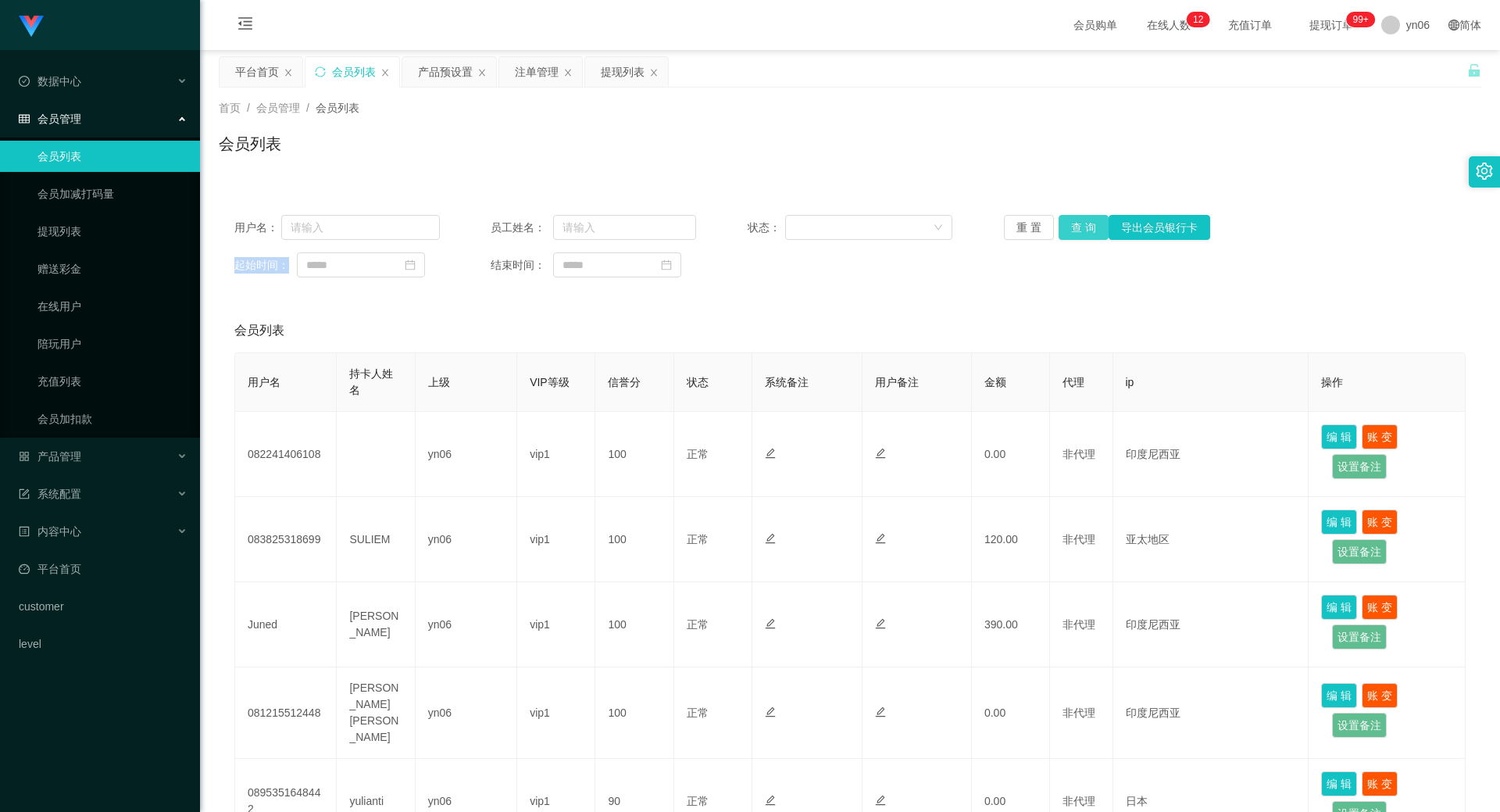
click at [1080, 230] on button "查 询" at bounding box center [1084, 227] width 50 height 25
click at [1080, 230] on div "重 置 查 询 导出会员银行卡" at bounding box center [1107, 227] width 205 height 25
click at [1080, 230] on button "查 询" at bounding box center [1084, 227] width 50 height 25
click at [1080, 230] on div "重 置 查 询 导出会员银行卡" at bounding box center [1107, 227] width 205 height 25
click at [1080, 230] on button "查 询" at bounding box center [1084, 227] width 50 height 25
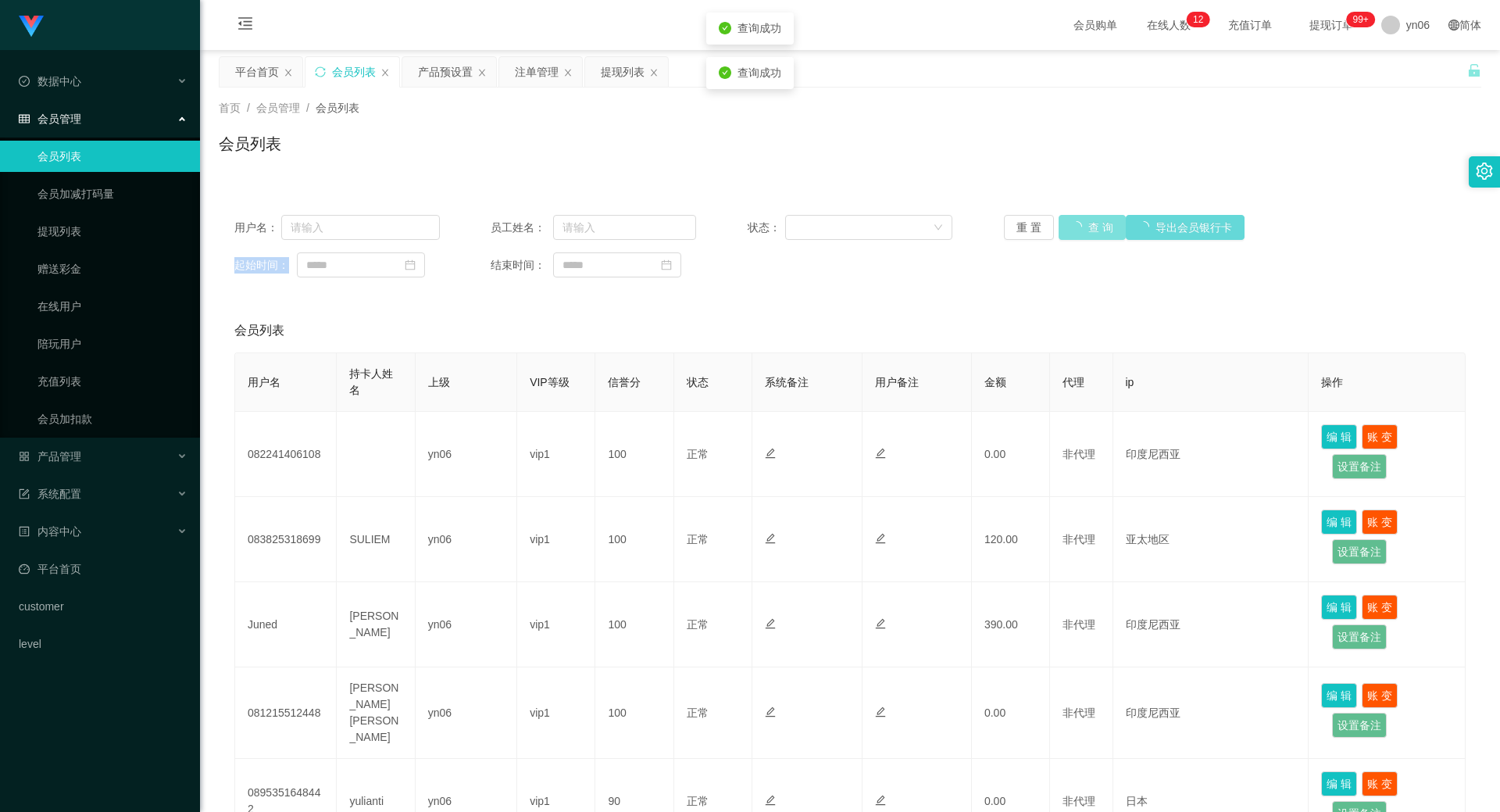
click at [1080, 230] on div "重 置 查 询 导出会员银行卡" at bounding box center [1107, 227] width 205 height 25
click at [1075, 238] on button "查 询" at bounding box center [1084, 227] width 50 height 25
click at [1074, 237] on div "重 置 查 询 导出会员银行卡" at bounding box center [1107, 227] width 205 height 25
click at [1074, 237] on button "查 询" at bounding box center [1084, 227] width 50 height 25
click at [1070, 235] on div "重 置 查 询 导出会员银行卡" at bounding box center [1107, 227] width 205 height 25
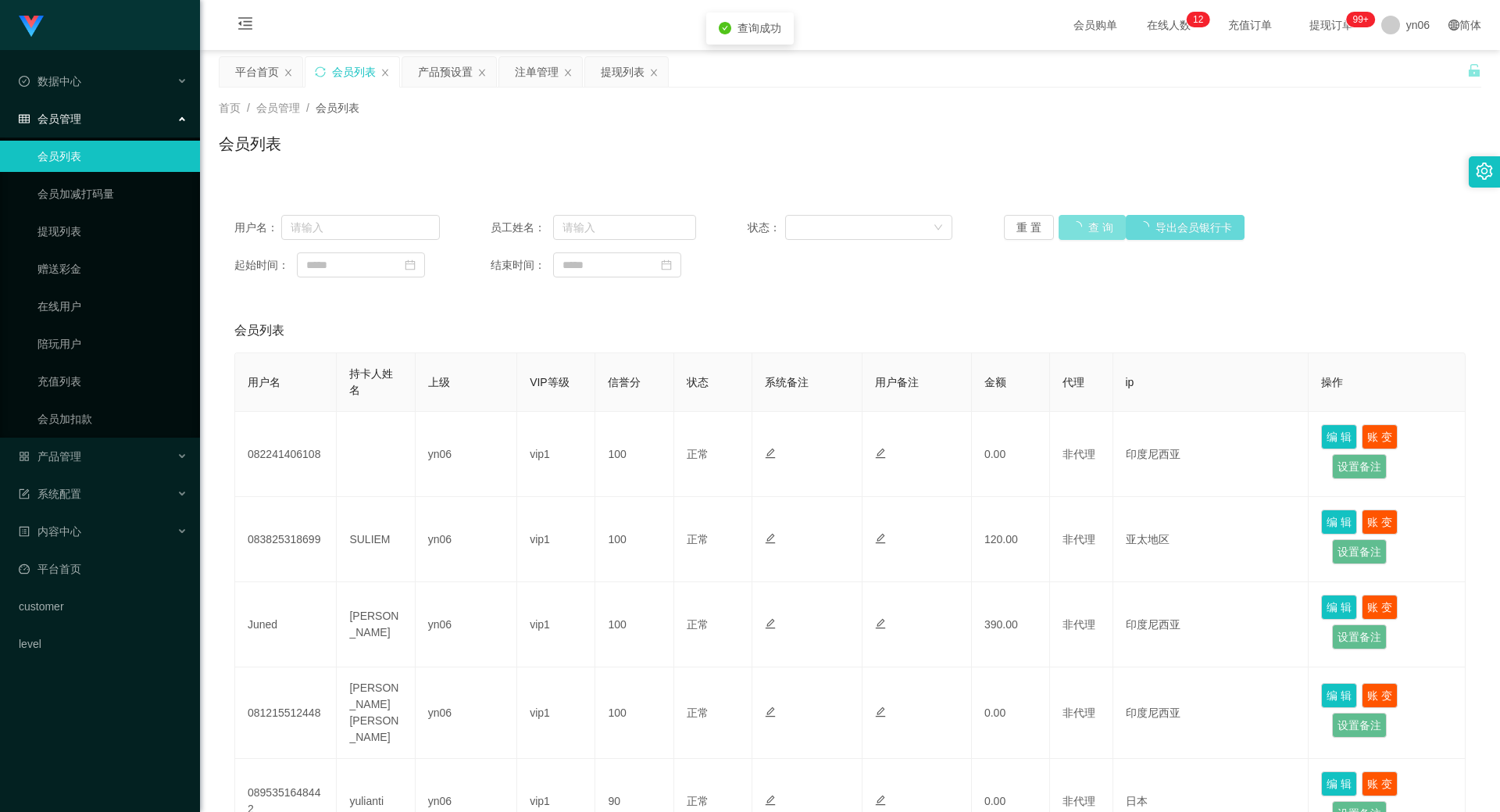
click at [1070, 235] on button "查 询" at bounding box center [1093, 227] width 67 height 25
click at [1070, 235] on div "重 置 查 询 导出会员银行卡" at bounding box center [1107, 227] width 205 height 25
click at [1070, 235] on button "查 询" at bounding box center [1084, 227] width 50 height 25
click at [1070, 235] on div "重 置 查 询 导出会员银行卡" at bounding box center [1107, 227] width 205 height 25
click at [1070, 235] on button "查 询" at bounding box center [1084, 227] width 50 height 25
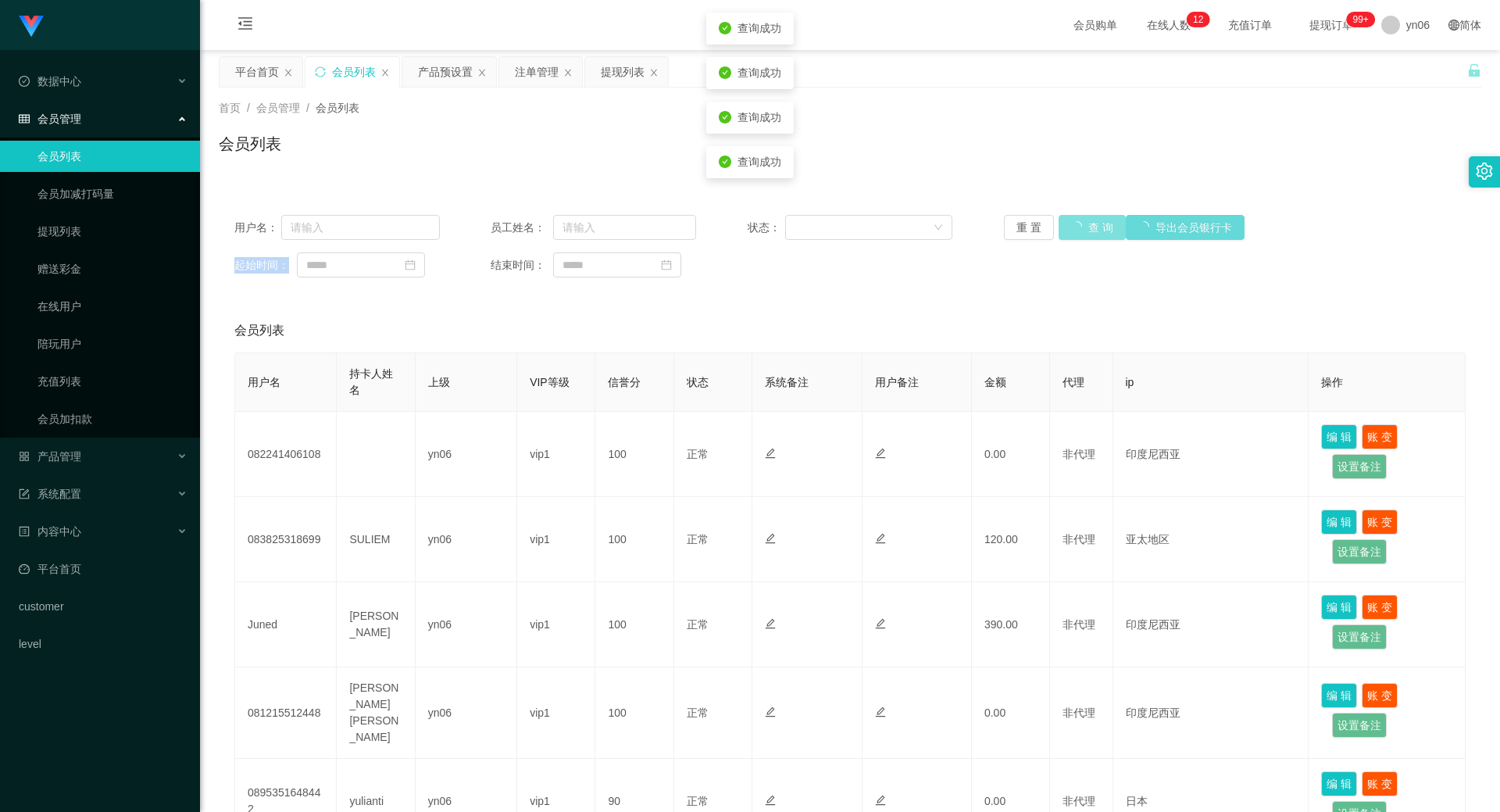
click at [1070, 235] on div "重 置 查 询 导出会员银行卡" at bounding box center [1107, 227] width 205 height 25
click at [1070, 235] on button "查 询" at bounding box center [1093, 227] width 67 height 25
click at [1070, 235] on div "重 置 查 询 导出会员银行卡" at bounding box center [1107, 227] width 205 height 25
click at [1070, 235] on button "查 询" at bounding box center [1093, 227] width 67 height 25
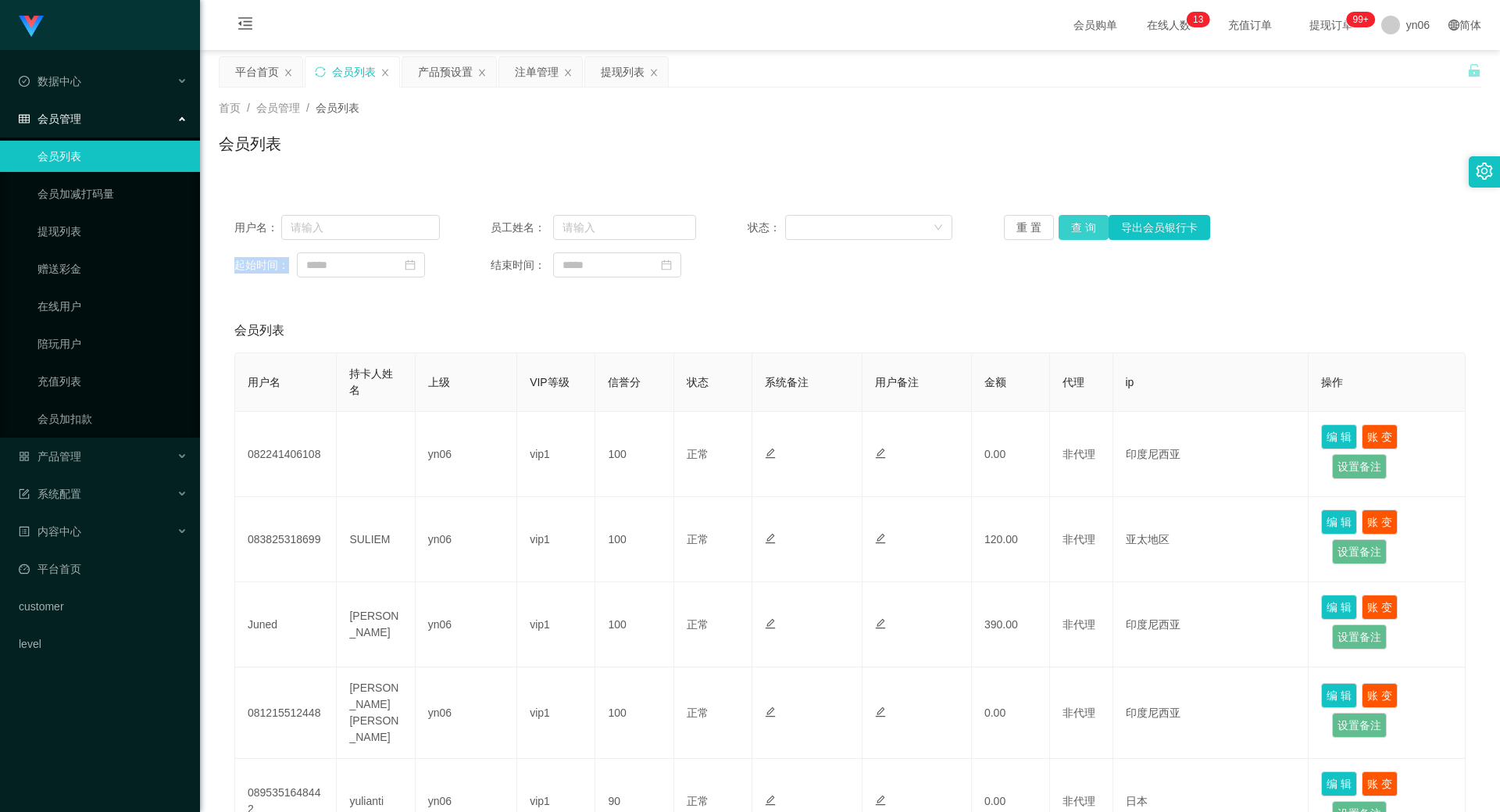
click at [1070, 234] on button "查 询" at bounding box center [1084, 227] width 50 height 25
click at [1070, 234] on button "查 询" at bounding box center [1093, 227] width 67 height 25
click at [1070, 234] on div "重 置 查 询 导出会员银行卡" at bounding box center [1107, 227] width 205 height 25
click at [626, 64] on div "提现列表" at bounding box center [623, 72] width 44 height 30
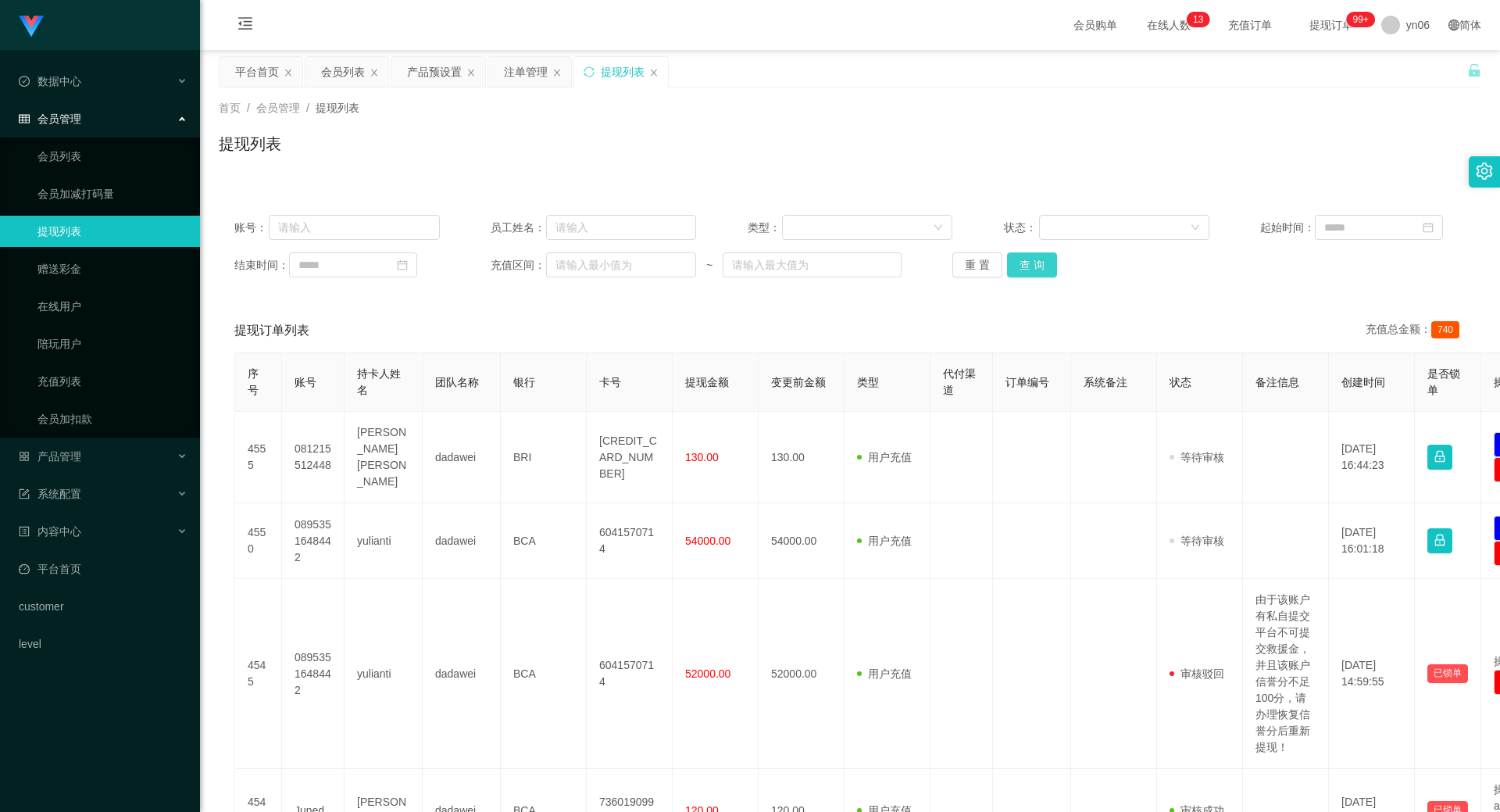
click at [1040, 268] on button "查 询" at bounding box center [1033, 265] width 50 height 25
click at [1040, 268] on div "重 置 查 询" at bounding box center [1055, 265] width 205 height 25
click at [1040, 268] on button "查 询" at bounding box center [1041, 265] width 67 height 25
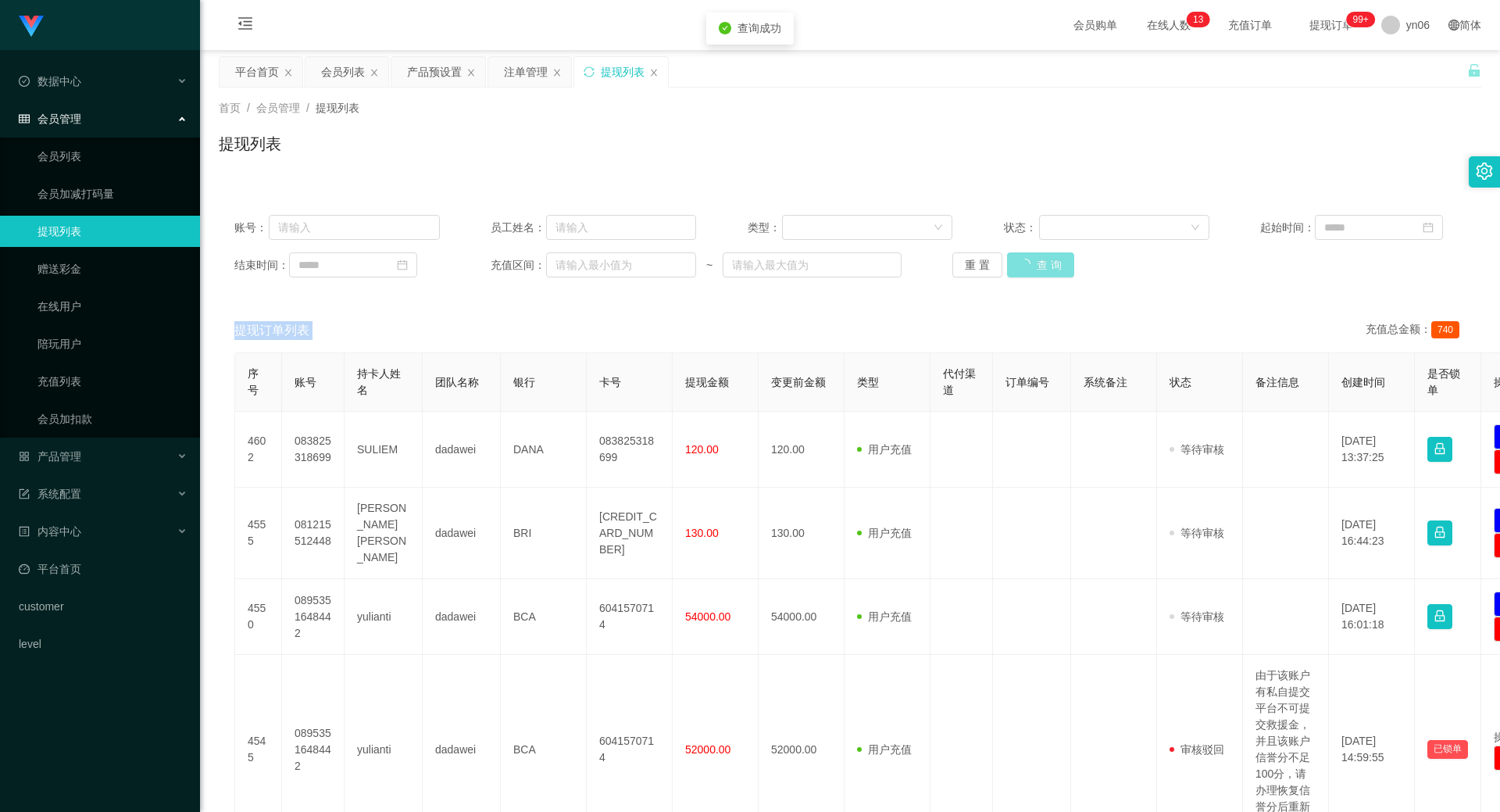
click at [1040, 268] on div "重 置 查 询" at bounding box center [1055, 265] width 205 height 25
click at [1040, 268] on button "查 询" at bounding box center [1033, 265] width 50 height 25
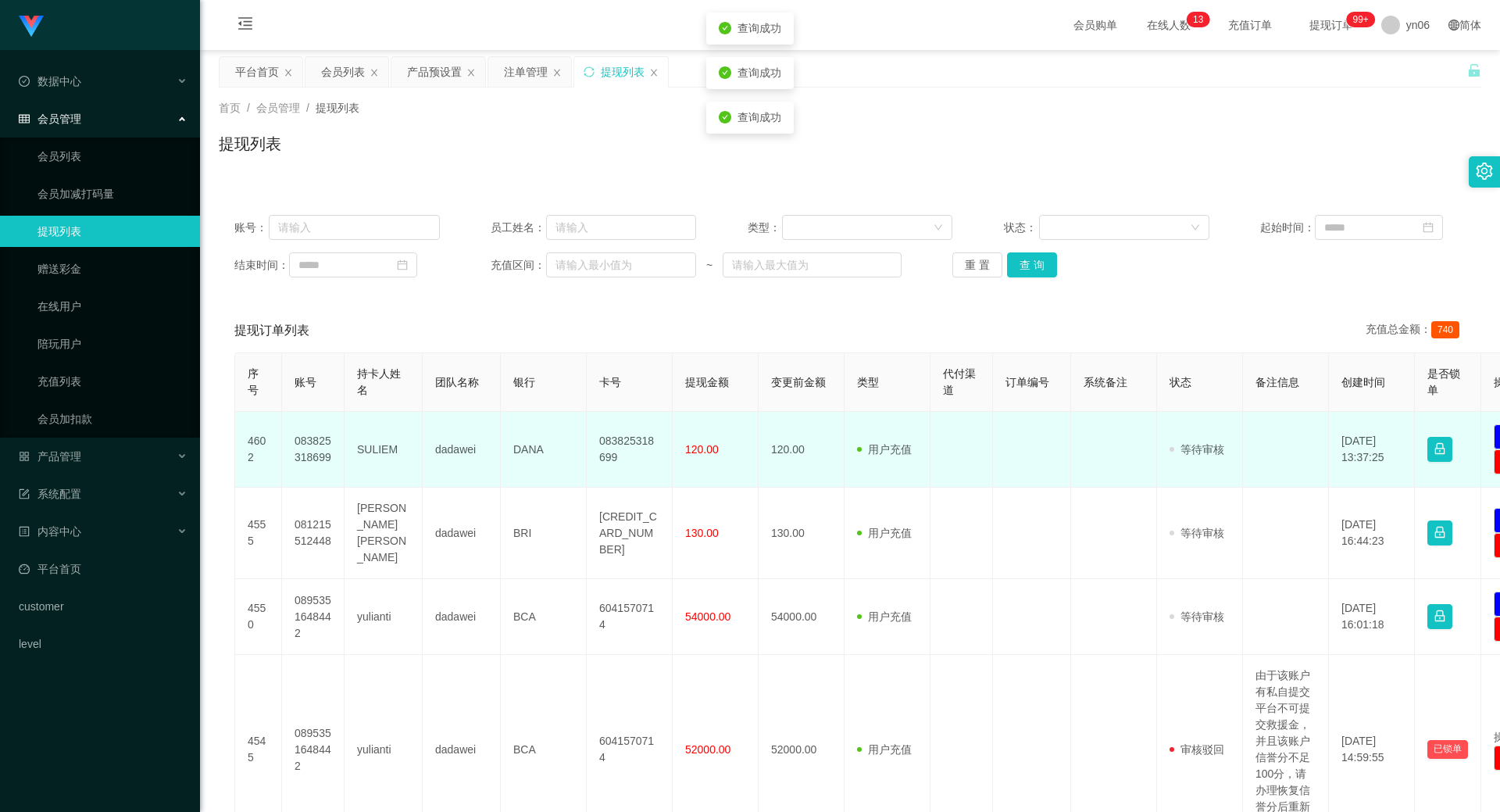
click at [313, 437] on td "083825318699" at bounding box center [313, 449] width 62 height 76
copy td "083825318699"
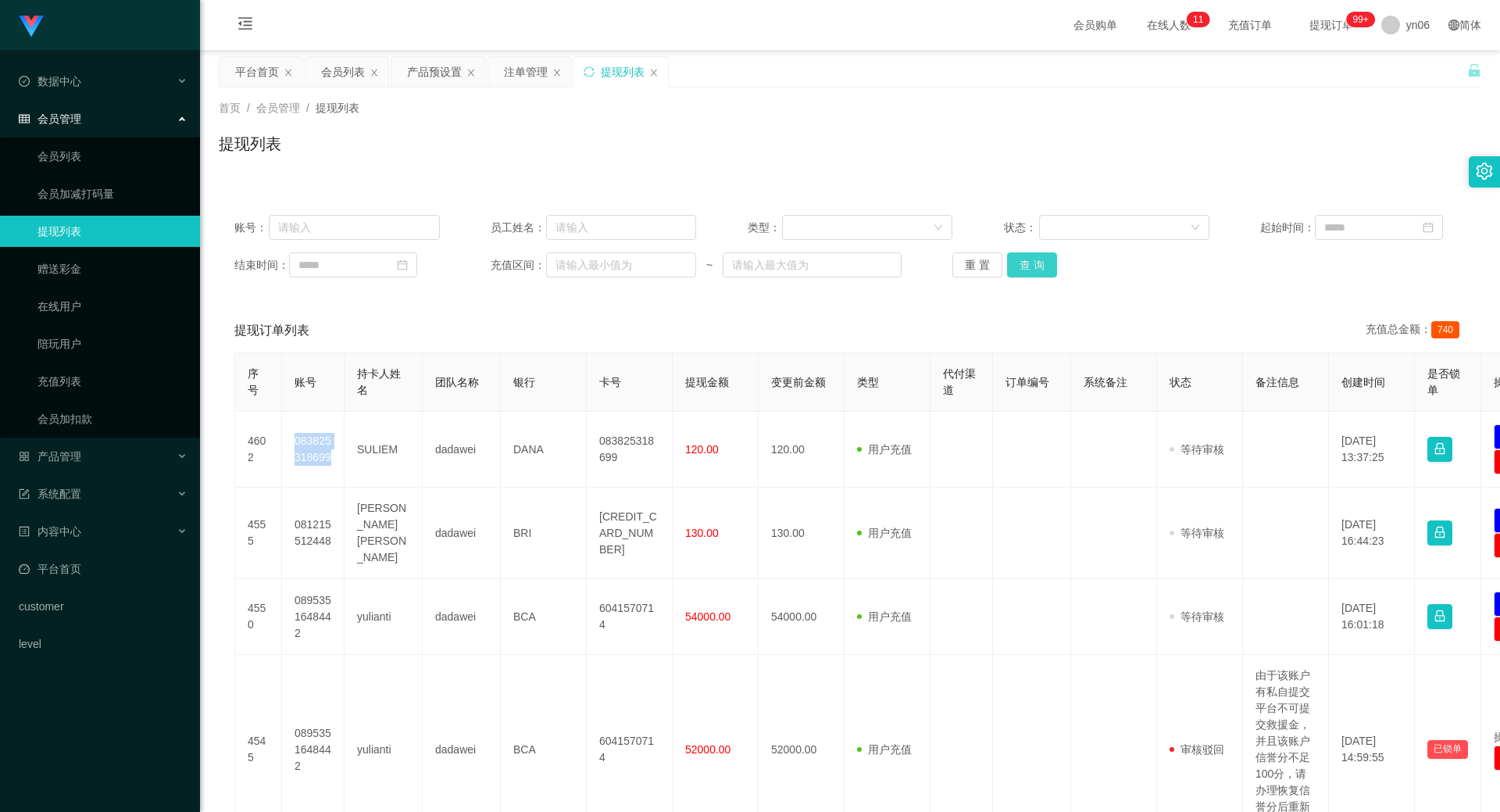
click at [1037, 258] on button "查 询" at bounding box center [1033, 265] width 50 height 25
click at [1037, 258] on div "重 置 查 询" at bounding box center [1055, 265] width 205 height 25
click at [1037, 258] on button "查 询" at bounding box center [1041, 265] width 67 height 25
click at [1037, 258] on div "重 置 查 询" at bounding box center [1055, 265] width 205 height 25
click at [1018, 263] on button "查 询" at bounding box center [1033, 265] width 50 height 25
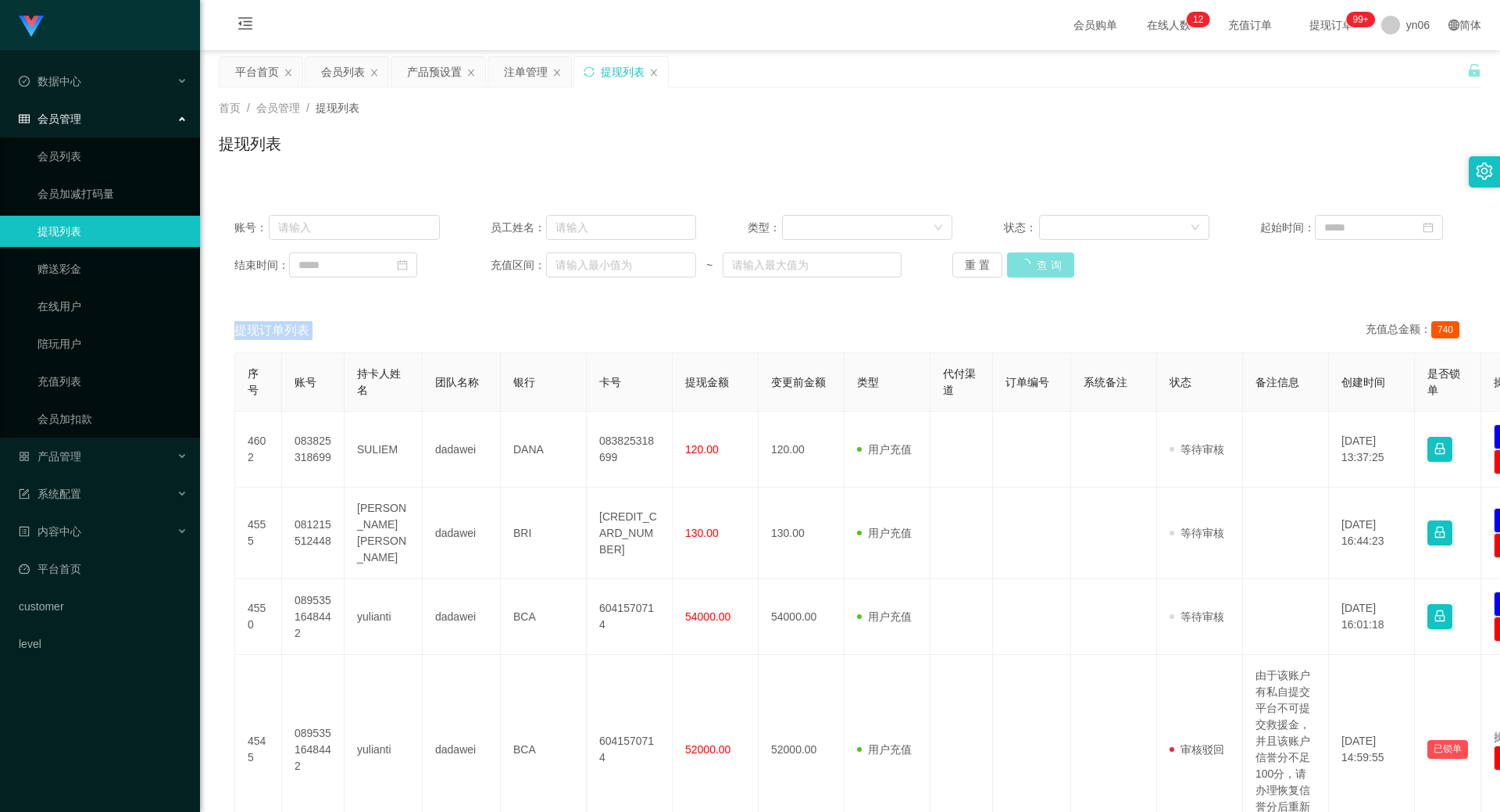
click at [1018, 263] on div "重 置 查 询" at bounding box center [1055, 265] width 205 height 25
click at [1018, 263] on button "查 询" at bounding box center [1041, 265] width 67 height 25
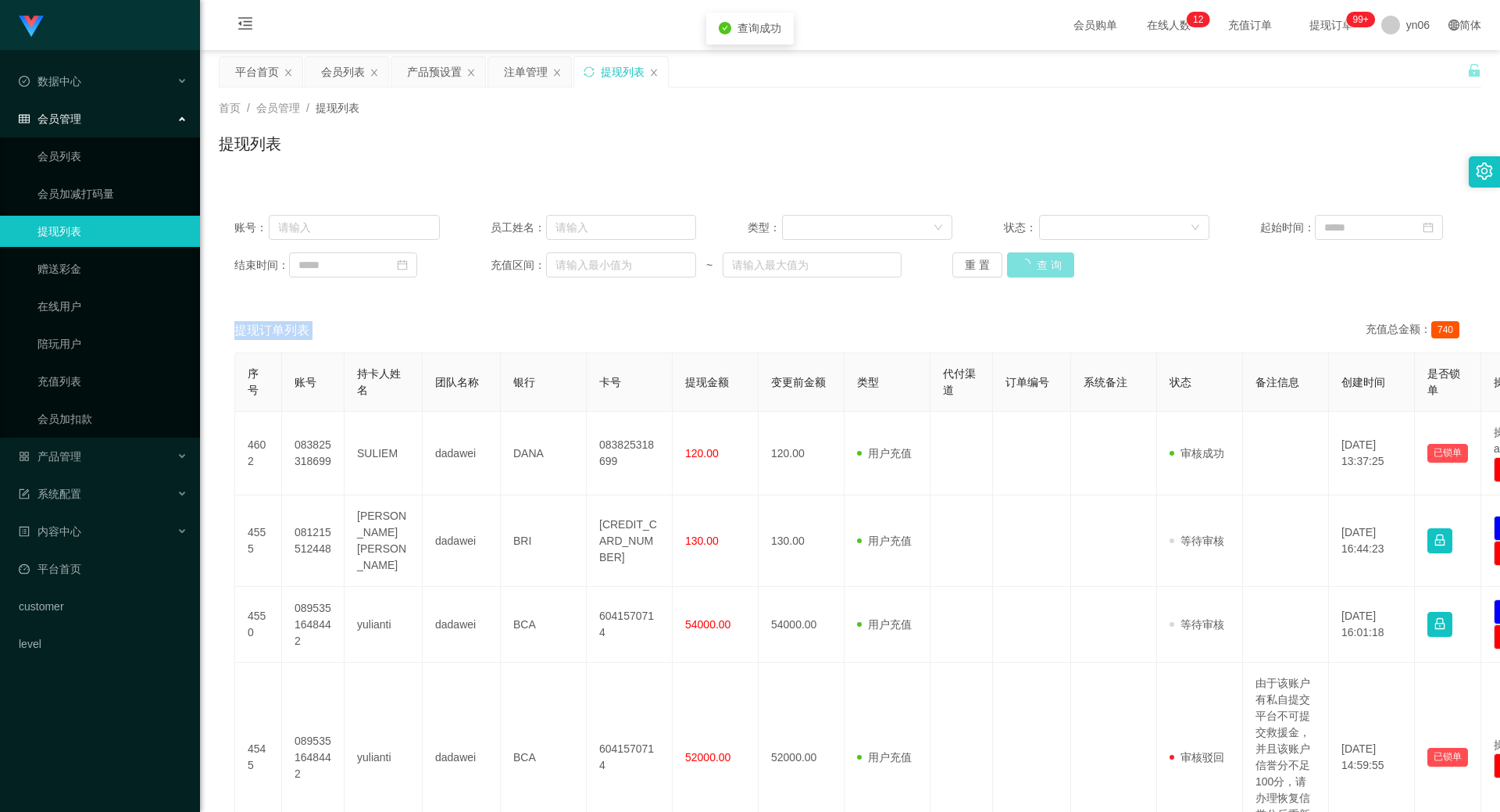
click at [1018, 263] on div "重 置 查 询" at bounding box center [1055, 265] width 205 height 25
click at [1018, 263] on button "查 询" at bounding box center [1041, 265] width 67 height 25
click at [1018, 263] on div "重 置 查 询" at bounding box center [1055, 265] width 205 height 25
